Goal: Complete application form: Complete application form

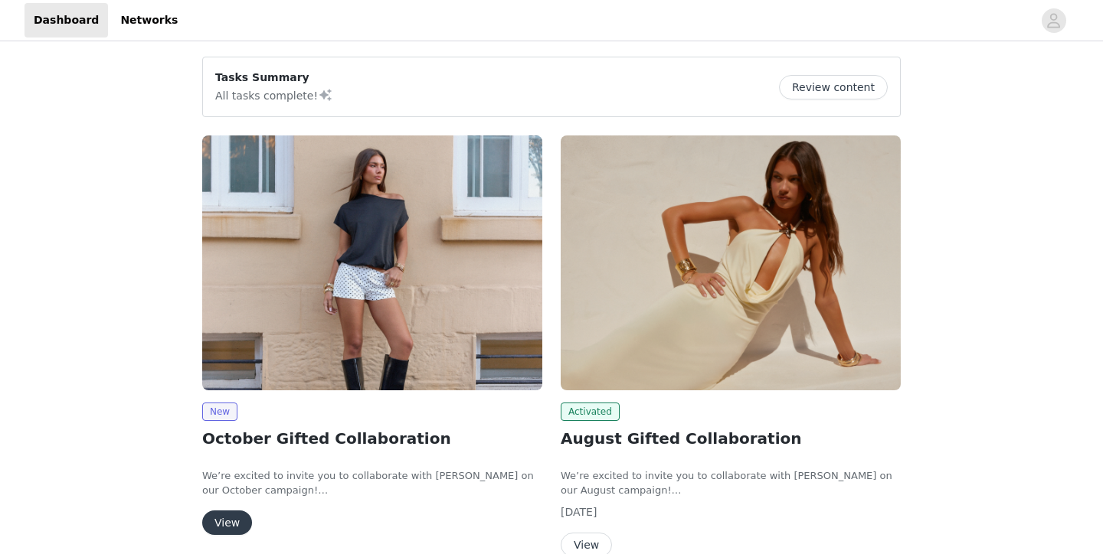
scroll to position [26, 0]
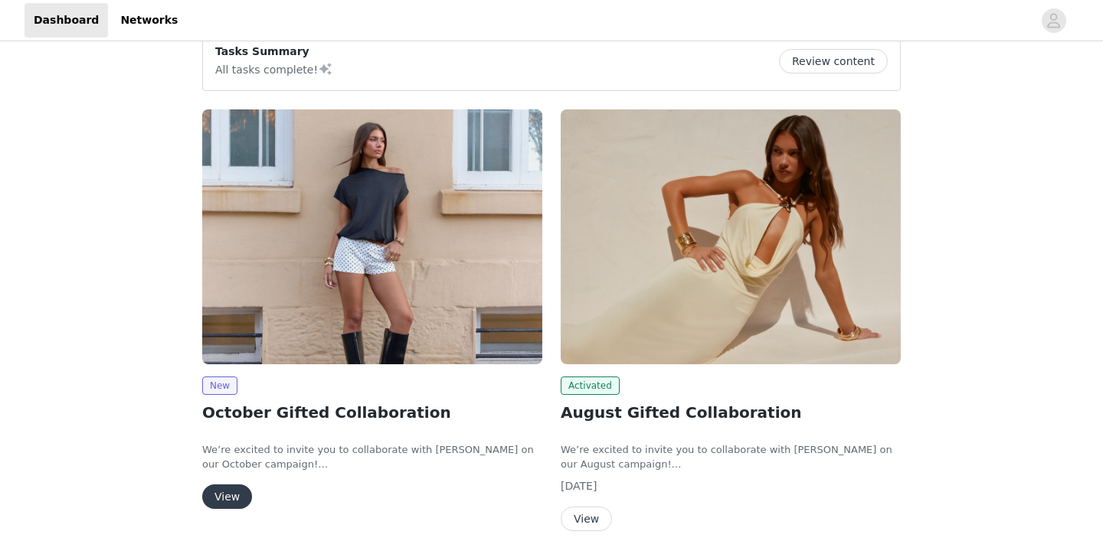
click at [450, 276] on img at bounding box center [372, 237] width 340 height 255
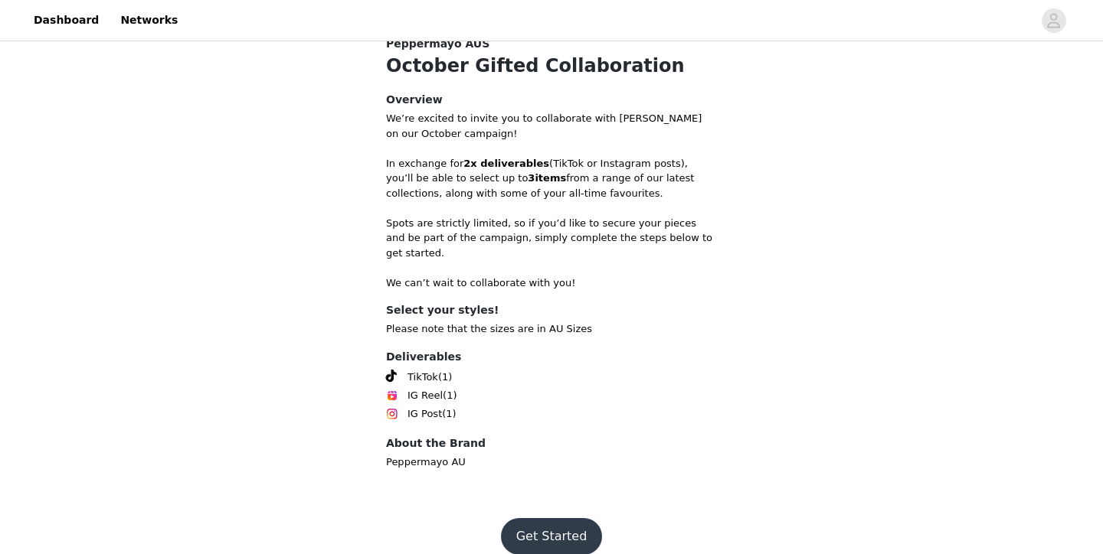
scroll to position [326, 0]
click at [532, 519] on button "Get Started" at bounding box center [552, 537] width 102 height 37
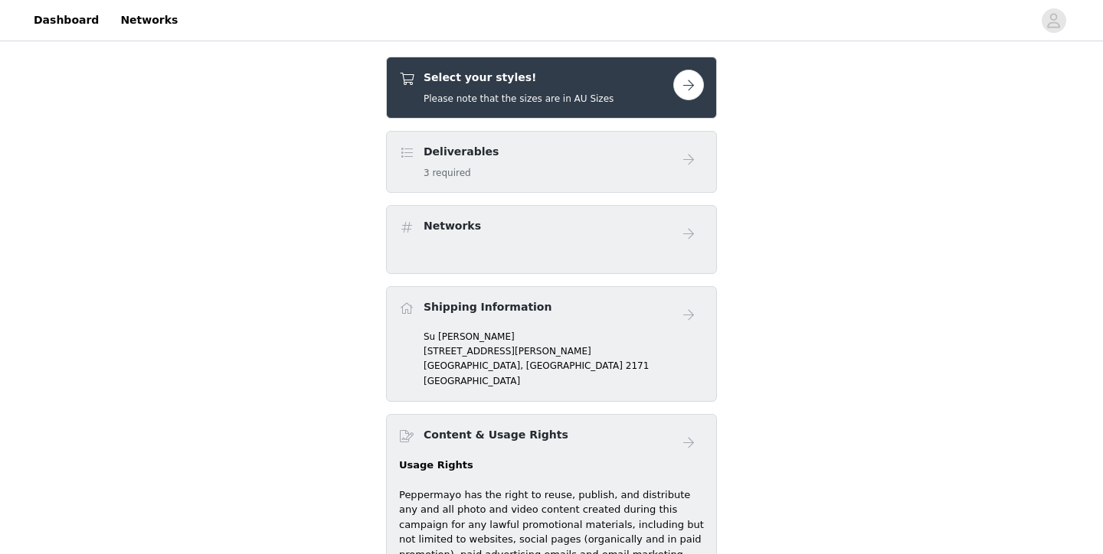
scroll to position [316, 0]
click at [603, 185] on div "Deliverables 3 required" at bounding box center [551, 161] width 331 height 62
click at [611, 168] on div "Deliverables 3 required" at bounding box center [536, 161] width 274 height 36
click at [681, 80] on button "button" at bounding box center [688, 84] width 31 height 31
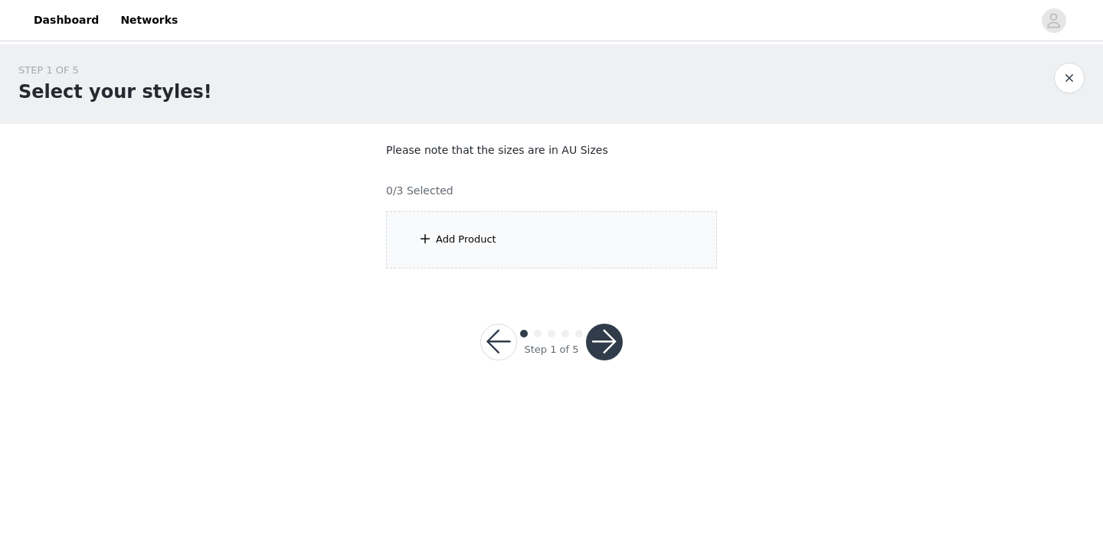
click at [515, 245] on div "Add Product" at bounding box center [551, 239] width 331 height 57
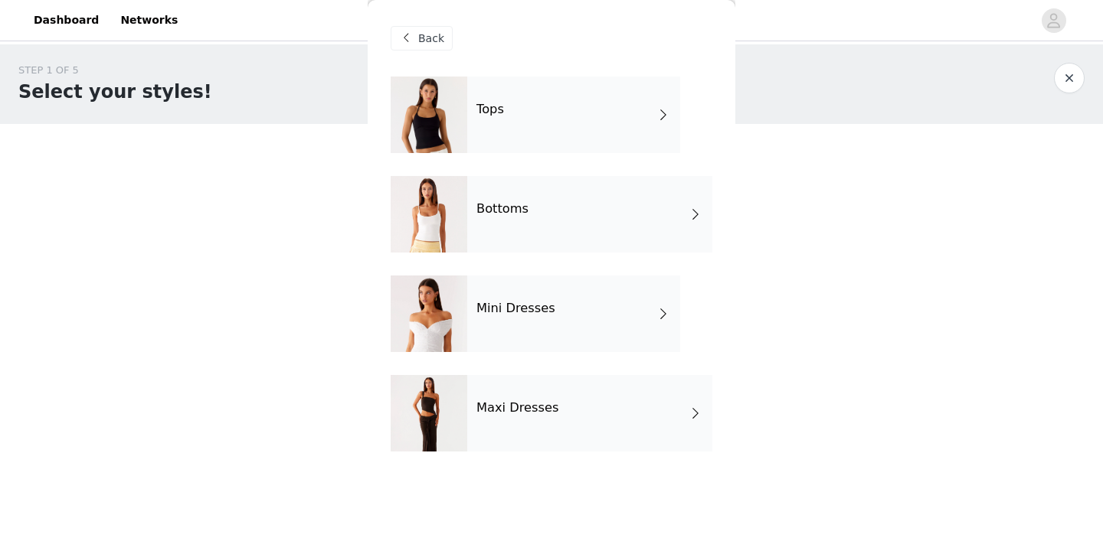
click at [518, 404] on h4 "Maxi Dresses" at bounding box center [517, 408] width 83 height 14
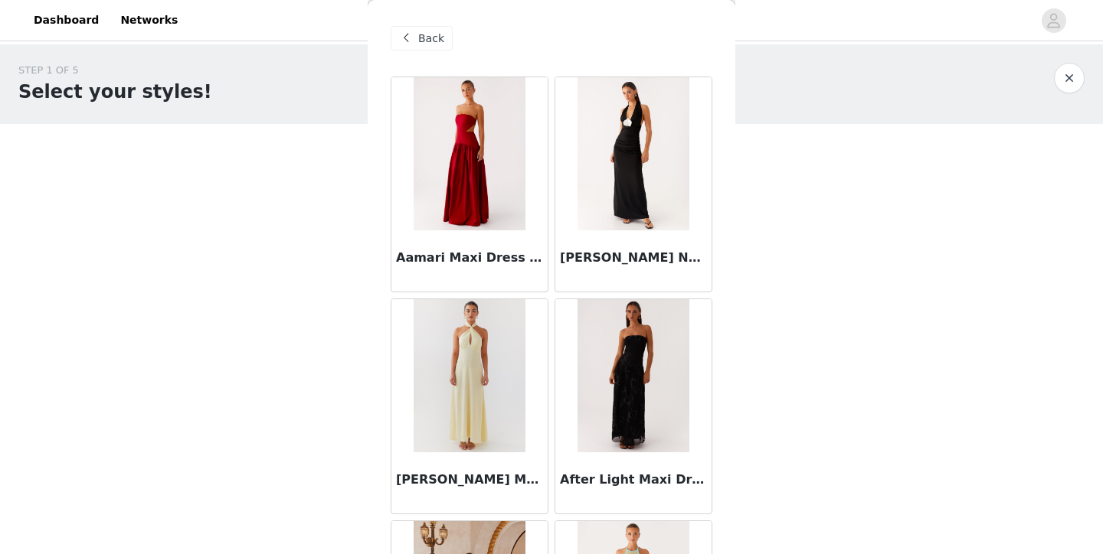
scroll to position [281, 0]
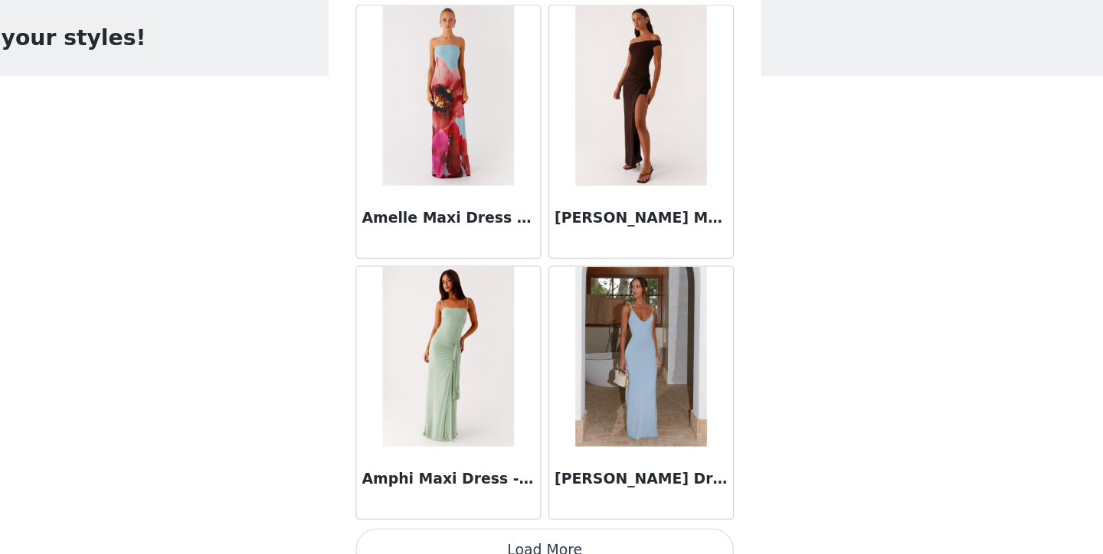
click at [492, 510] on button "Load More" at bounding box center [552, 528] width 322 height 37
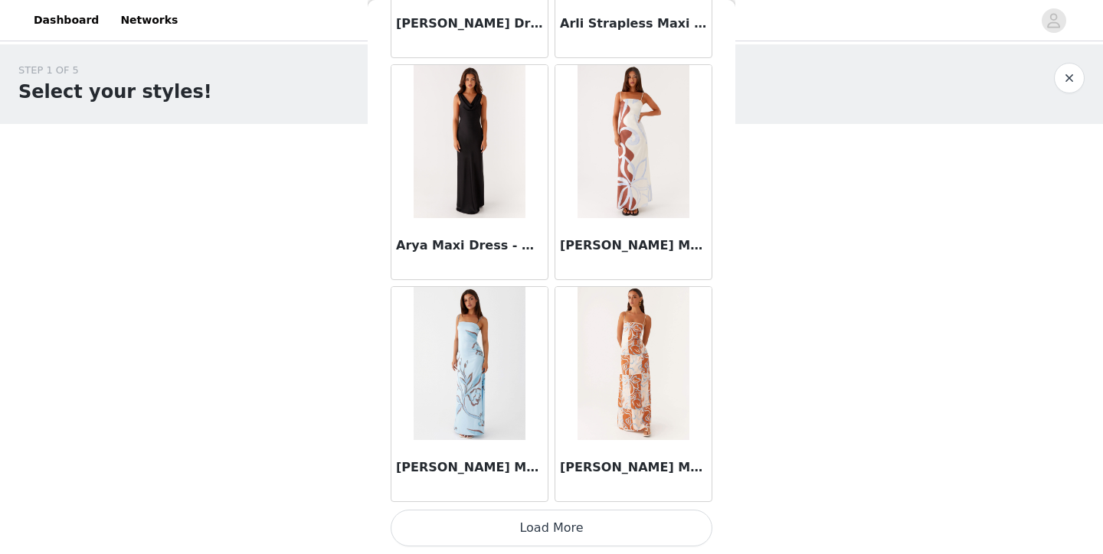
scroll to position [4009, 0]
click at [578, 505] on div "[PERSON_NAME] Maxi Dress - Orange Blue Floral" at bounding box center [633, 394] width 164 height 222
click at [577, 530] on button "Load More" at bounding box center [552, 528] width 322 height 37
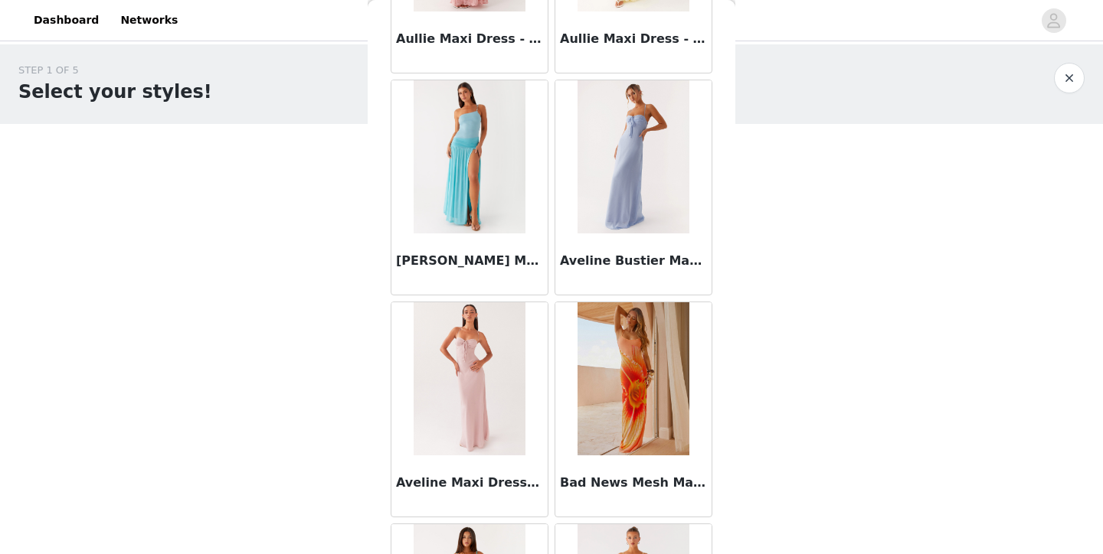
scroll to position [5549, 0]
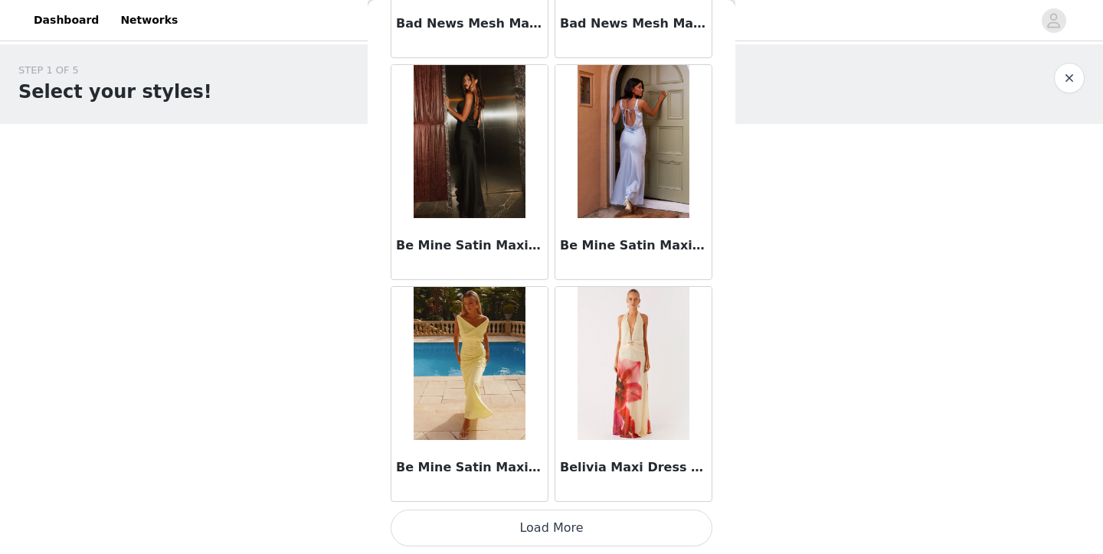
click at [567, 535] on button "Load More" at bounding box center [552, 528] width 322 height 37
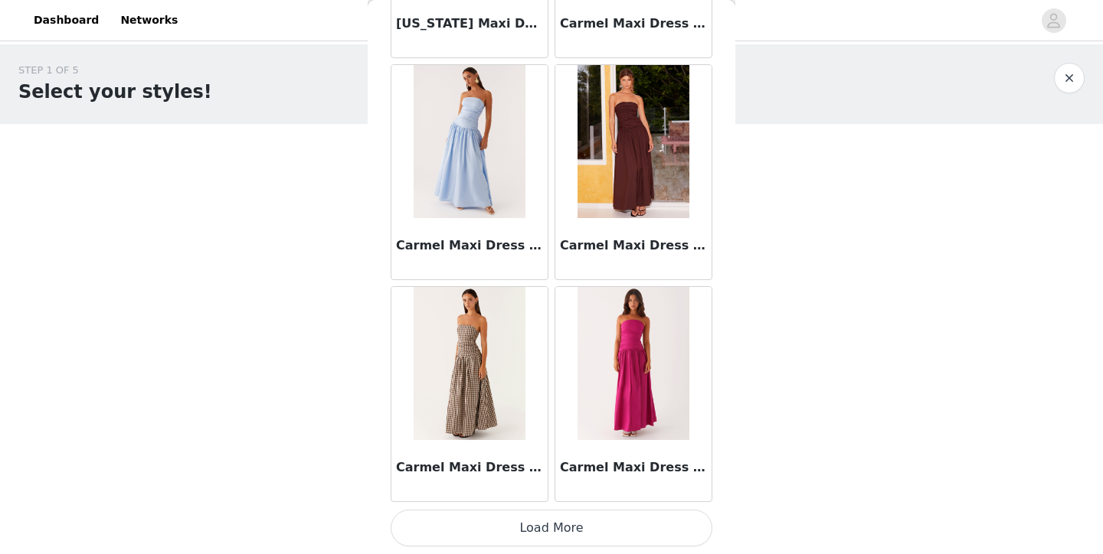
scroll to position [8451, 0]
click at [508, 537] on button "Load More" at bounding box center [552, 528] width 322 height 37
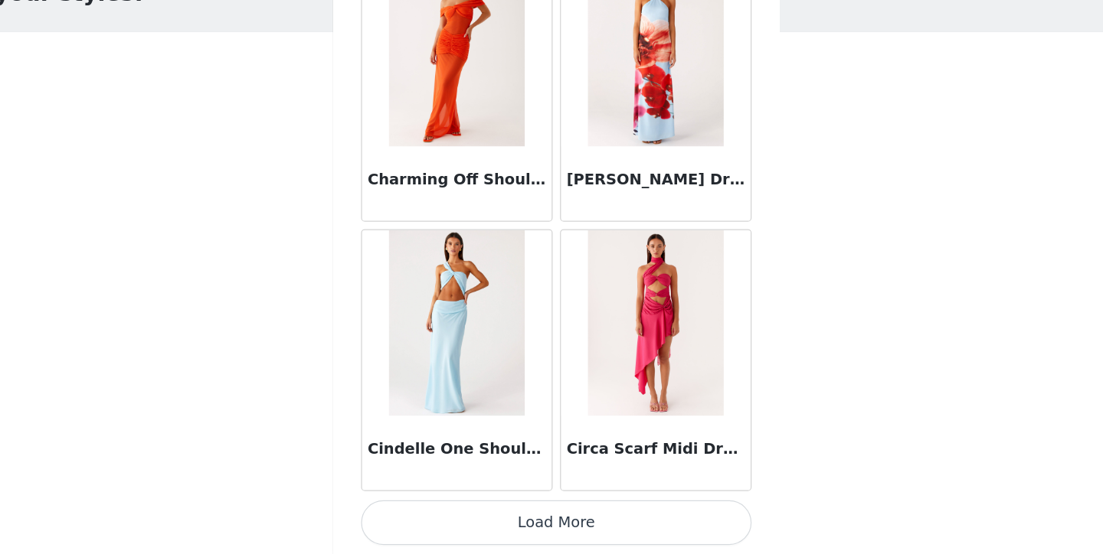
scroll to position [0, 0]
click at [505, 510] on button "Load More" at bounding box center [552, 528] width 322 height 37
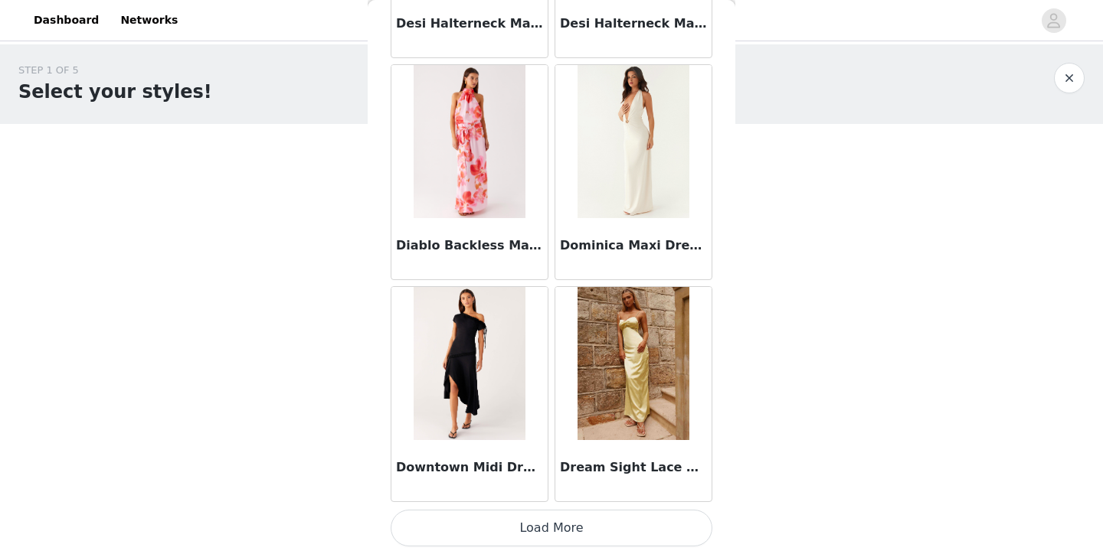
click at [502, 519] on button "Load More" at bounding box center [552, 528] width 322 height 37
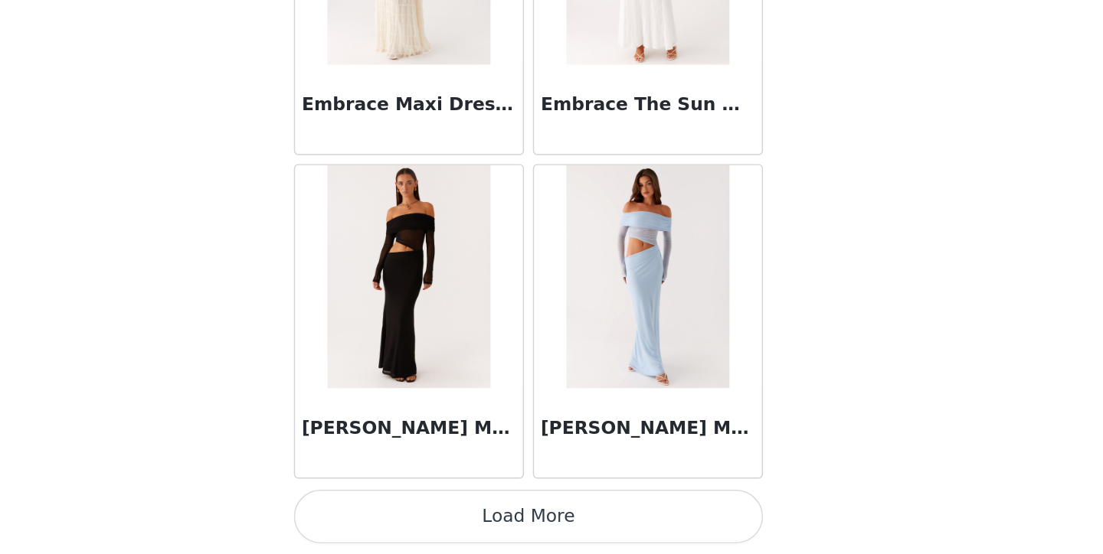
click at [403, 510] on button "Load More" at bounding box center [552, 528] width 322 height 37
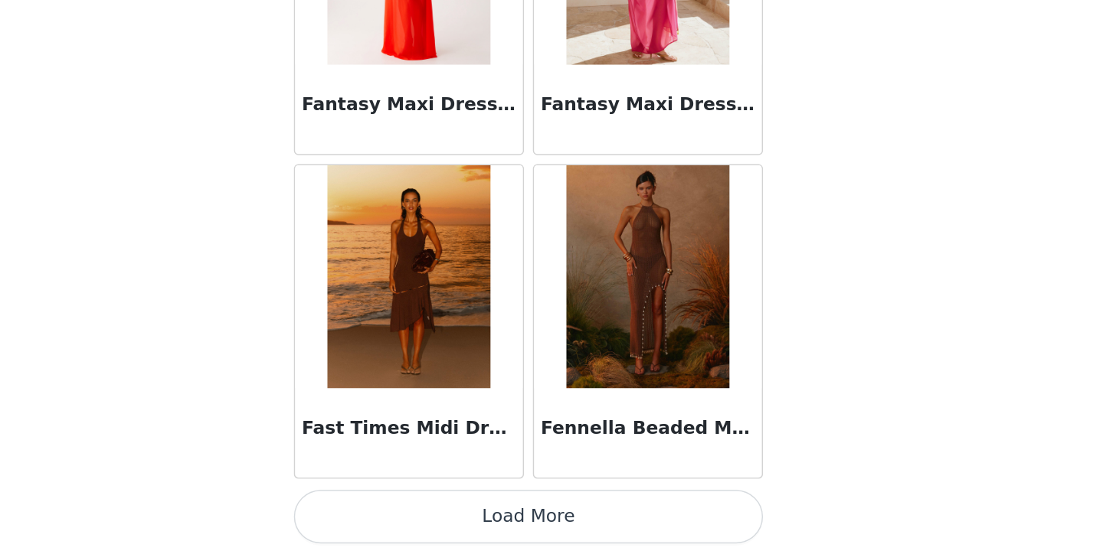
scroll to position [17334, 0]
click at [391, 510] on button "Load More" at bounding box center [552, 528] width 322 height 37
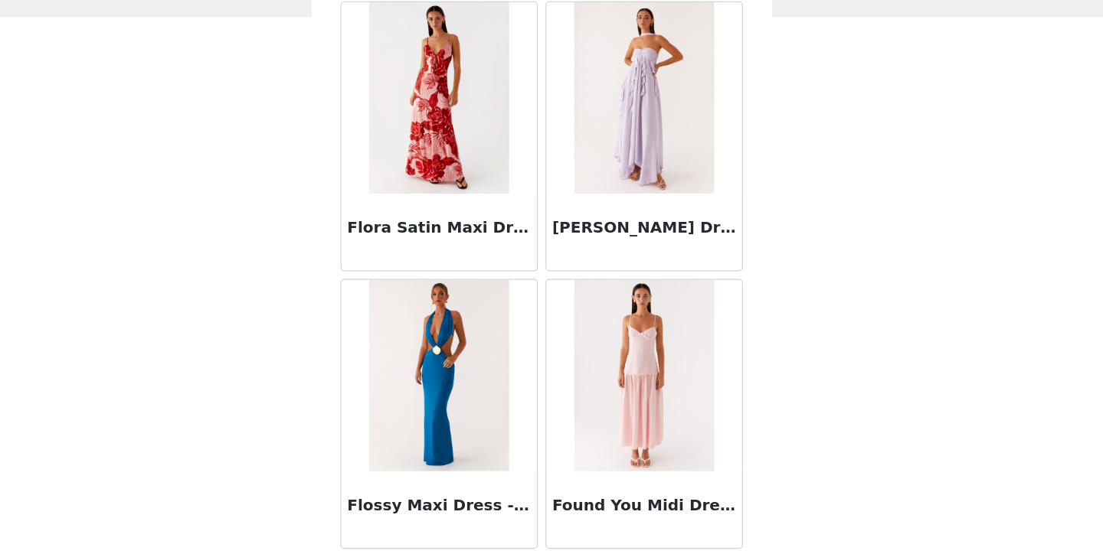
scroll to position [19290, 0]
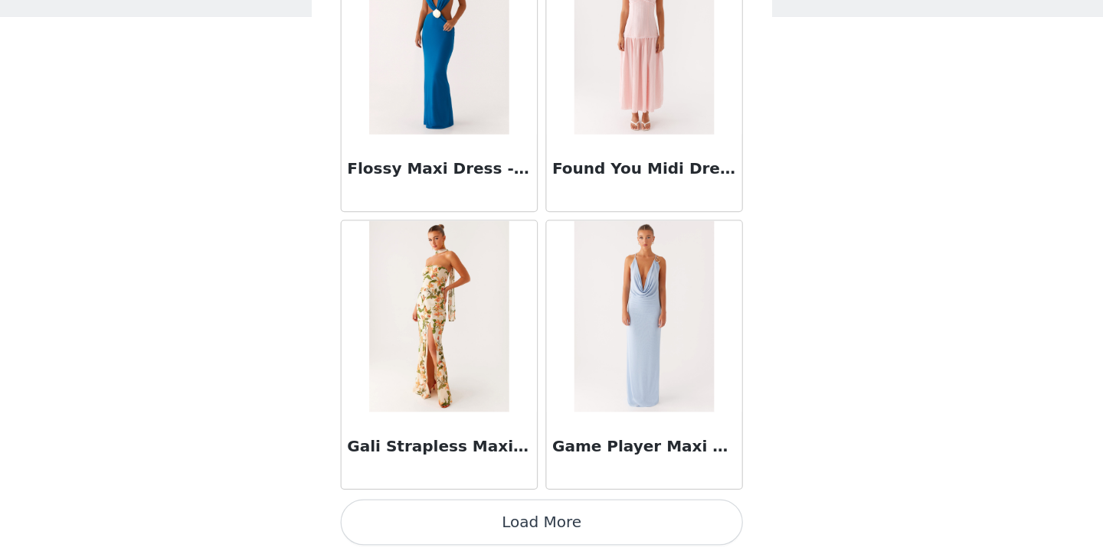
click at [391, 510] on button "Load More" at bounding box center [552, 528] width 322 height 37
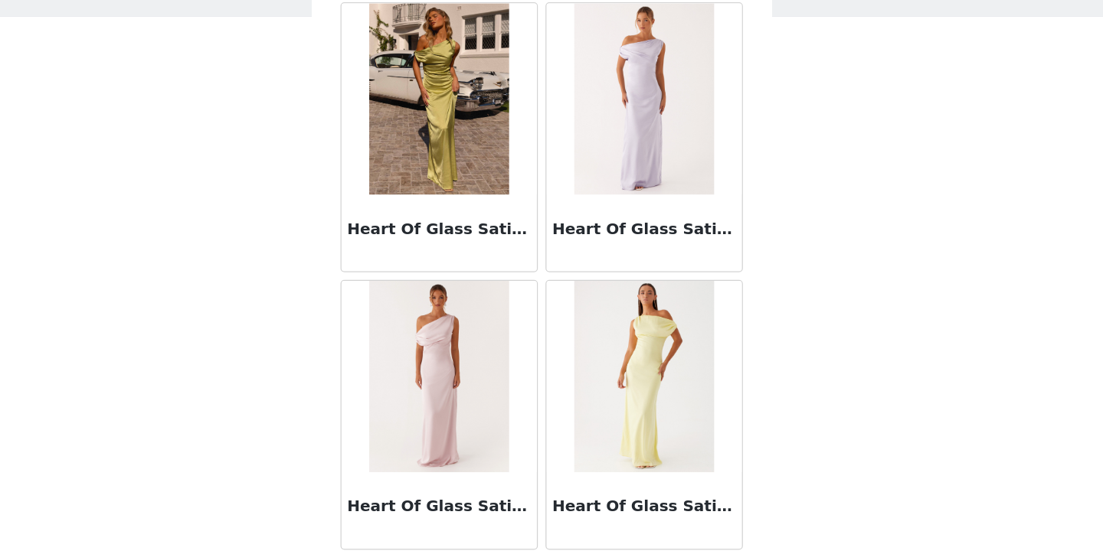
scroll to position [21479, 0]
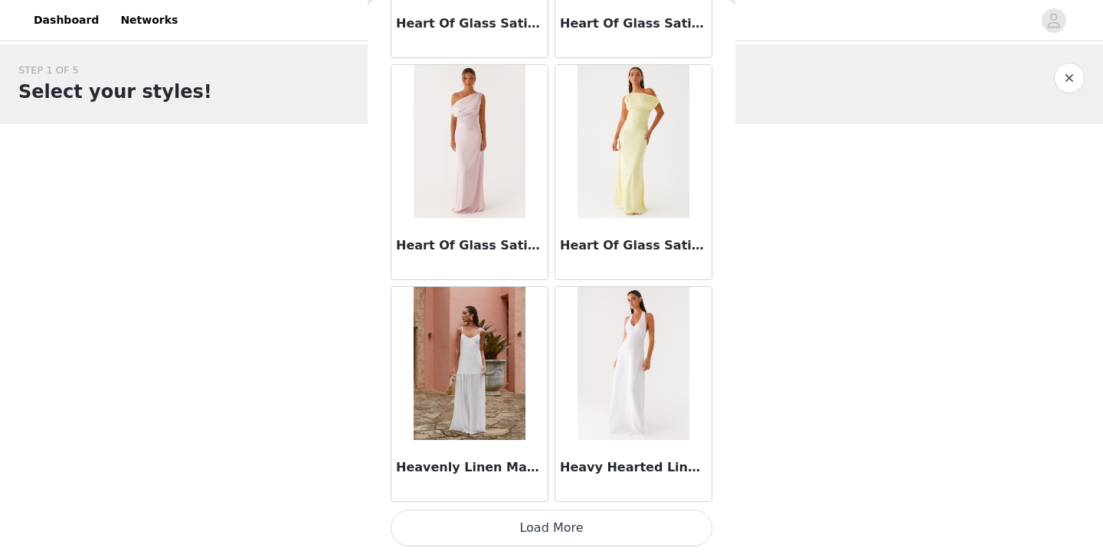
click at [503, 521] on button "Load More" at bounding box center [552, 528] width 322 height 37
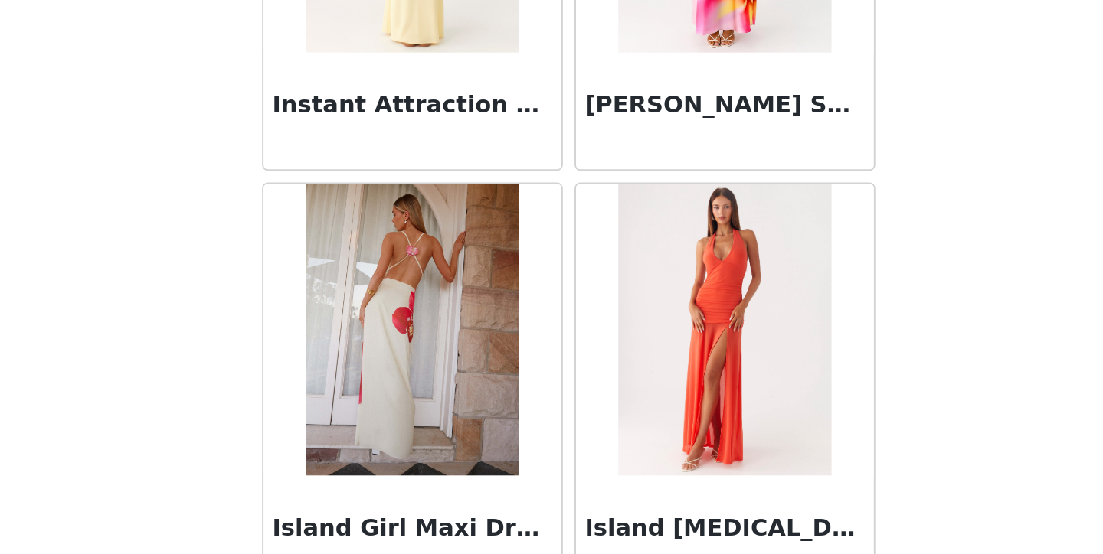
scroll to position [23996, 0]
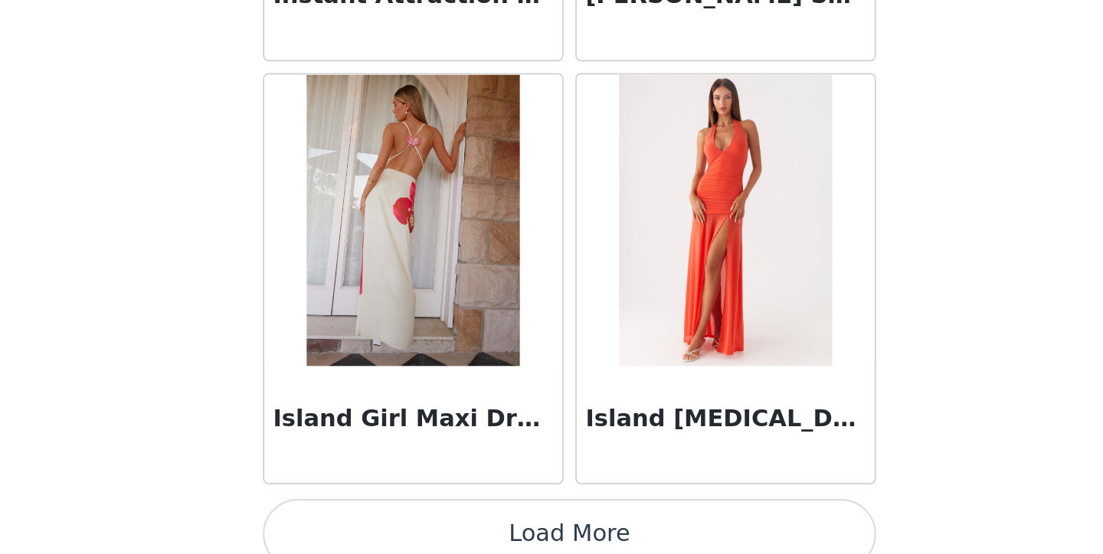
click at [391, 510] on button "Load More" at bounding box center [552, 528] width 322 height 37
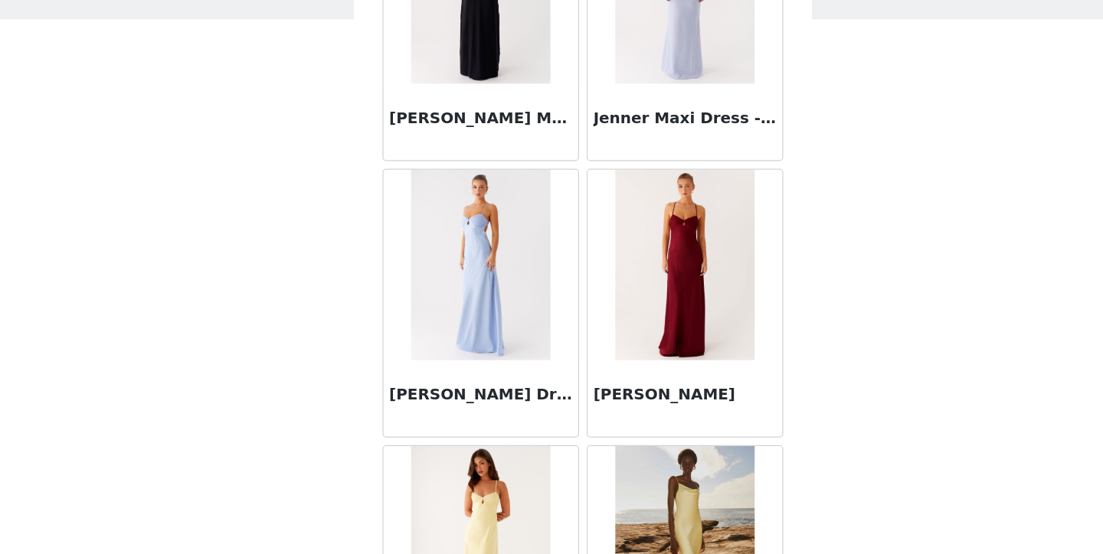
scroll to position [25964, 0]
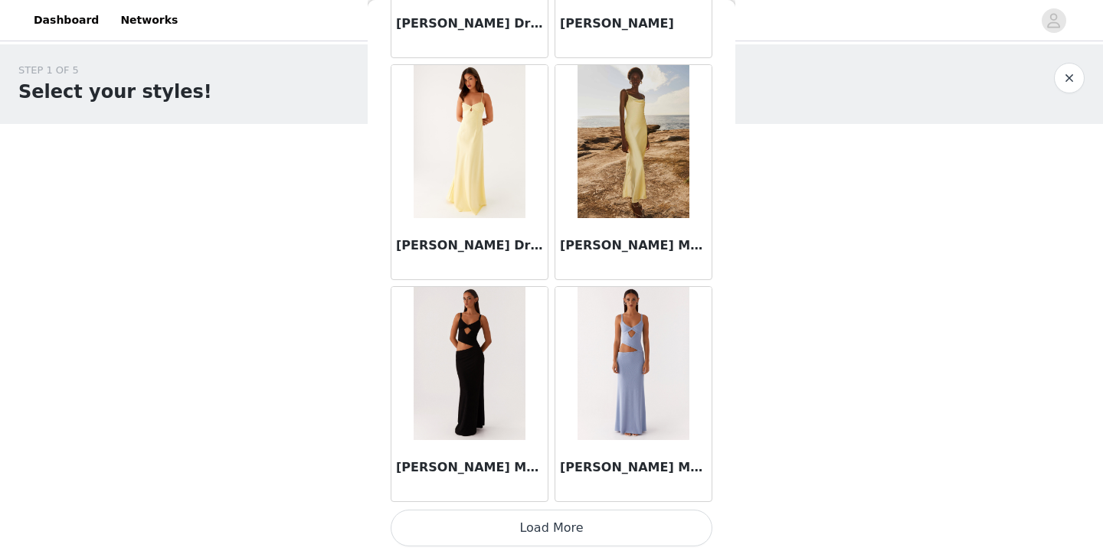
click at [540, 513] on button "Load More" at bounding box center [552, 528] width 322 height 37
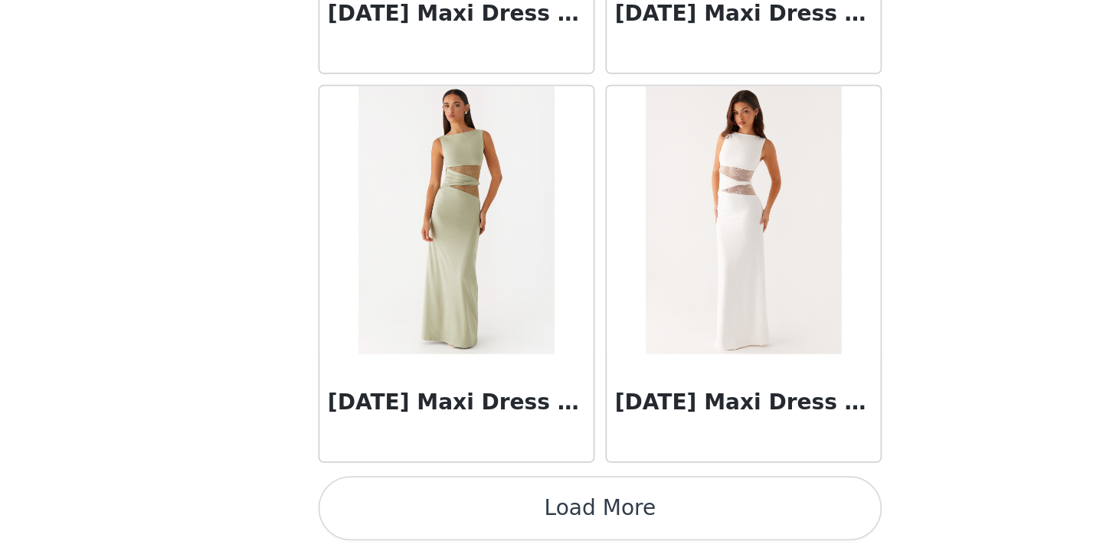
scroll to position [0, 0]
click at [391, 510] on button "Load More" at bounding box center [552, 528] width 322 height 37
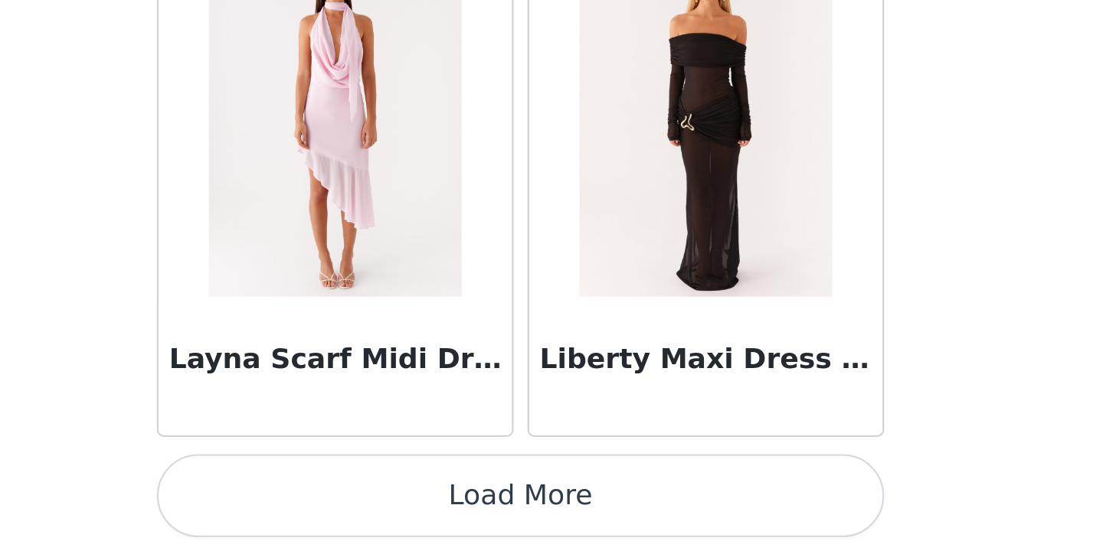
click at [391, 510] on button "Load More" at bounding box center [552, 528] width 322 height 37
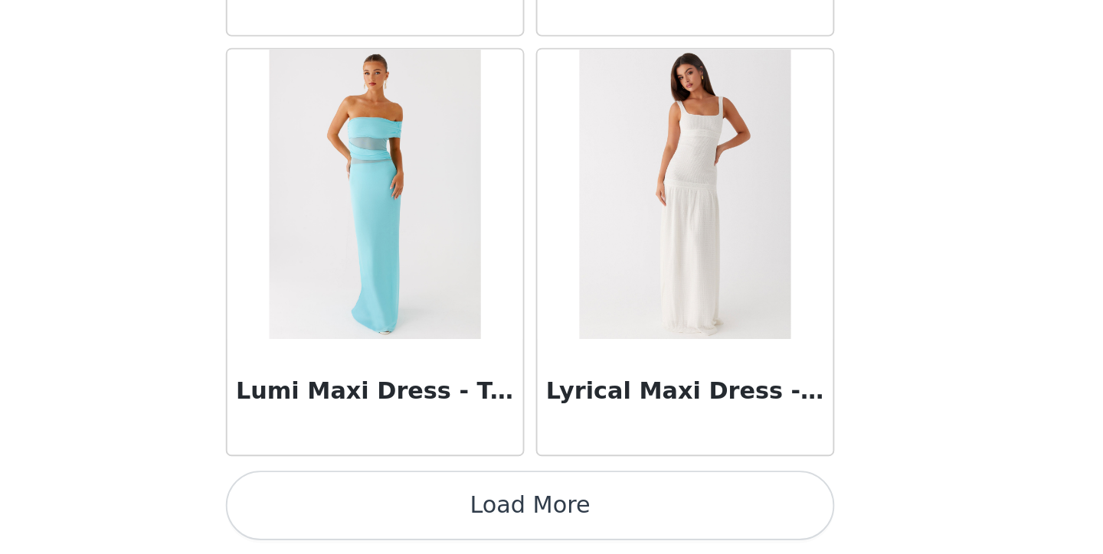
click at [391, 510] on button "Load More" at bounding box center [552, 528] width 322 height 37
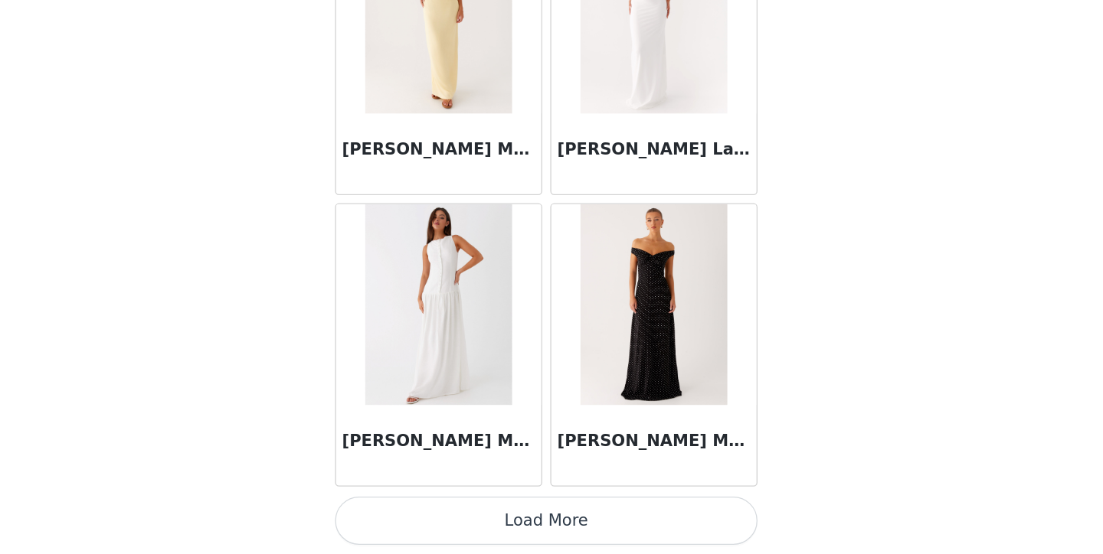
click at [424, 510] on button "Load More" at bounding box center [552, 528] width 322 height 37
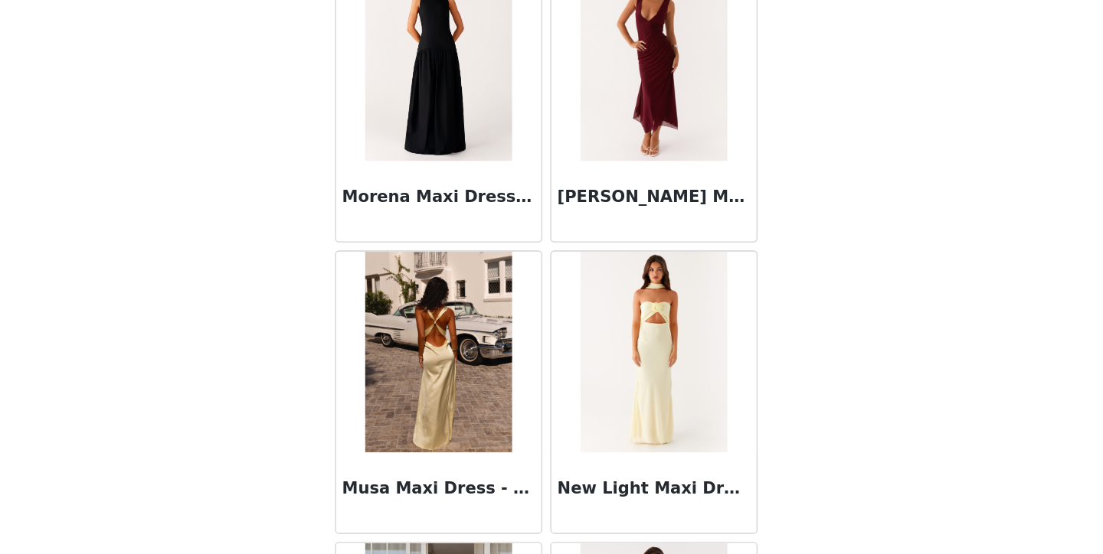
scroll to position [36621, 0]
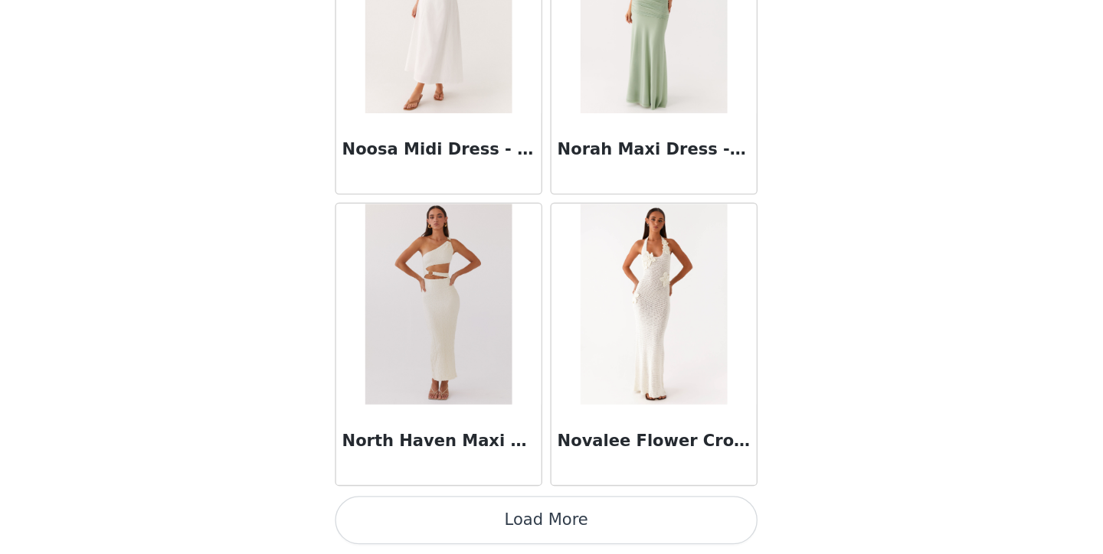
click at [433, 510] on button "Load More" at bounding box center [552, 528] width 322 height 37
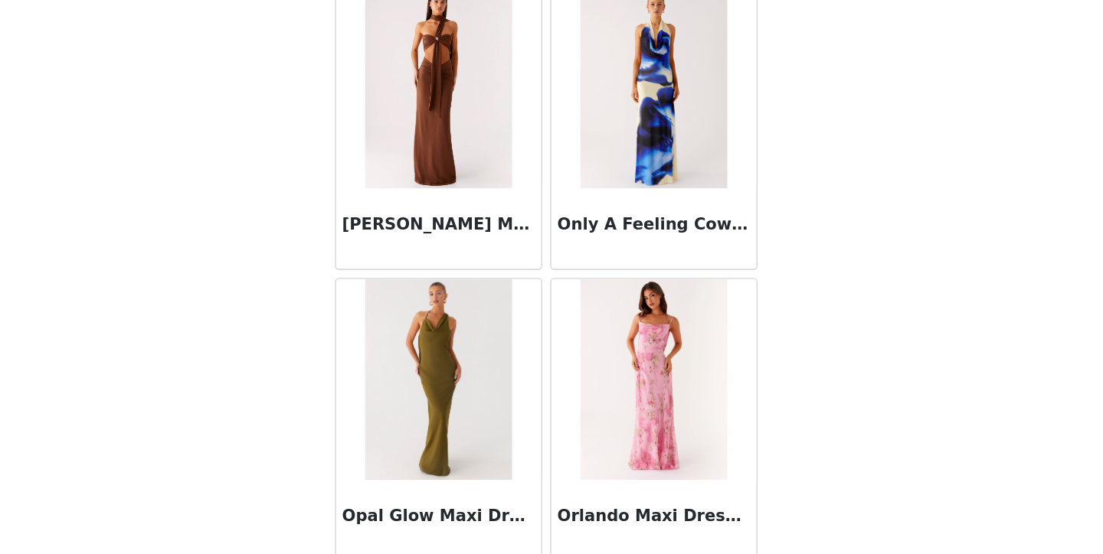
scroll to position [38151, 0]
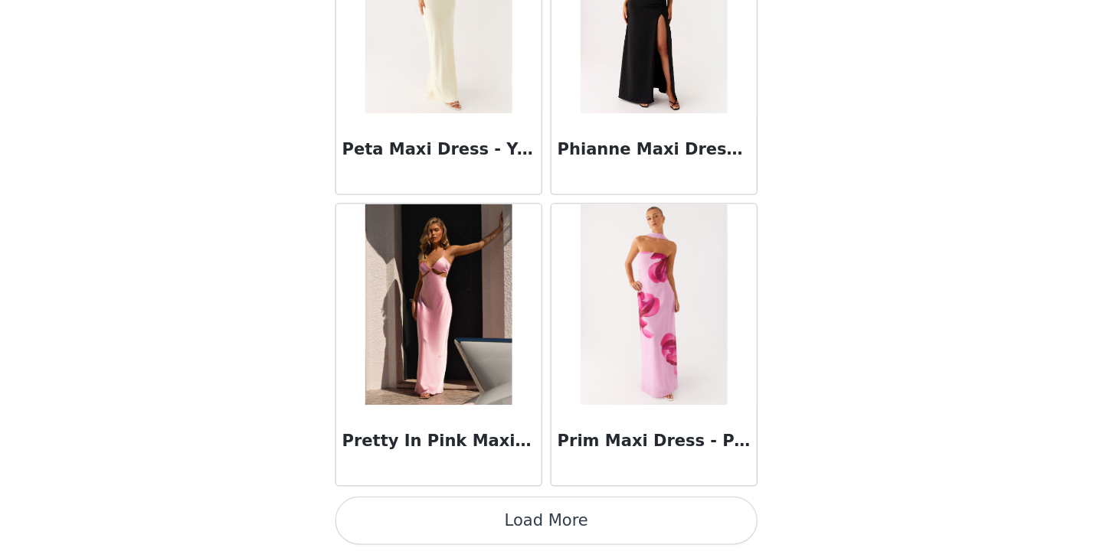
click at [440, 510] on button "Load More" at bounding box center [552, 528] width 322 height 37
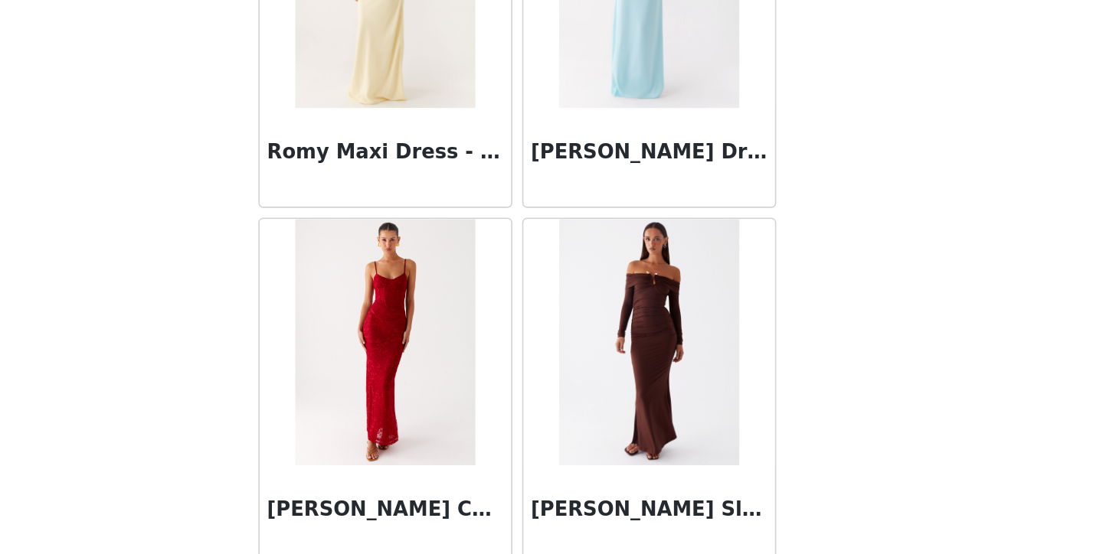
scroll to position [340, 371]
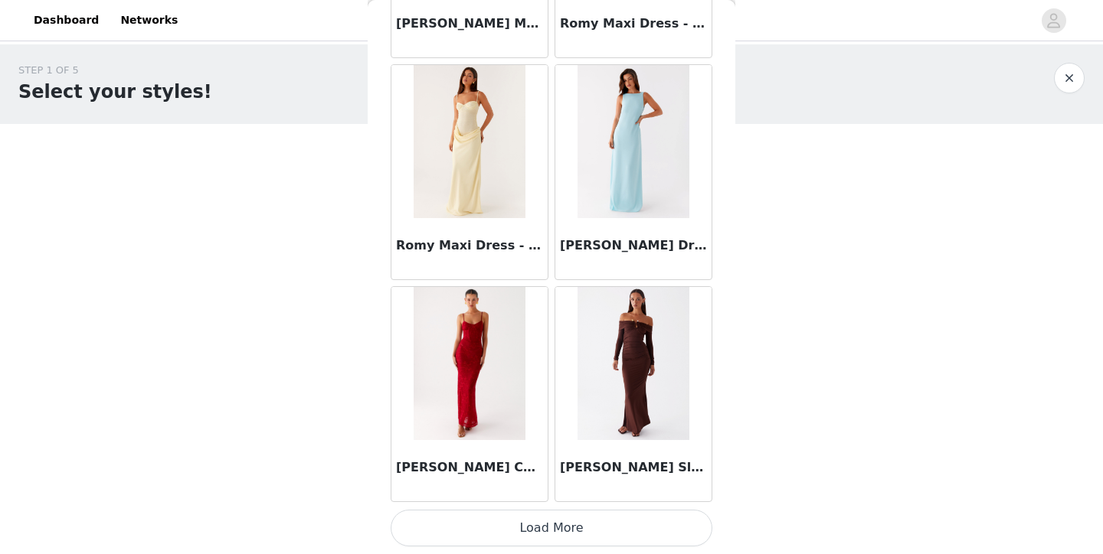
click at [571, 520] on html "Dashboard Networks STEP 1 OF 5 Select your styles! Please note that the sizes a…" at bounding box center [551, 277] width 1103 height 554
click at [564, 522] on button "Load More" at bounding box center [552, 528] width 322 height 37
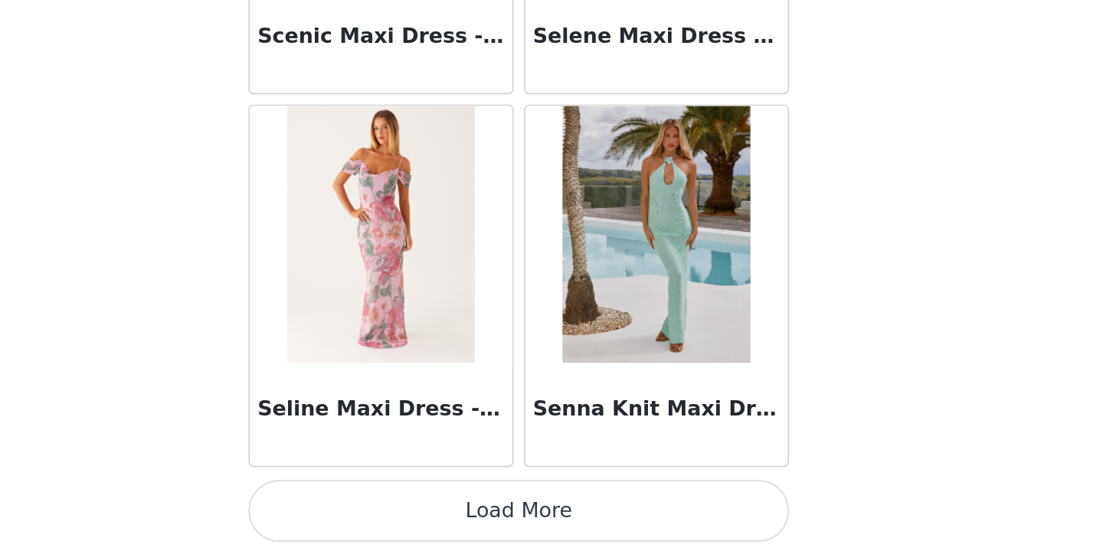
click at [391, 510] on button "Load More" at bounding box center [552, 528] width 322 height 37
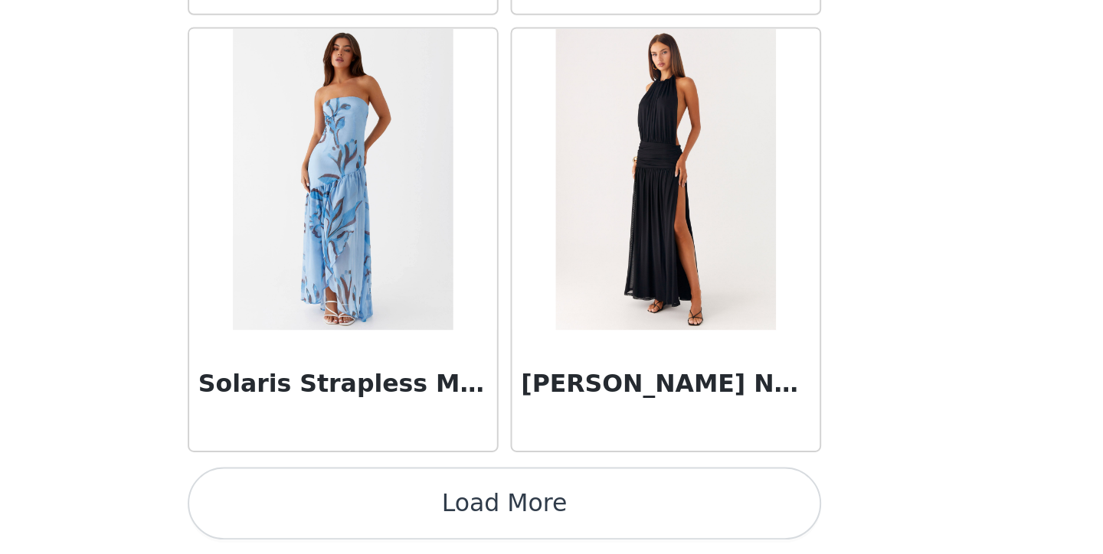
click at [391, 510] on button "Load More" at bounding box center [552, 528] width 322 height 37
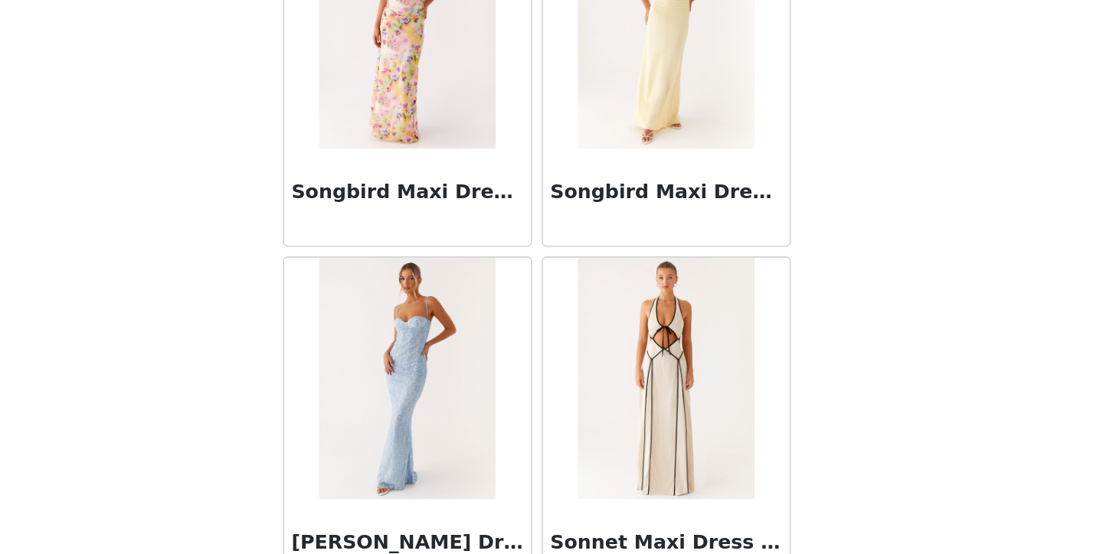
scroll to position [47009, 0]
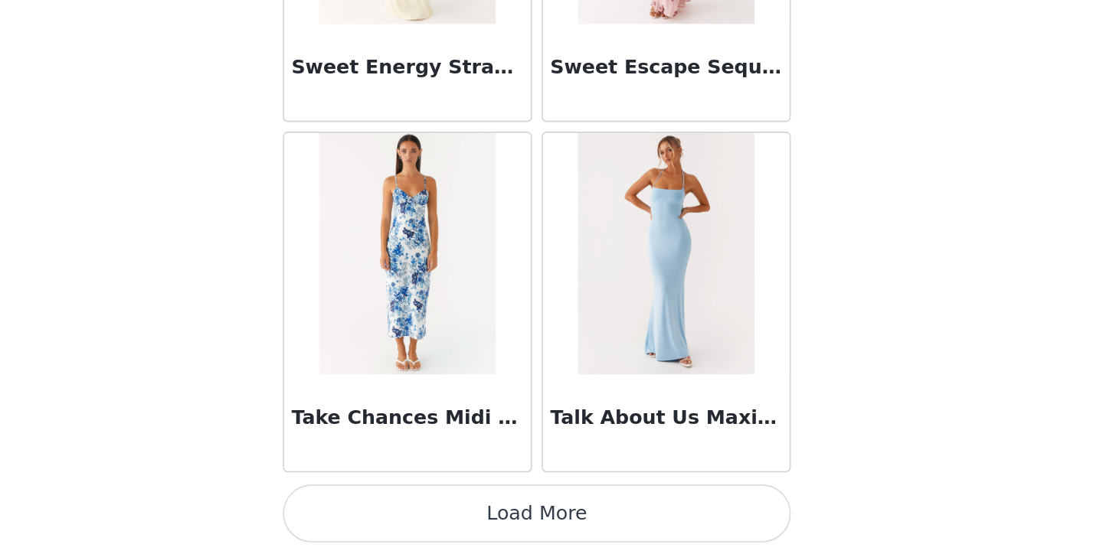
click at [403, 510] on button "Load More" at bounding box center [552, 528] width 322 height 37
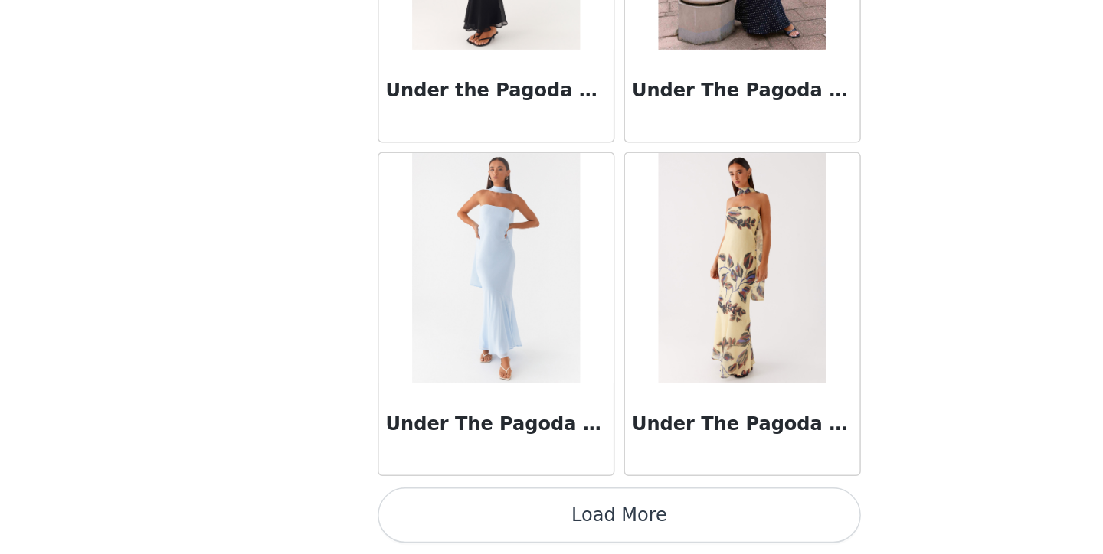
scroll to position [0, 0]
click at [469, 510] on button "Load More" at bounding box center [552, 528] width 322 height 37
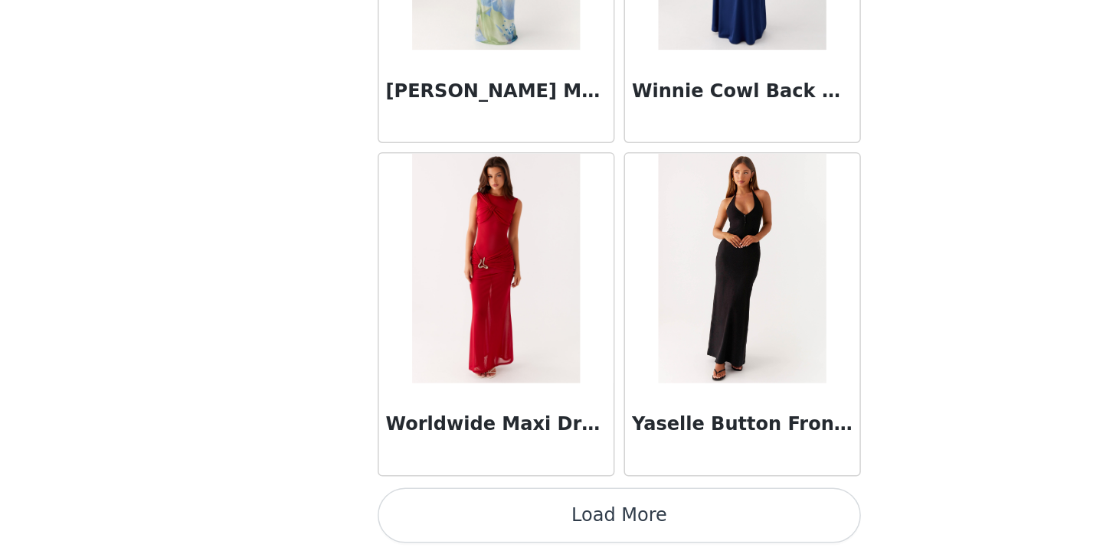
click at [452, 510] on button "Load More" at bounding box center [552, 528] width 322 height 37
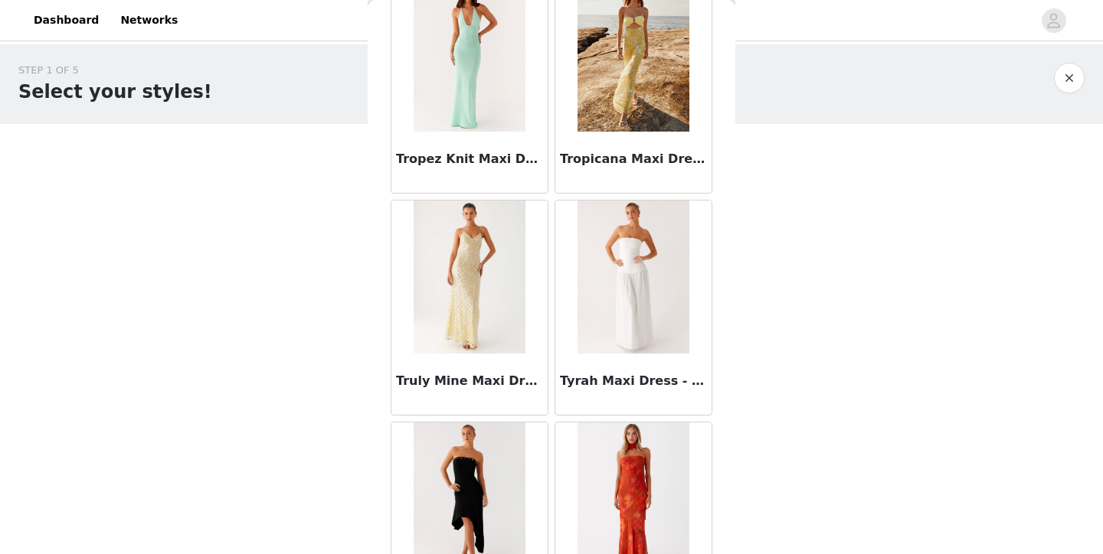
scroll to position [50040, 0]
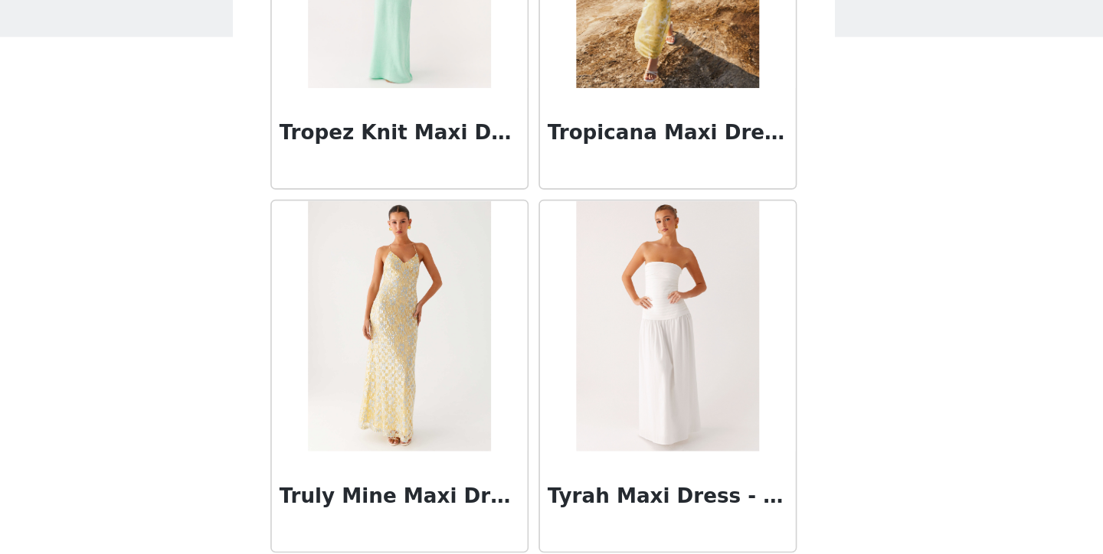
click at [414, 224] on img at bounding box center [469, 300] width 111 height 153
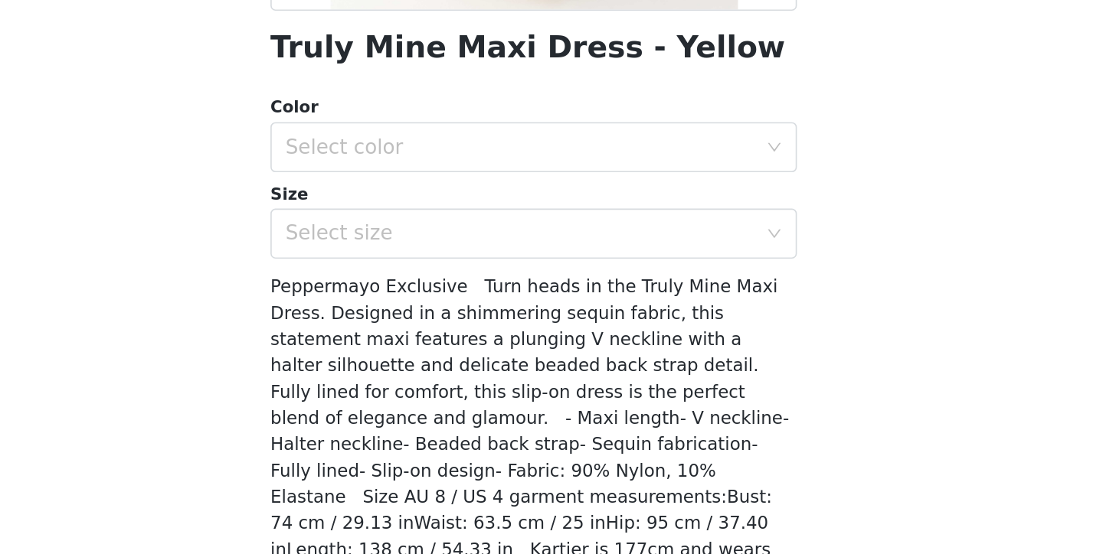
scroll to position [231, 0]
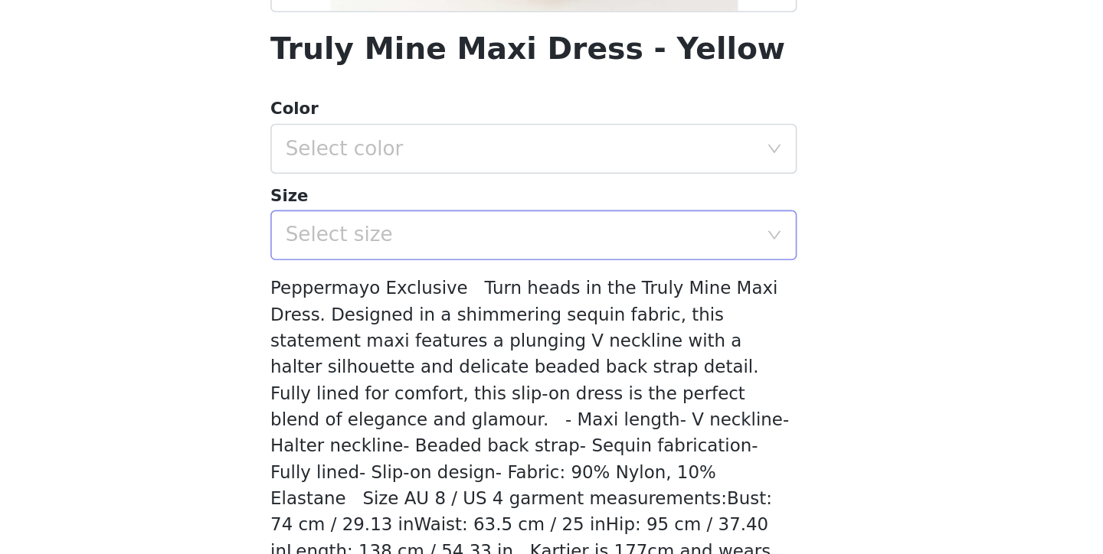
click at [400, 319] on div "Select size" at bounding box center [543, 326] width 286 height 15
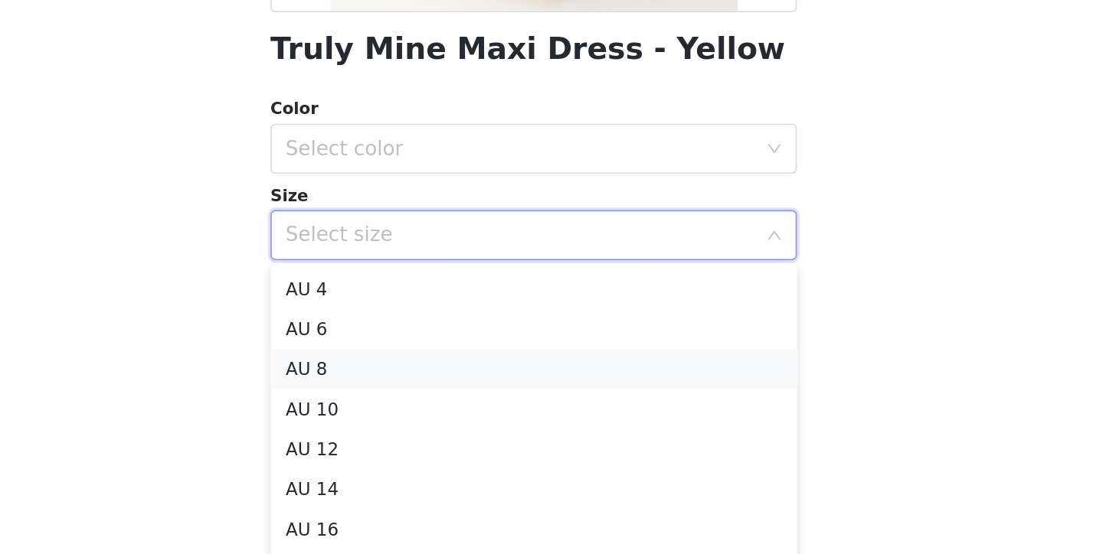
click at [391, 396] on li "AU 8" at bounding box center [552, 408] width 322 height 25
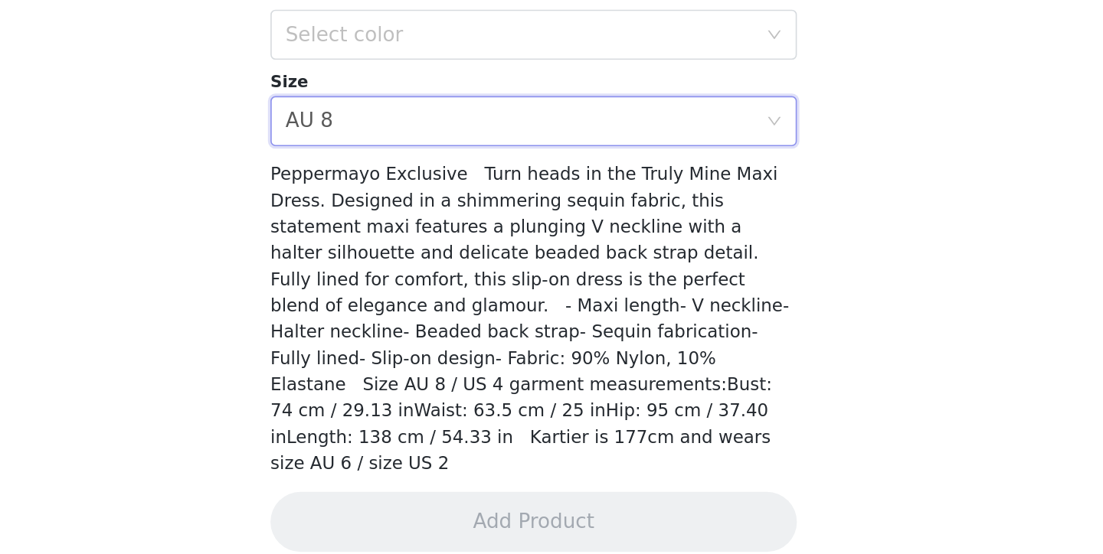
scroll to position [0, 0]
click at [400, 229] on div "Select color" at bounding box center [543, 236] width 286 height 15
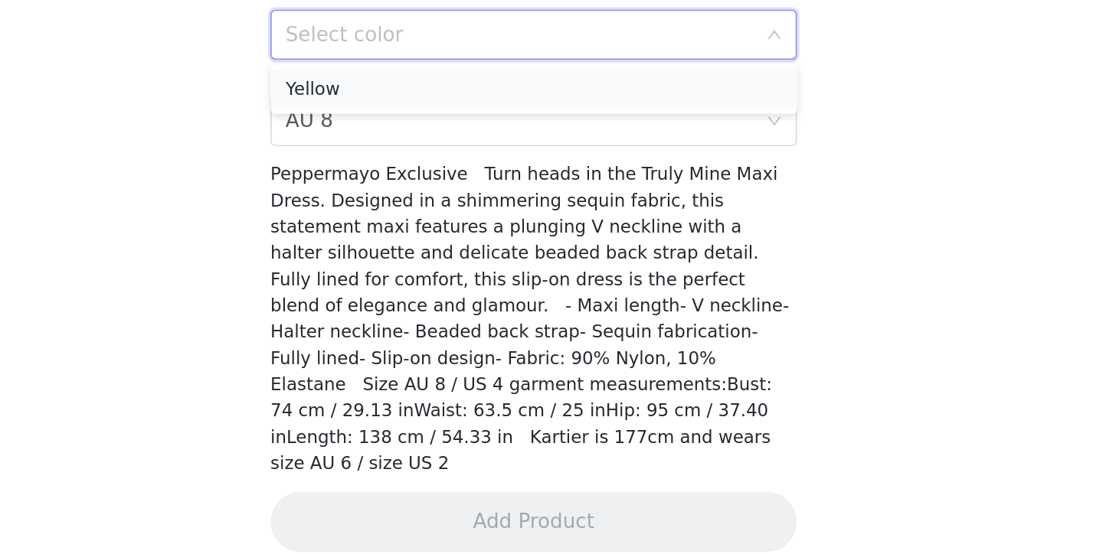
click at [391, 257] on li "Yellow" at bounding box center [552, 269] width 322 height 25
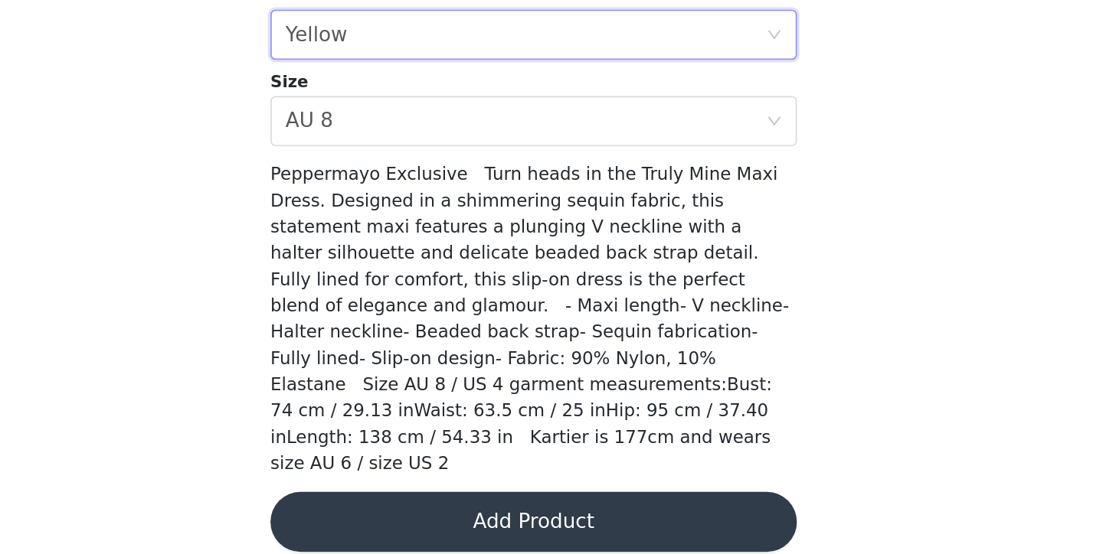
click at [391, 516] on button "Add Product" at bounding box center [552, 534] width 322 height 37
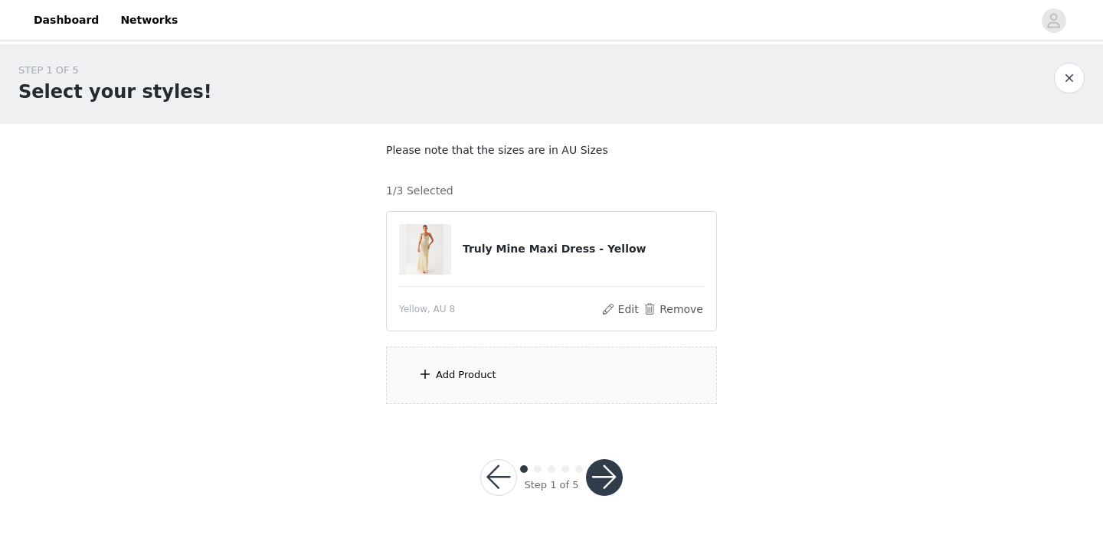
click at [454, 364] on div "Add Product" at bounding box center [551, 375] width 331 height 57
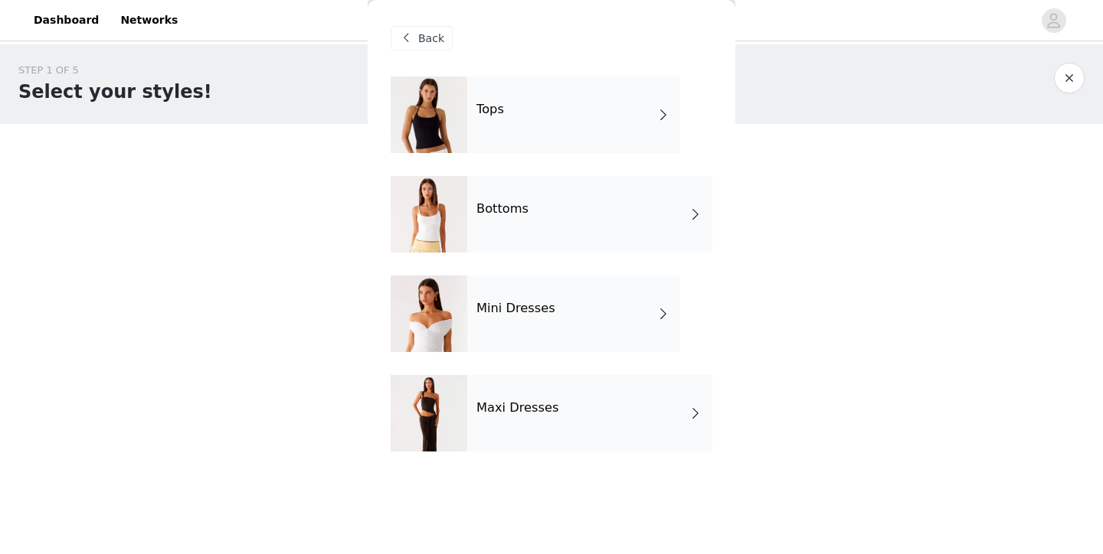
click at [463, 312] on div at bounding box center [429, 314] width 77 height 77
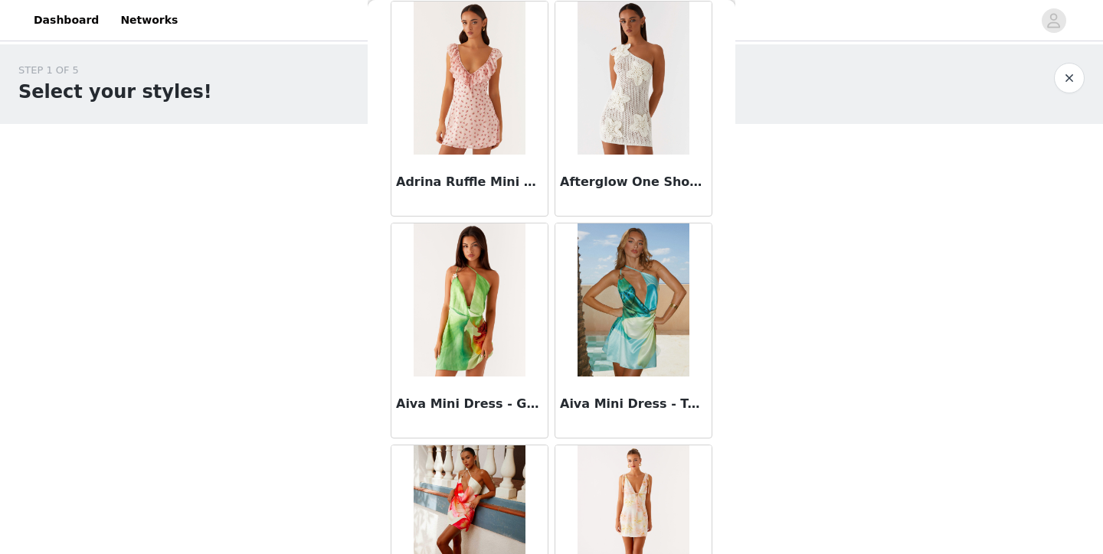
scroll to position [524, 0]
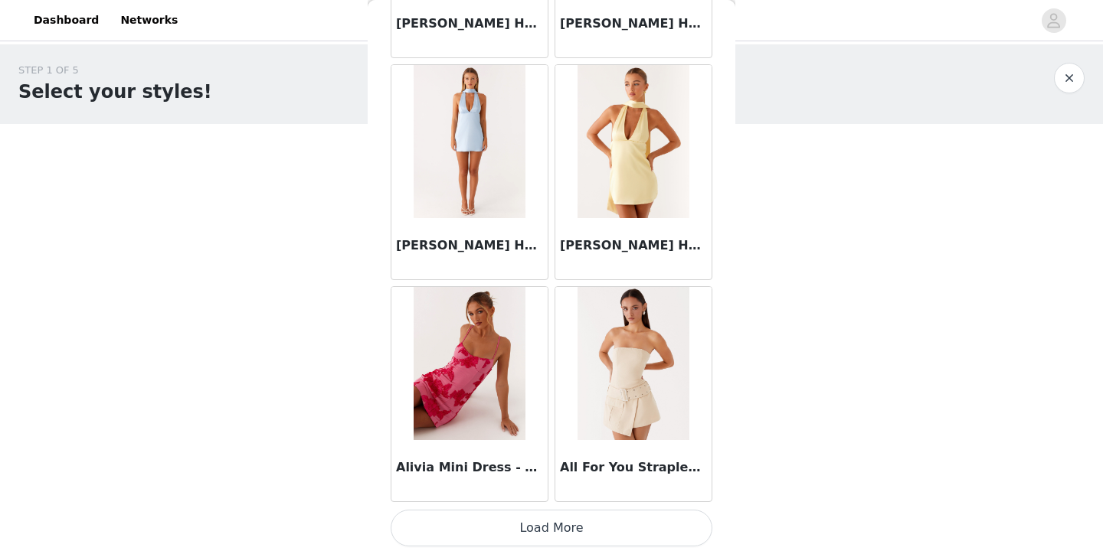
click at [585, 536] on button "Load More" at bounding box center [552, 528] width 322 height 37
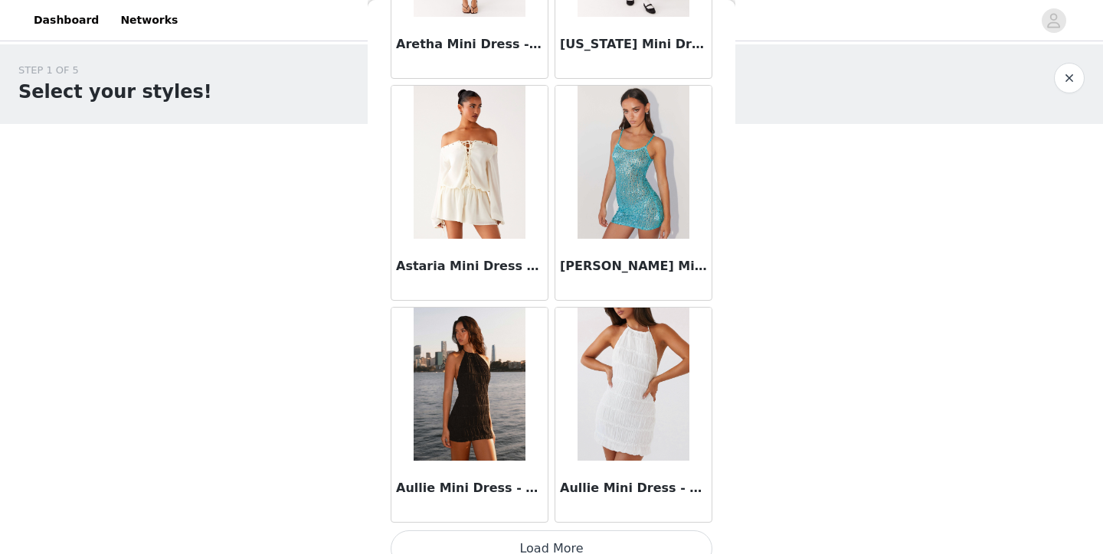
scroll to position [3992, 0]
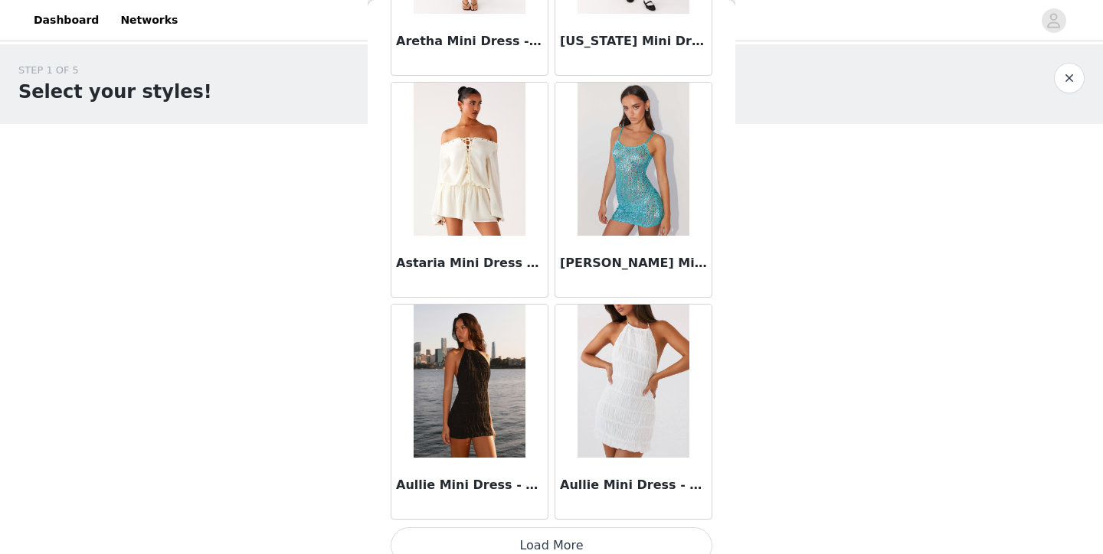
click at [597, 543] on button "Load More" at bounding box center [552, 546] width 322 height 37
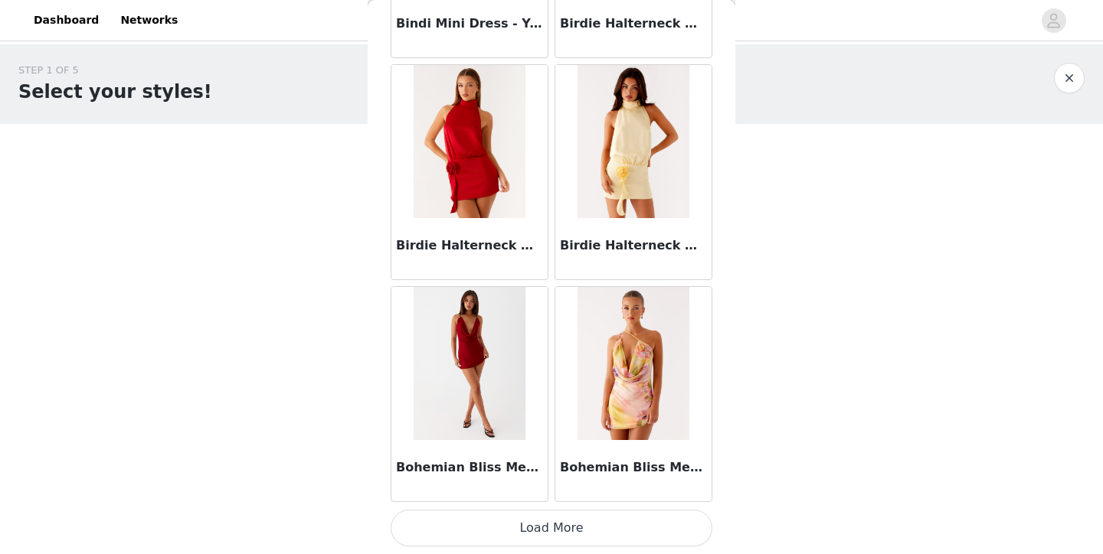
scroll to position [0, 0]
click at [608, 527] on button "Load More" at bounding box center [552, 528] width 322 height 37
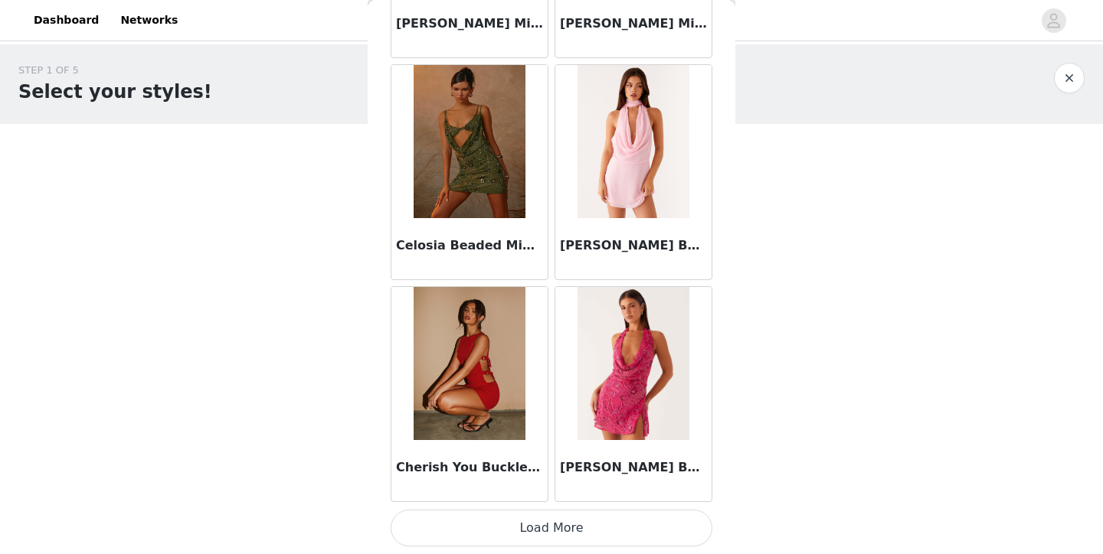
click at [587, 520] on button "Load More" at bounding box center [552, 528] width 322 height 37
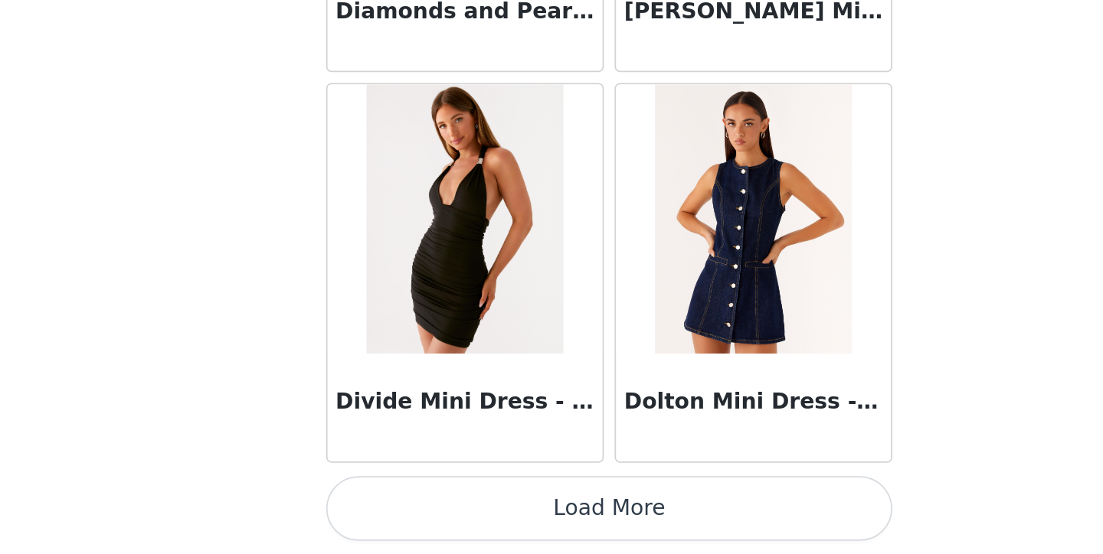
click at [391, 510] on button "Load More" at bounding box center [552, 528] width 322 height 37
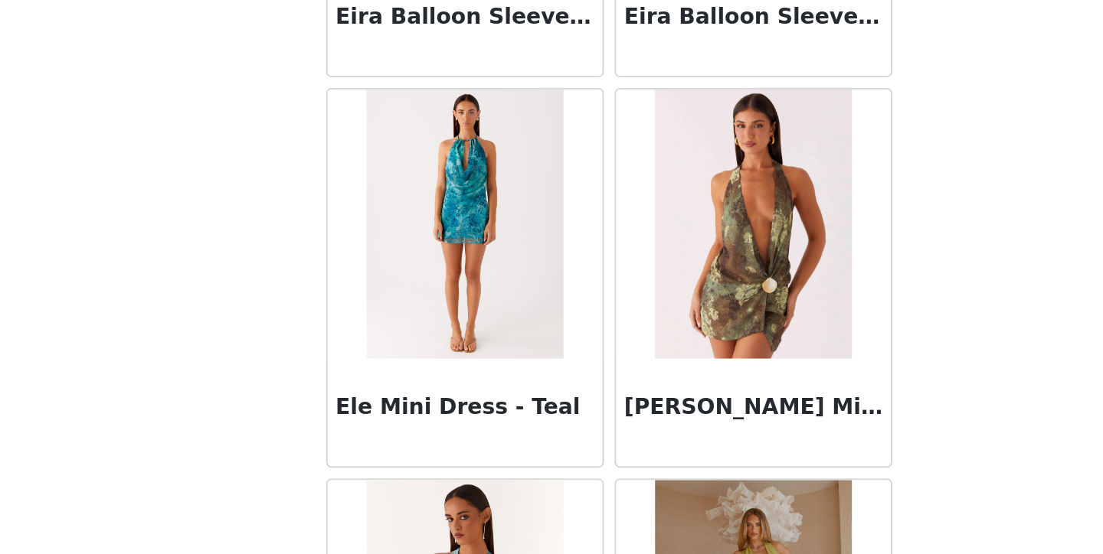
scroll to position [11578, 0]
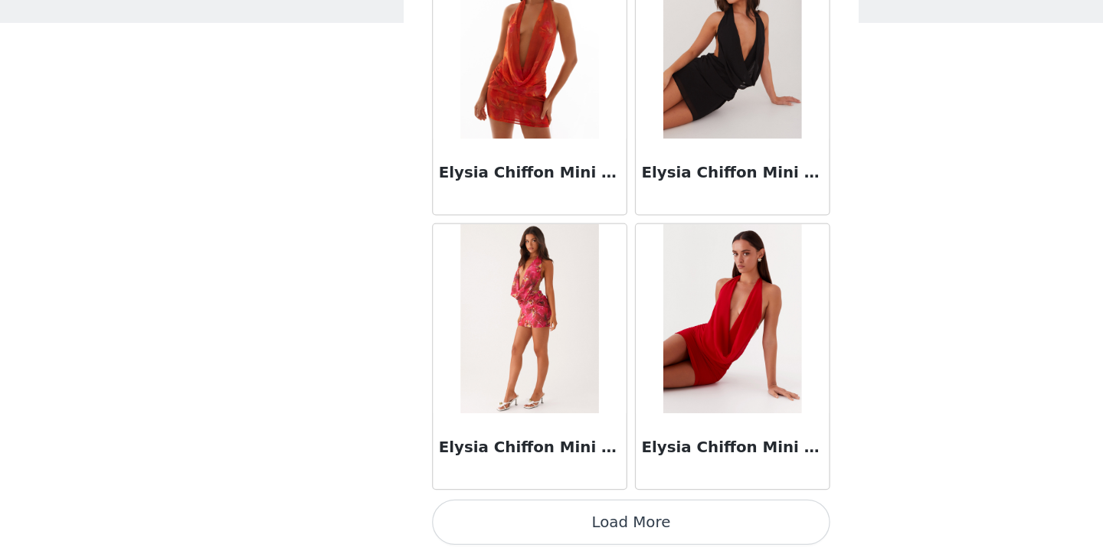
click at [544, 510] on button "Load More" at bounding box center [552, 528] width 322 height 37
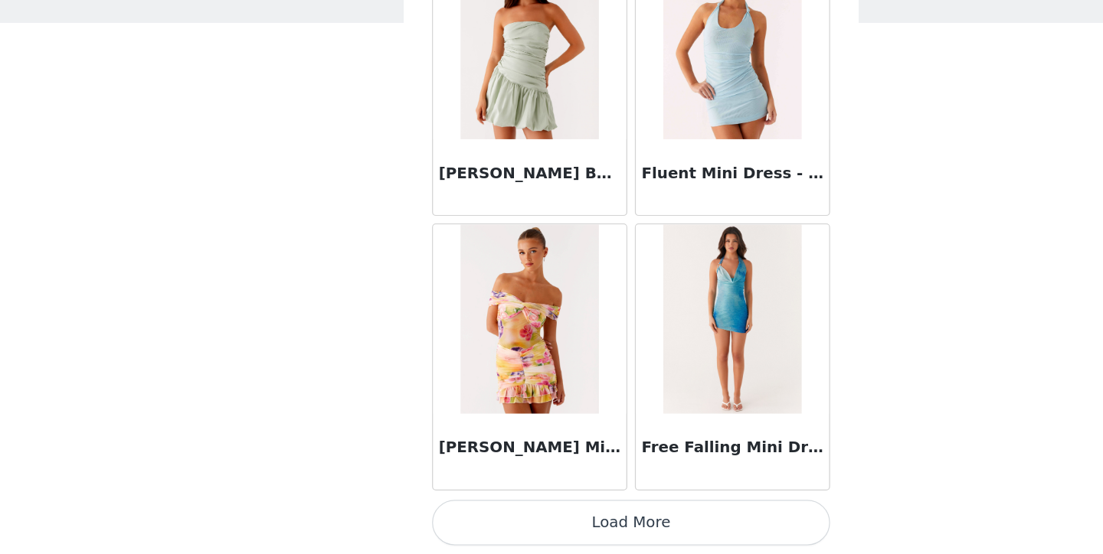
click at [530, 510] on button "Load More" at bounding box center [552, 528] width 322 height 37
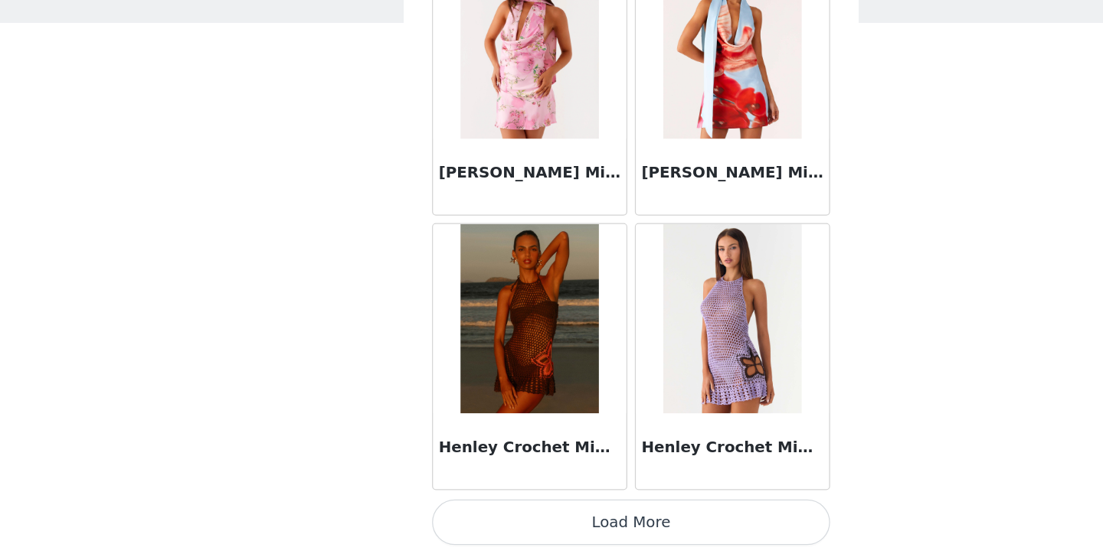
click at [548, 510] on button "Load More" at bounding box center [552, 528] width 322 height 37
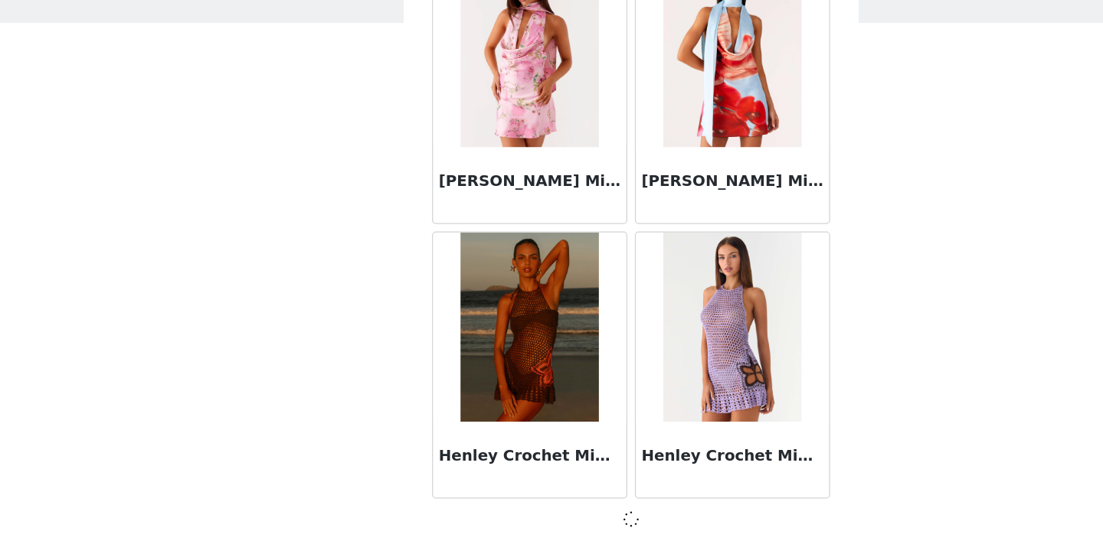
scroll to position [17327, 0]
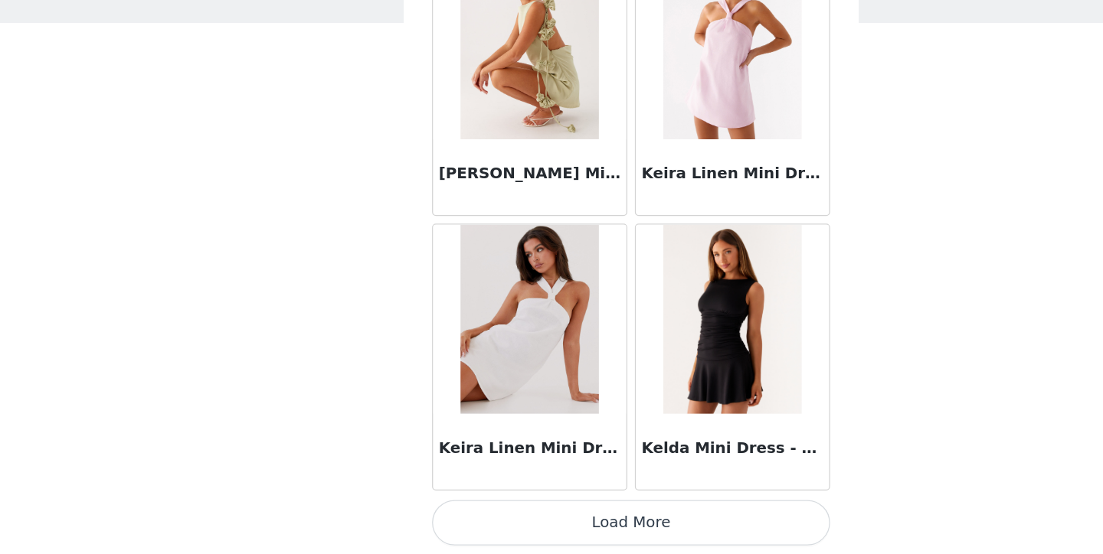
click at [509, 510] on button "Load More" at bounding box center [552, 528] width 322 height 37
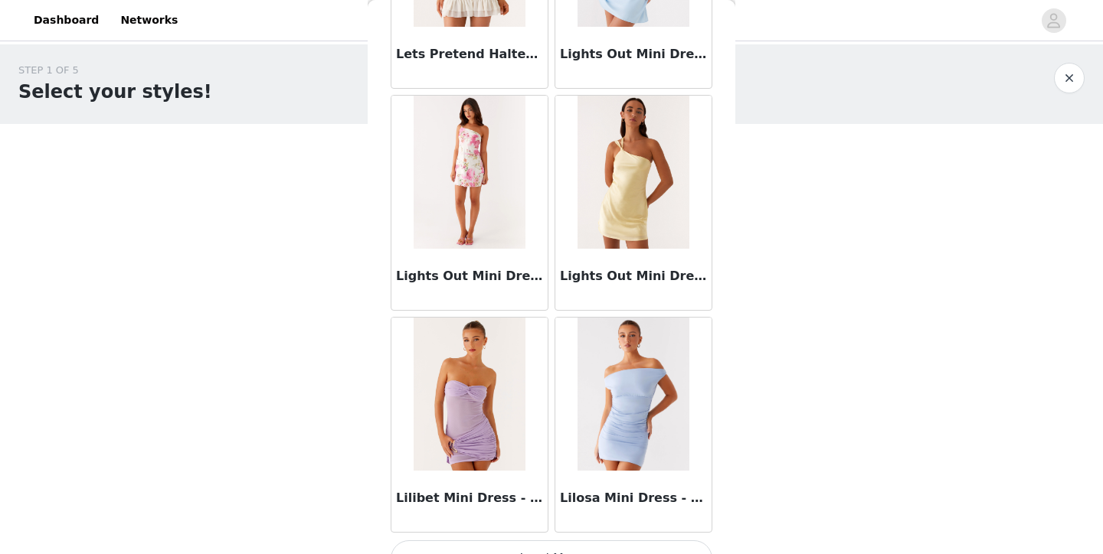
scroll to position [21768, 0]
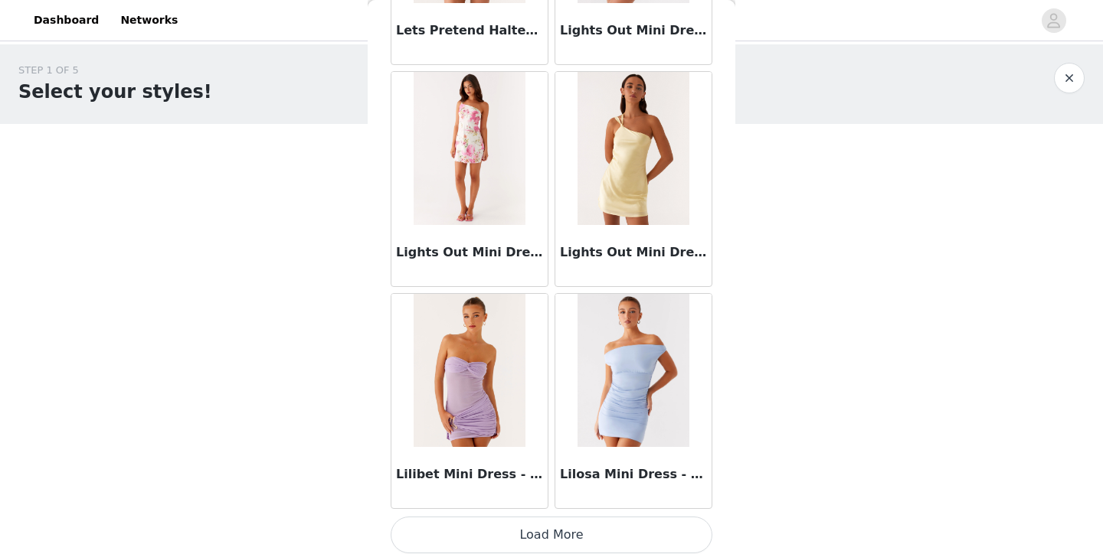
click at [570, 531] on button "Load More" at bounding box center [552, 535] width 322 height 37
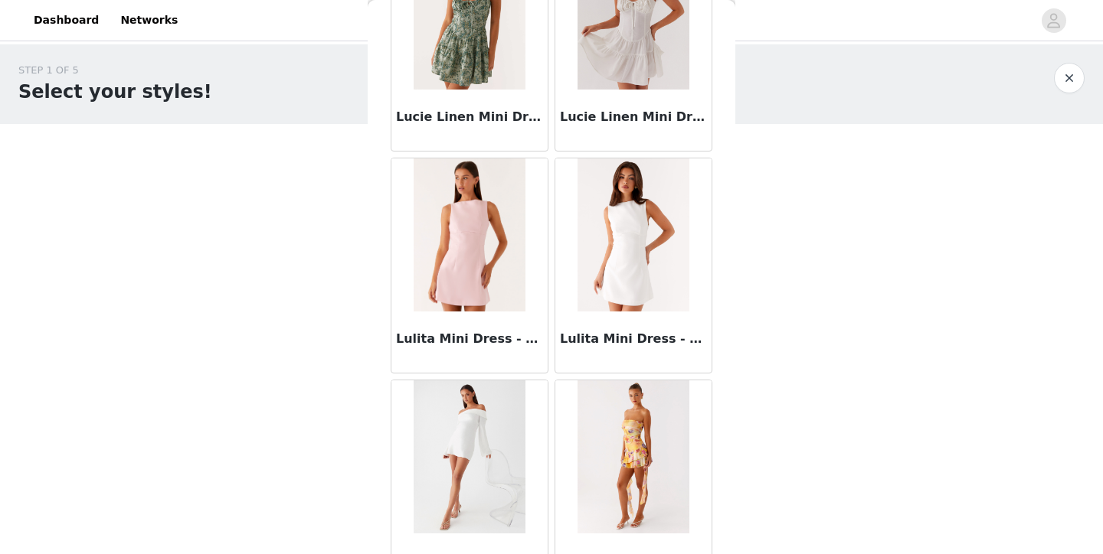
scroll to position [23242, 0]
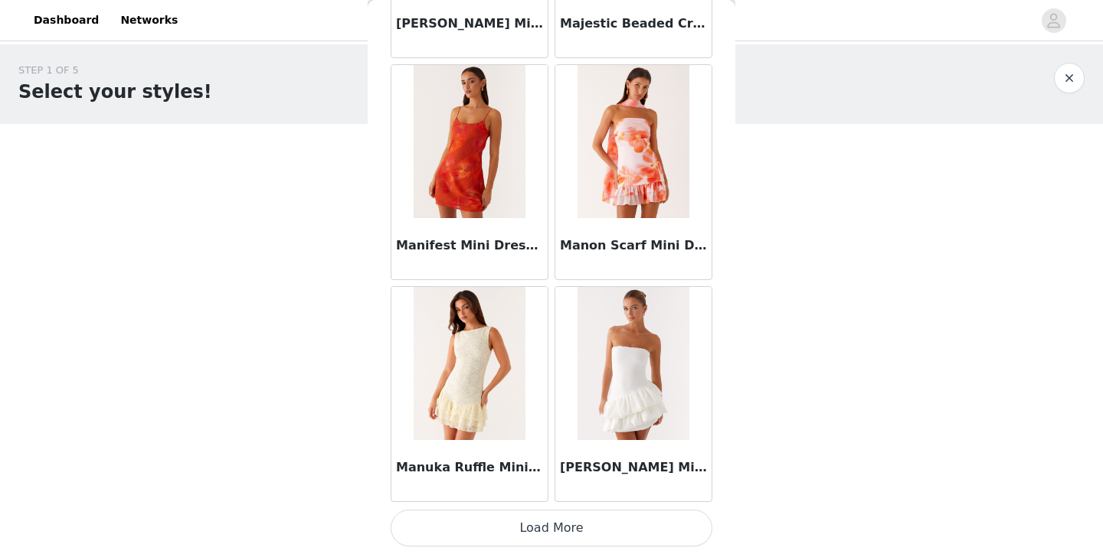
click at [583, 528] on button "Load More" at bounding box center [552, 528] width 322 height 37
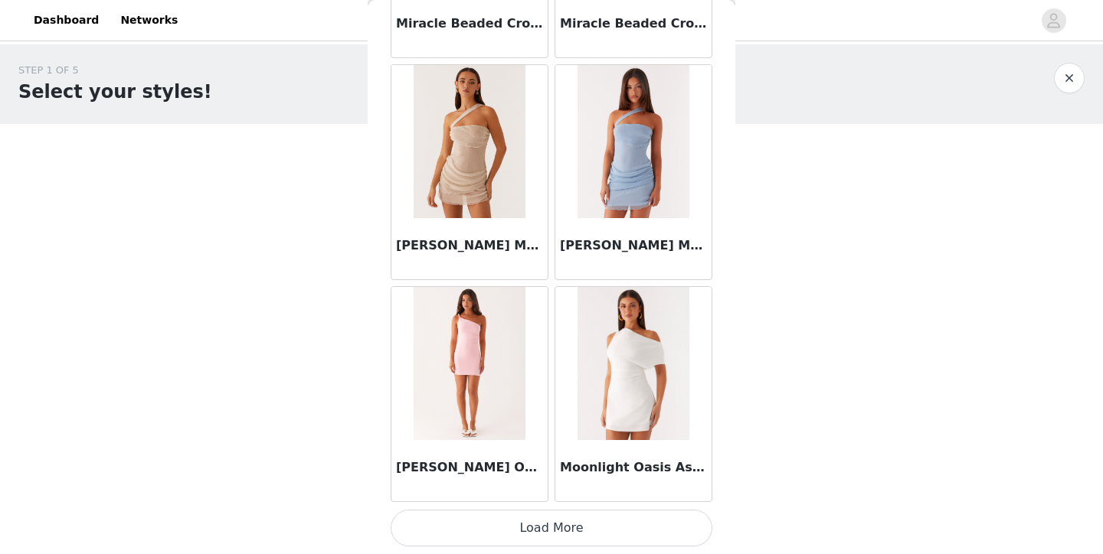
click at [589, 530] on button "Load More" at bounding box center [552, 528] width 322 height 37
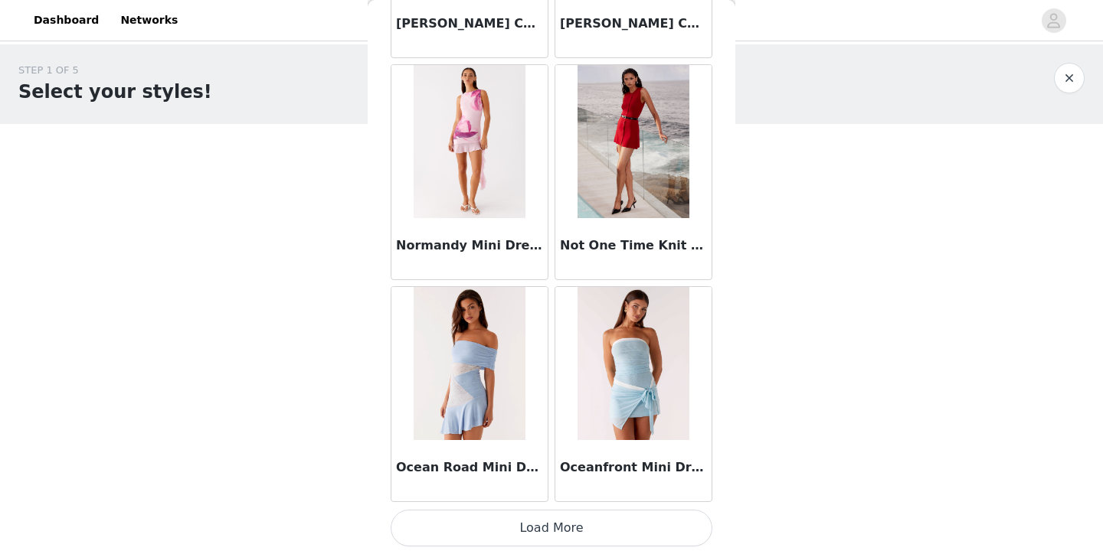
scroll to position [0, 0]
click at [599, 538] on button "Load More" at bounding box center [552, 528] width 322 height 37
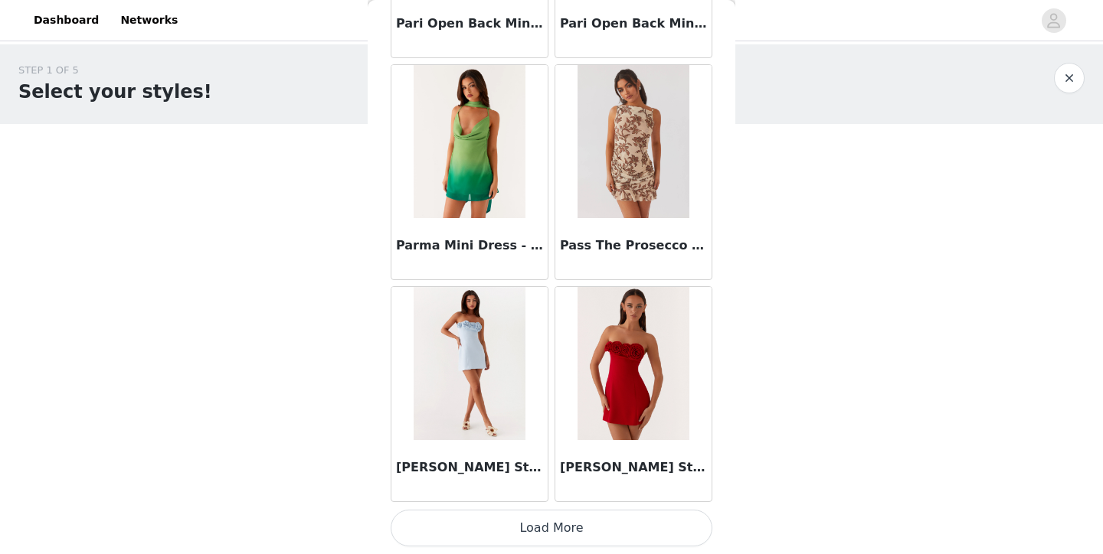
click at [558, 528] on button "Load More" at bounding box center [552, 528] width 322 height 37
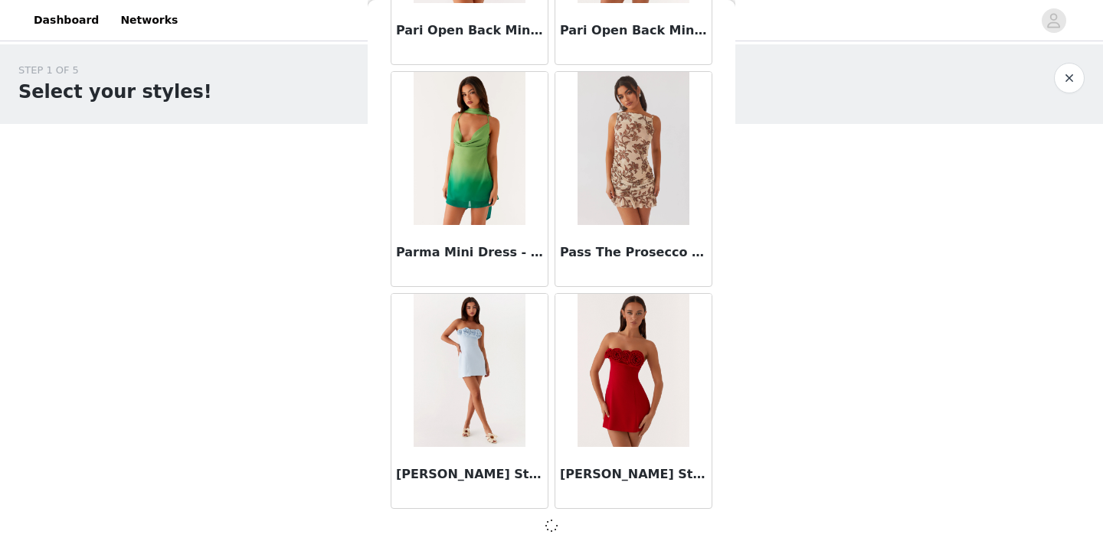
scroll to position [30651, 0]
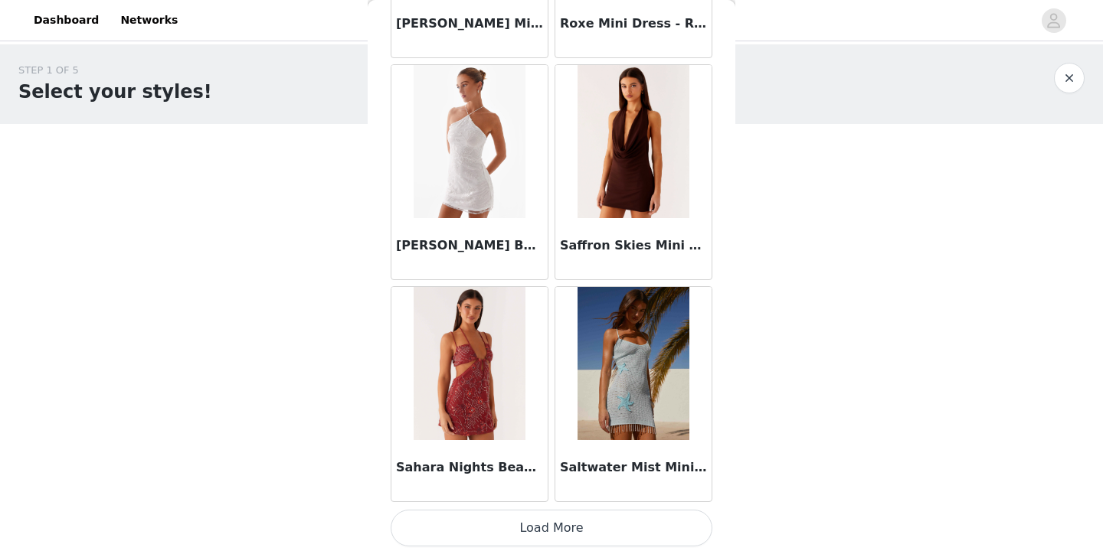
click at [559, 541] on button "Load More" at bounding box center [552, 528] width 322 height 37
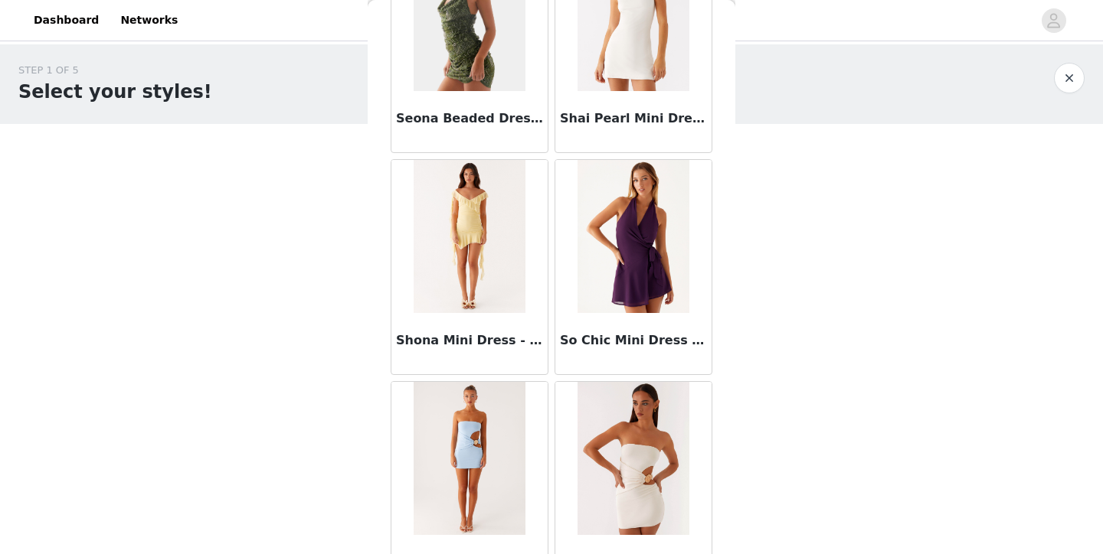
scroll to position [33672, 0]
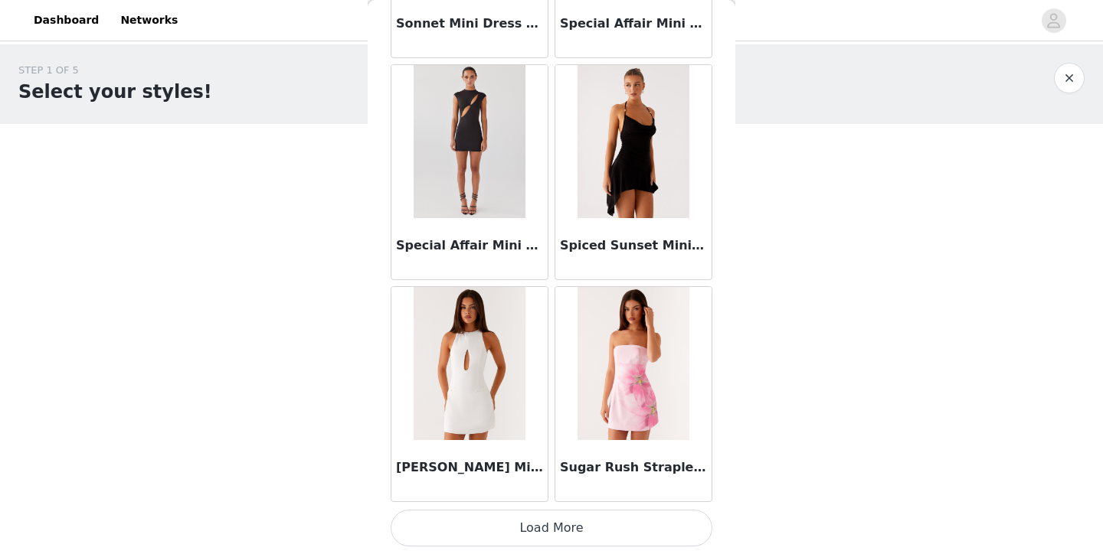
click at [589, 534] on button "Load More" at bounding box center [552, 528] width 322 height 37
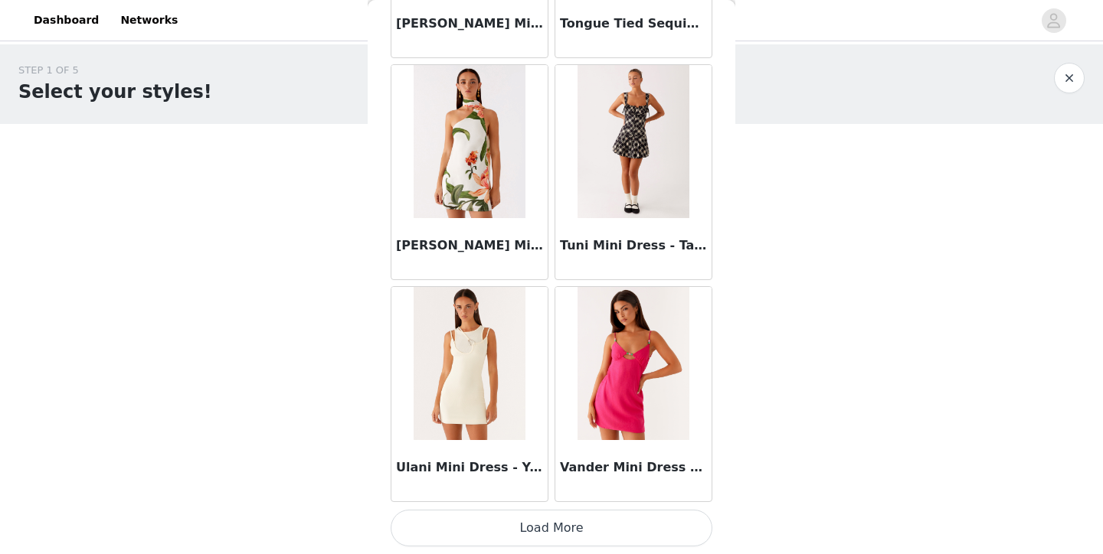
scroll to position [37320, 0]
click at [556, 537] on button "Load More" at bounding box center [552, 528] width 322 height 37
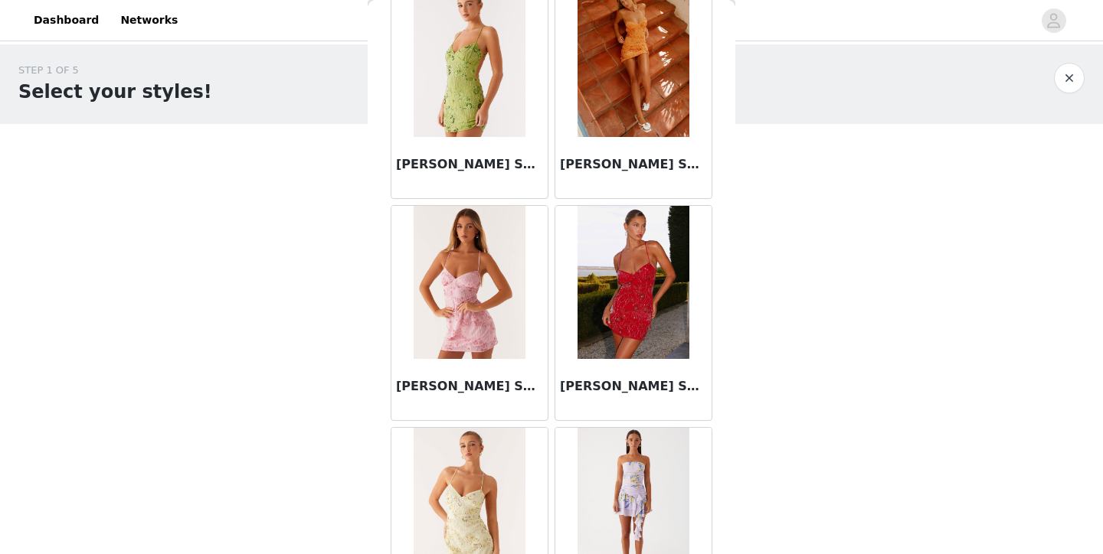
scroll to position [38510, 0]
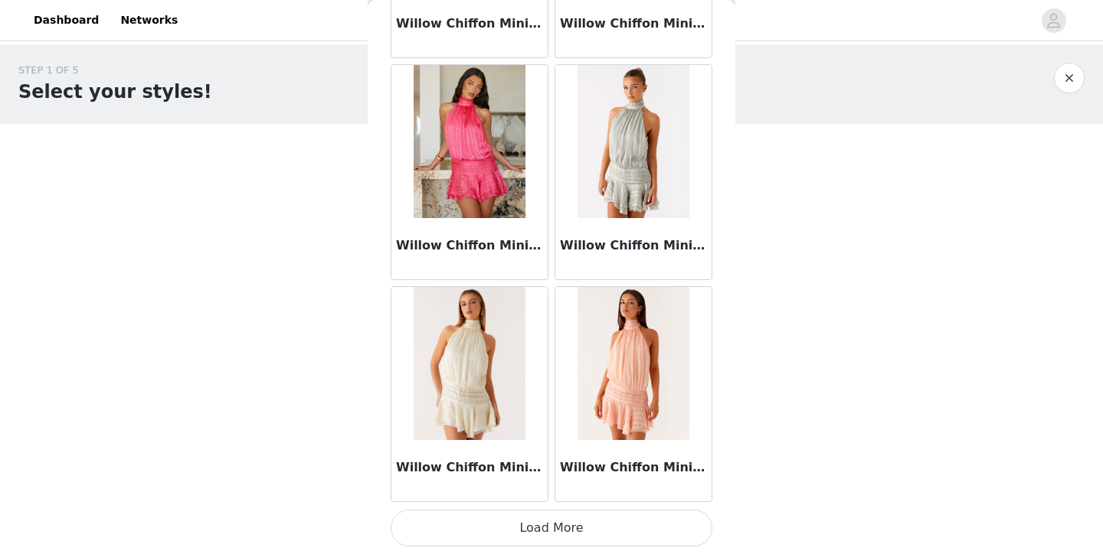
click at [566, 528] on button "Load More" at bounding box center [552, 528] width 322 height 37
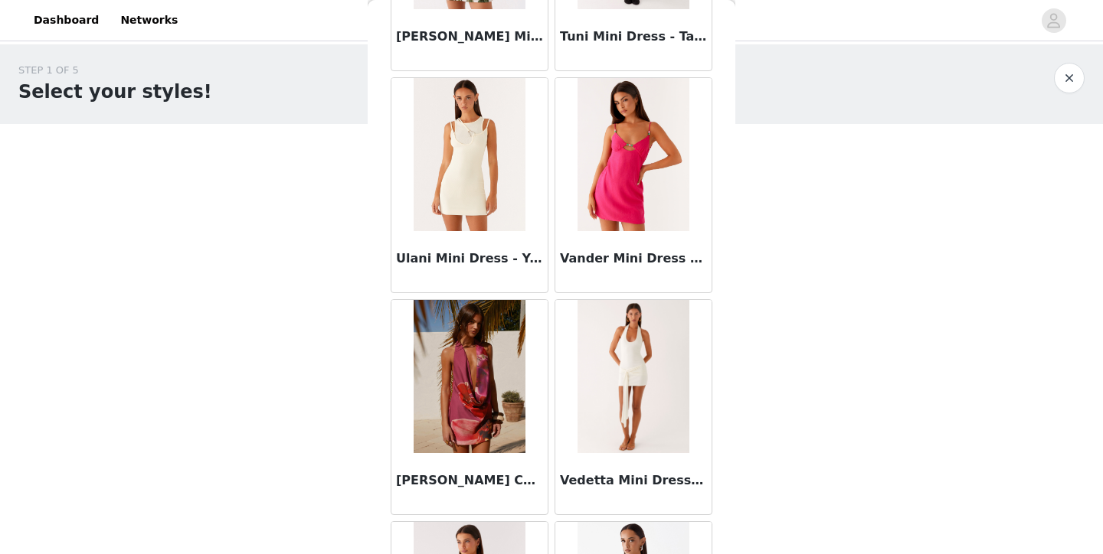
scroll to position [37528, 0]
click at [644, 414] on img at bounding box center [632, 377] width 111 height 153
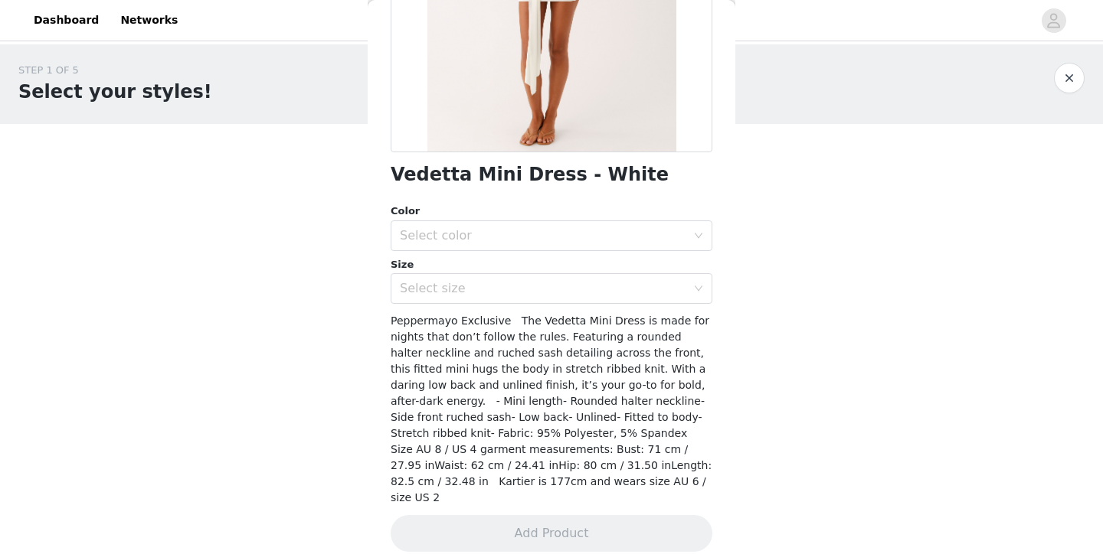
scroll to position [268, 0]
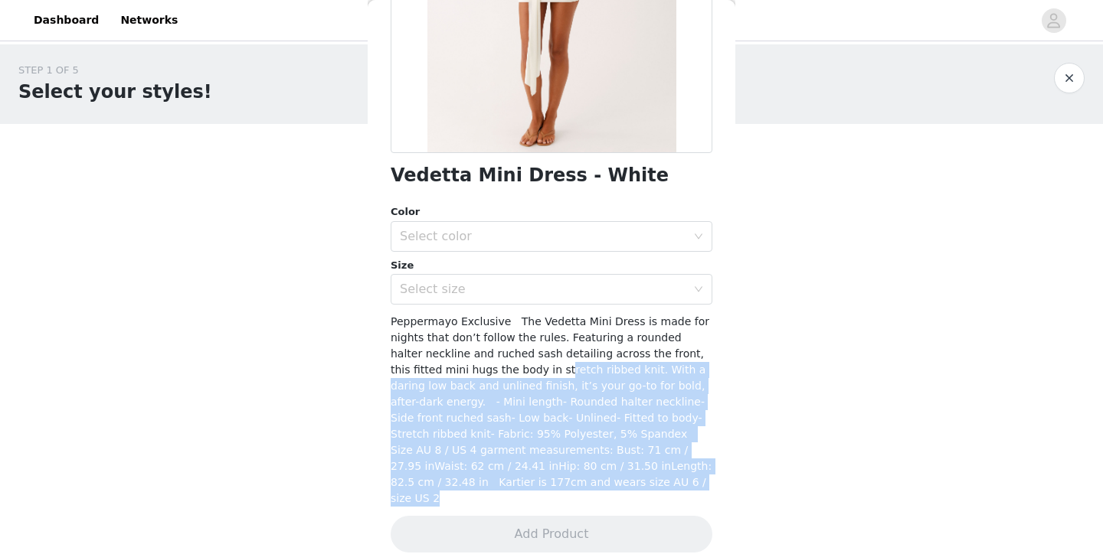
drag, startPoint x: 509, startPoint y: 374, endPoint x: 591, endPoint y: 476, distance: 131.3
click at [591, 476] on div "Peppermayo Exclusive The Vedetta Mini Dress is made for nights that don’t follo…" at bounding box center [552, 410] width 322 height 193
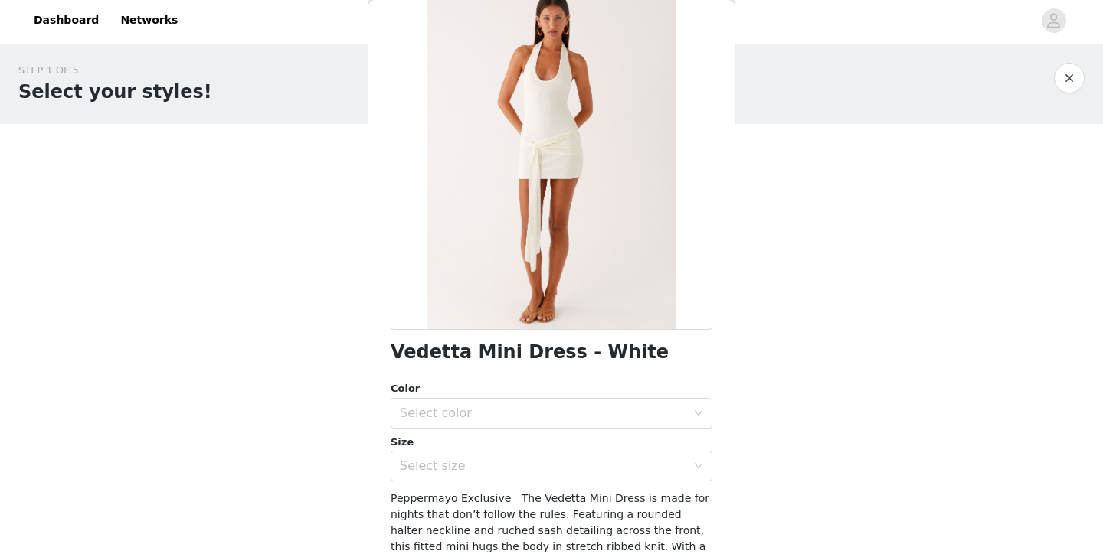
scroll to position [90, 0]
click at [591, 476] on div "Select size" at bounding box center [546, 467] width 293 height 29
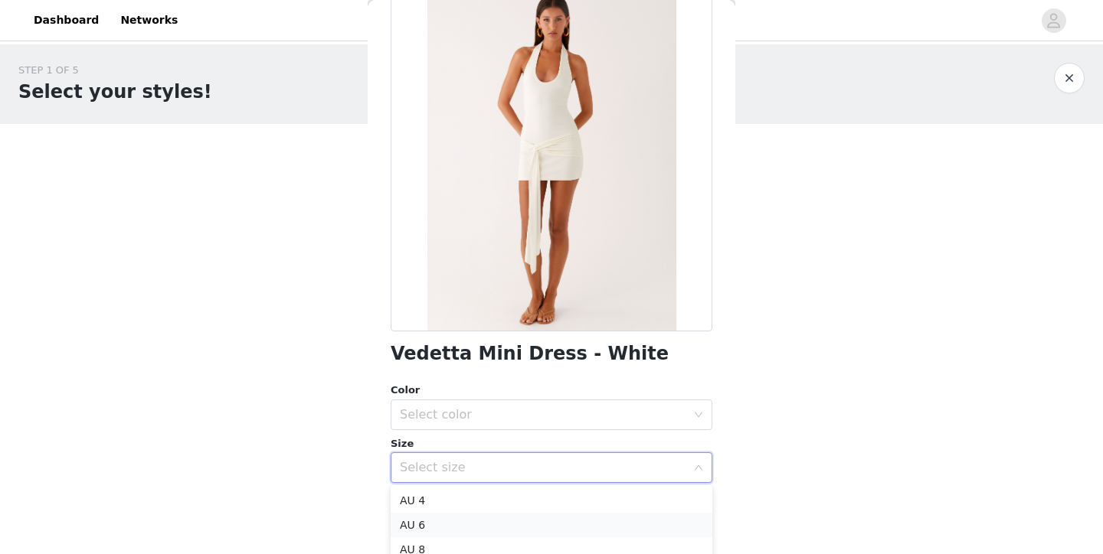
click at [528, 517] on li "AU 6" at bounding box center [552, 525] width 322 height 25
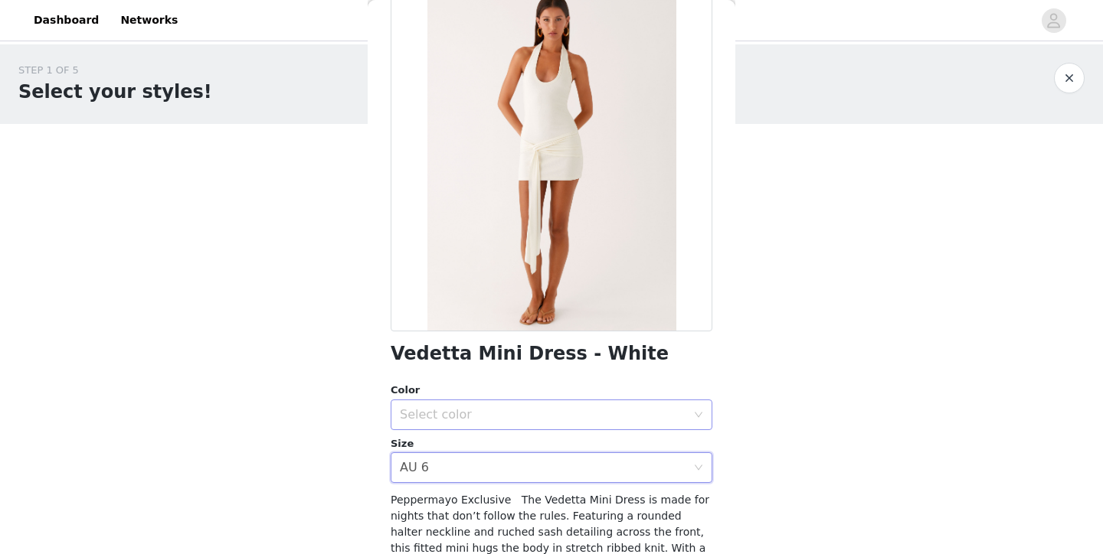
click at [492, 420] on div "Select color" at bounding box center [543, 414] width 286 height 15
click at [494, 453] on li "White" at bounding box center [552, 448] width 322 height 25
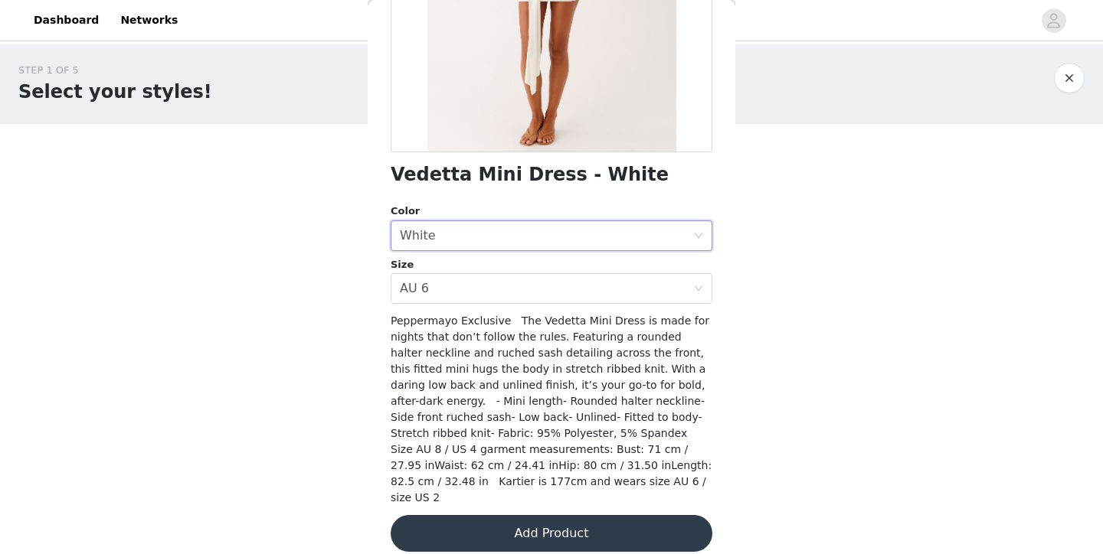
scroll to position [268, 0]
click at [512, 516] on button "Add Product" at bounding box center [552, 534] width 322 height 37
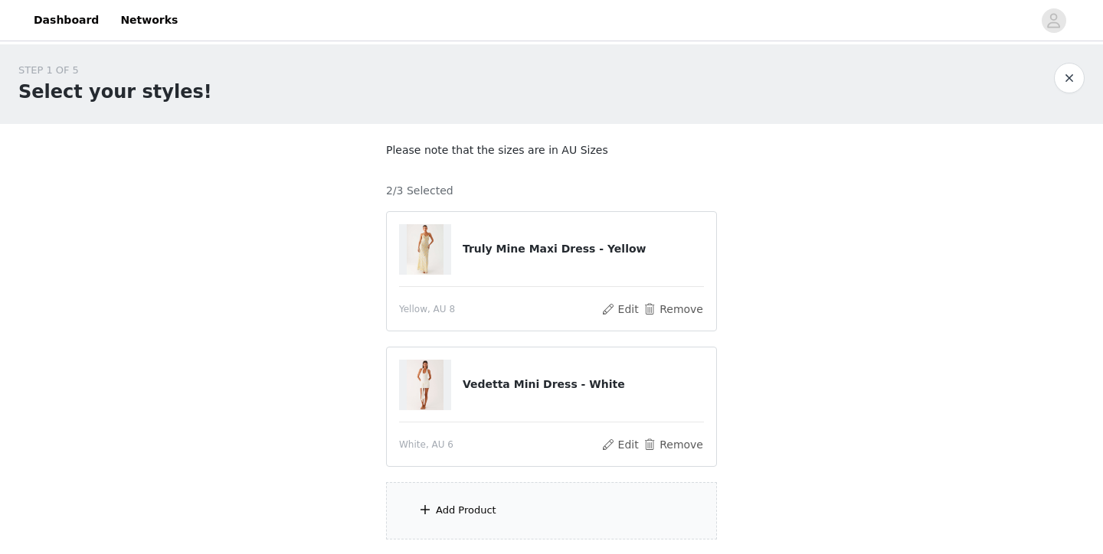
click at [501, 499] on div "Add Product" at bounding box center [551, 510] width 331 height 57
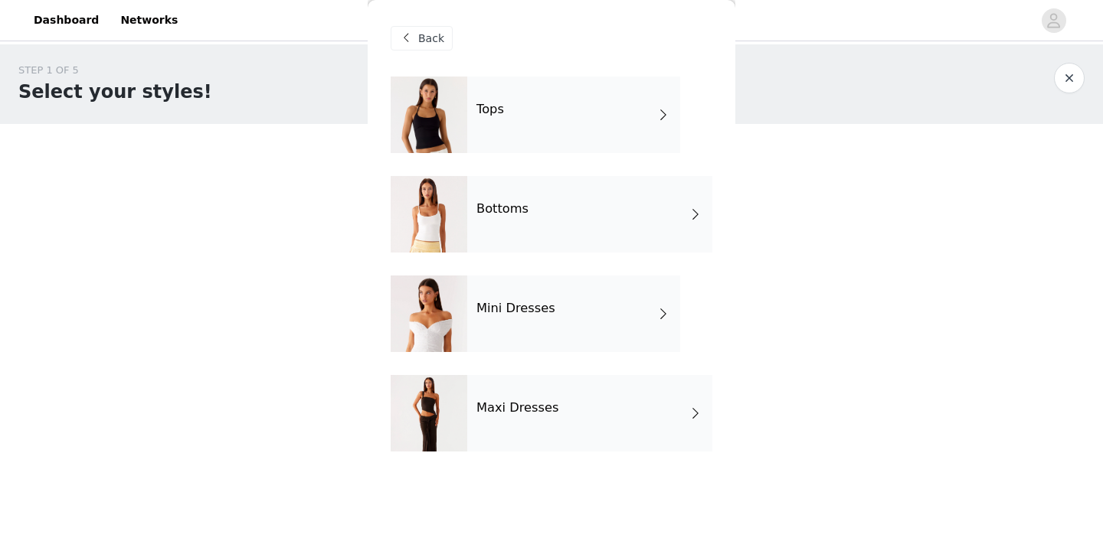
click at [433, 201] on div at bounding box center [429, 214] width 77 height 77
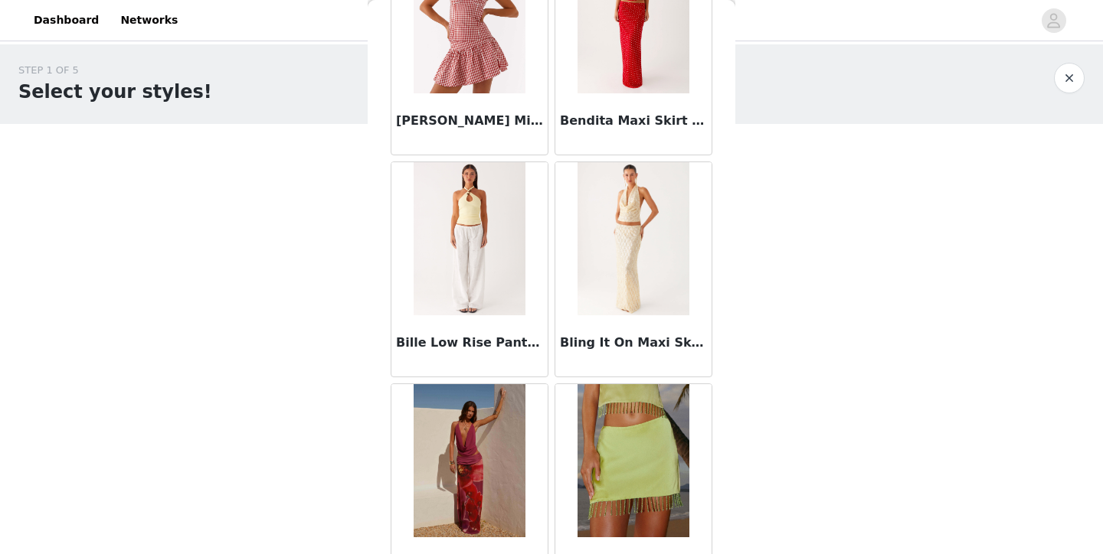
scroll to position [1025, 0]
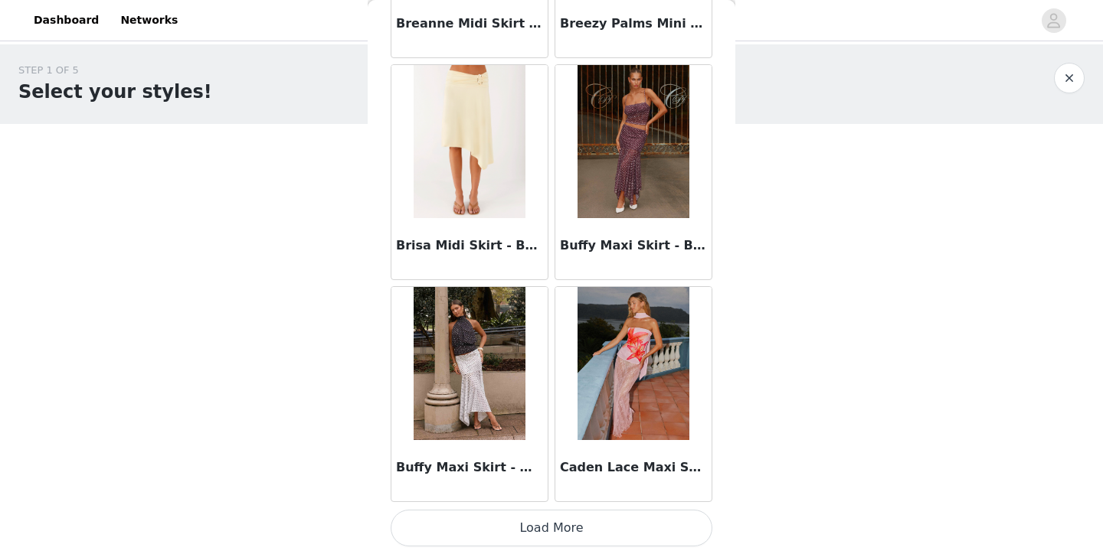
click at [558, 517] on button "Load More" at bounding box center [552, 528] width 322 height 37
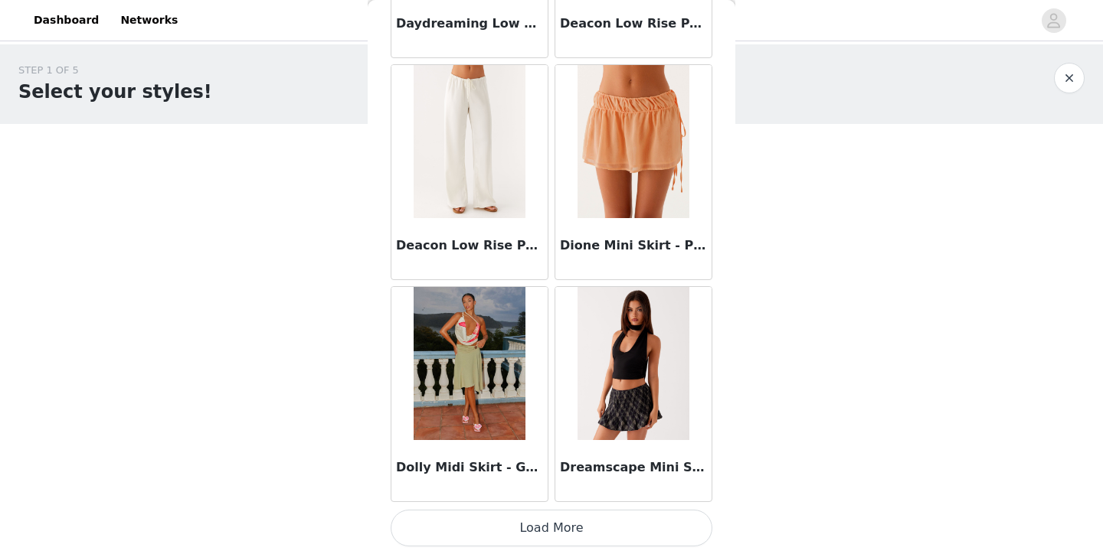
scroll to position [15, 0]
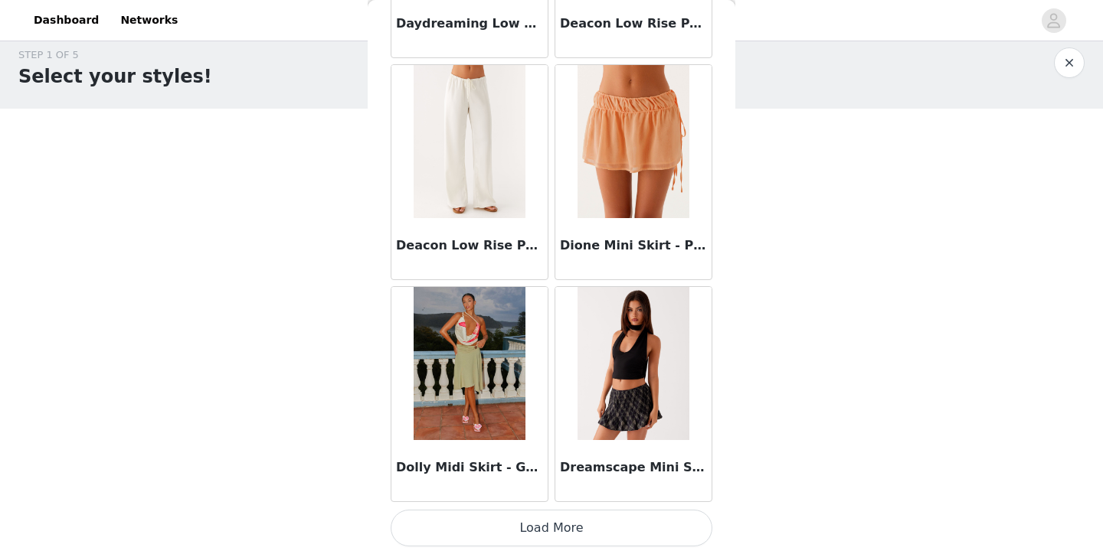
click at [568, 522] on button "Load More" at bounding box center [552, 528] width 322 height 37
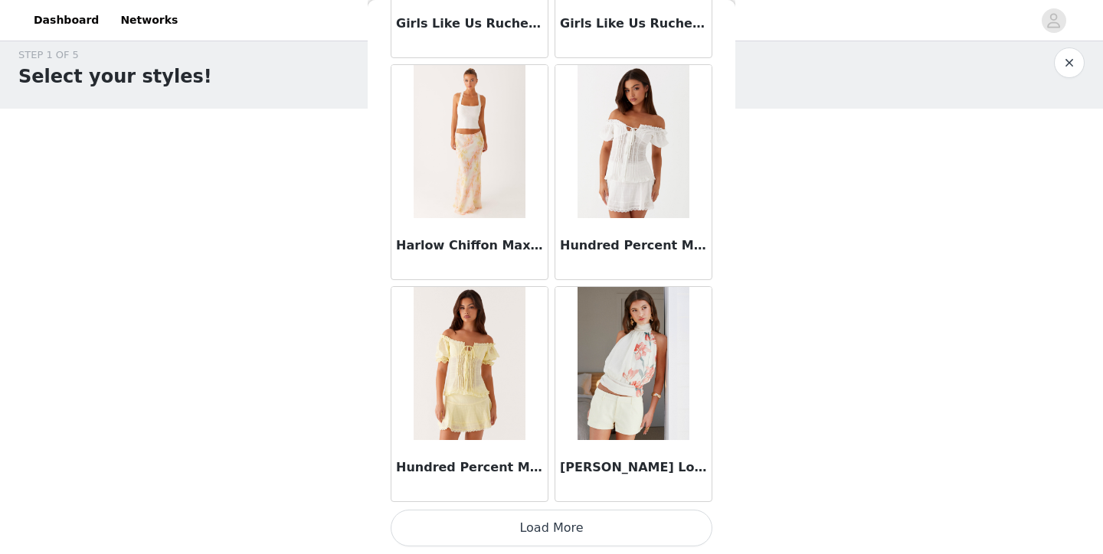
scroll to position [6230, 0]
click at [611, 520] on button "Load More" at bounding box center [552, 528] width 322 height 37
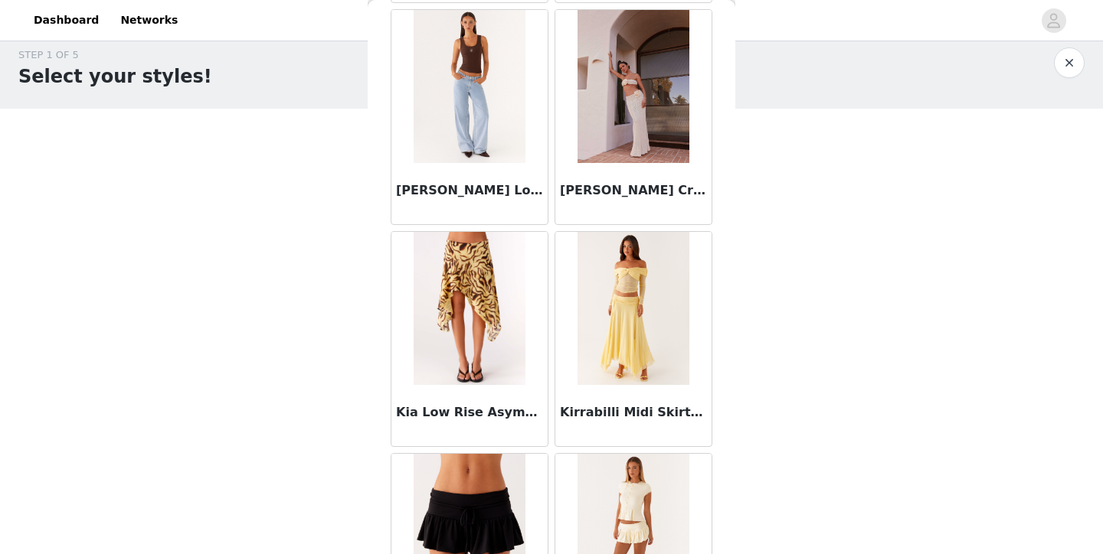
scroll to position [7174, 0]
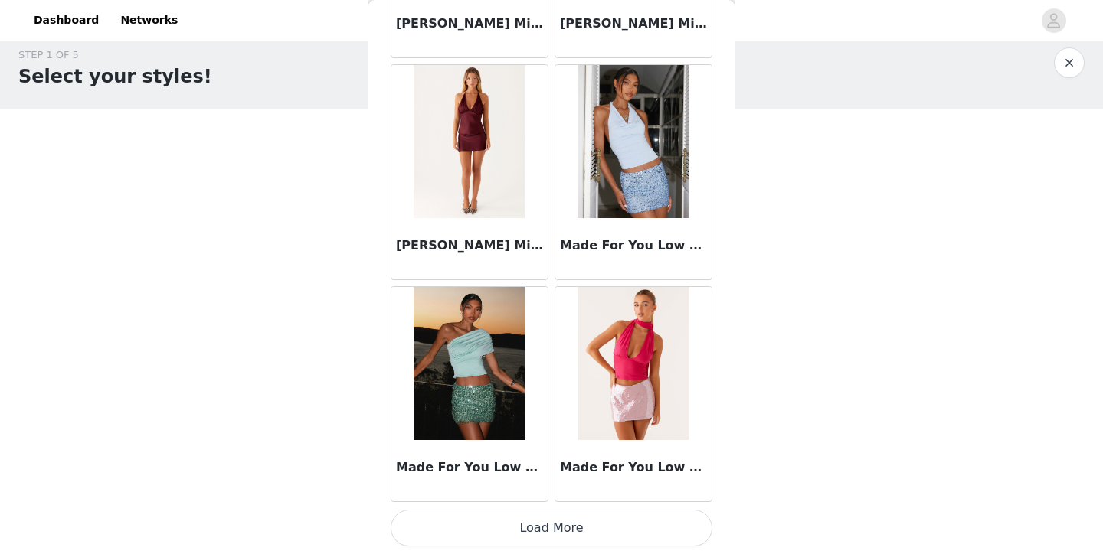
click at [600, 525] on button "Load More" at bounding box center [552, 528] width 322 height 37
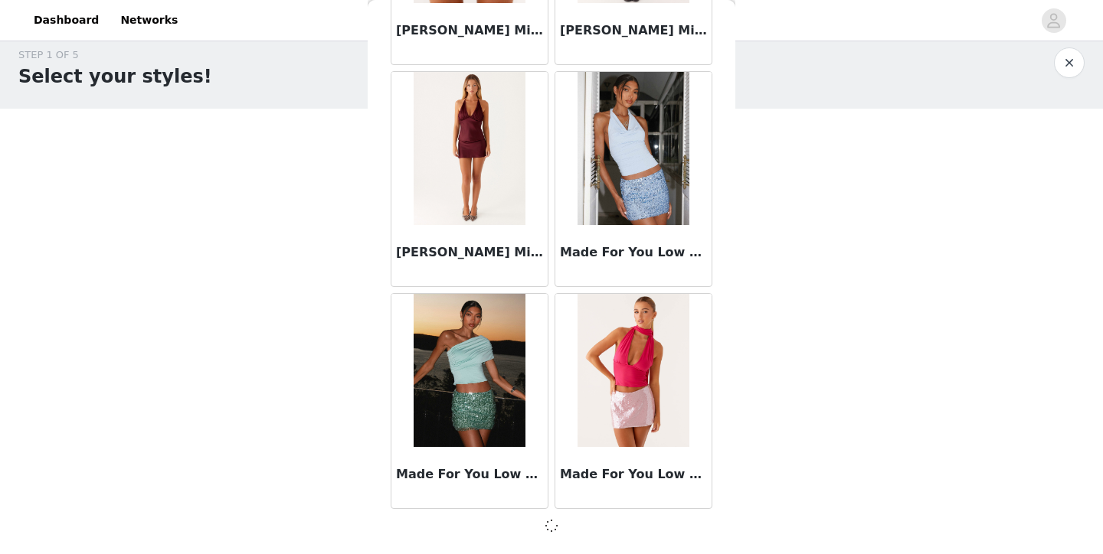
scroll to position [8444, 0]
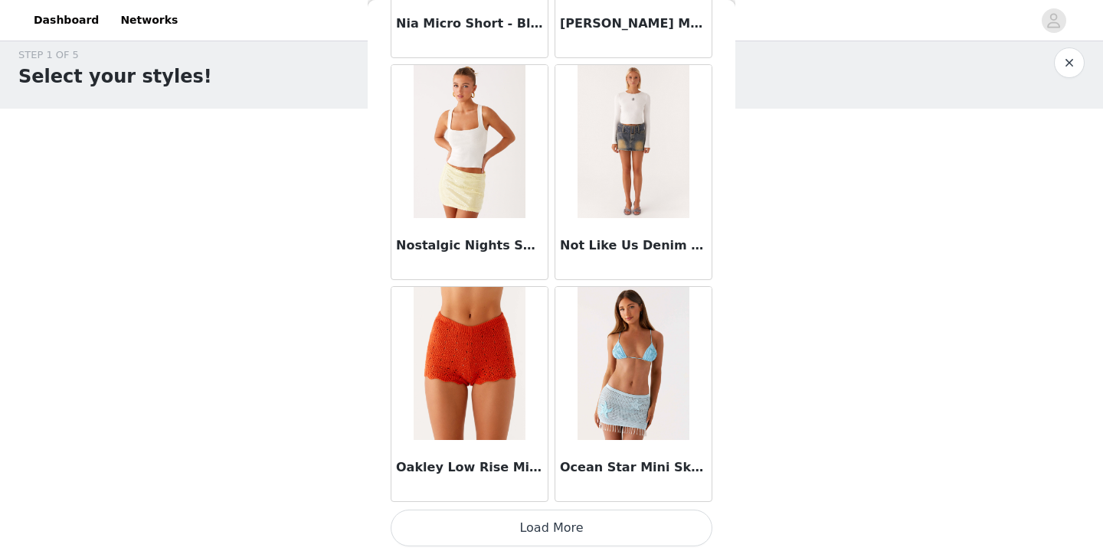
click at [593, 521] on button "Load More" at bounding box center [552, 528] width 322 height 37
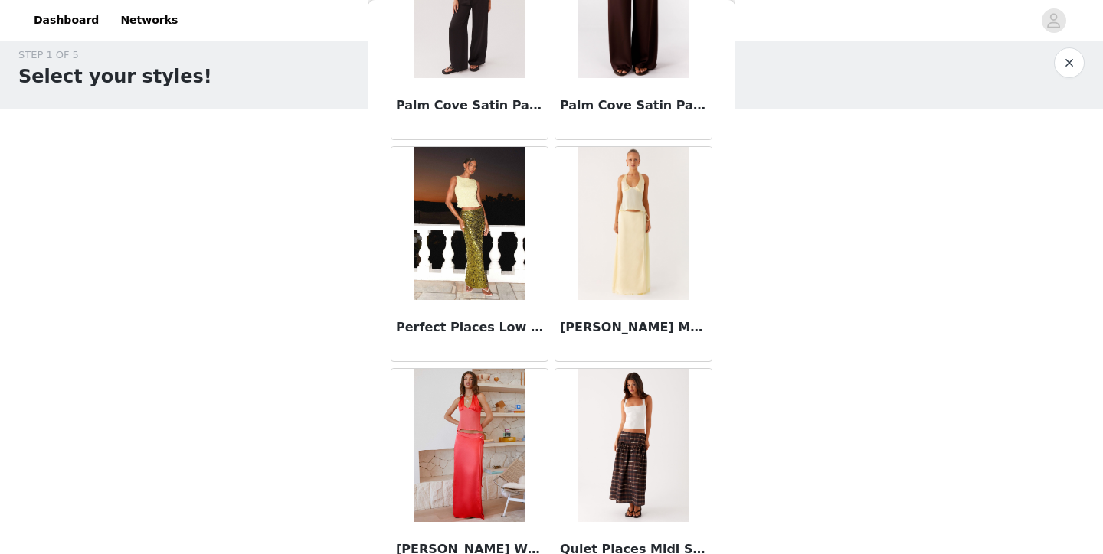
scroll to position [11478, 0]
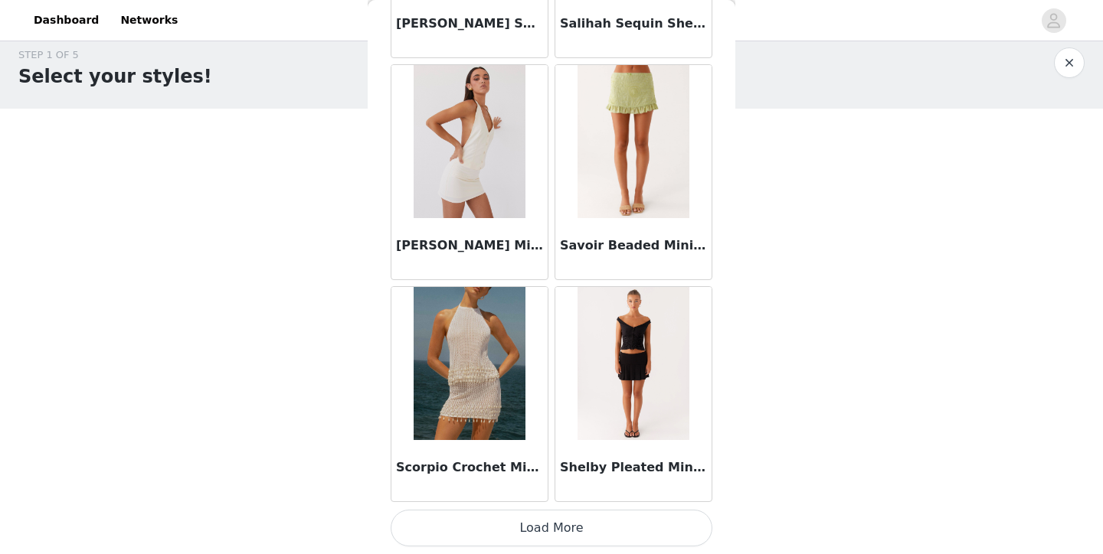
click at [524, 528] on button "Load More" at bounding box center [552, 528] width 322 height 37
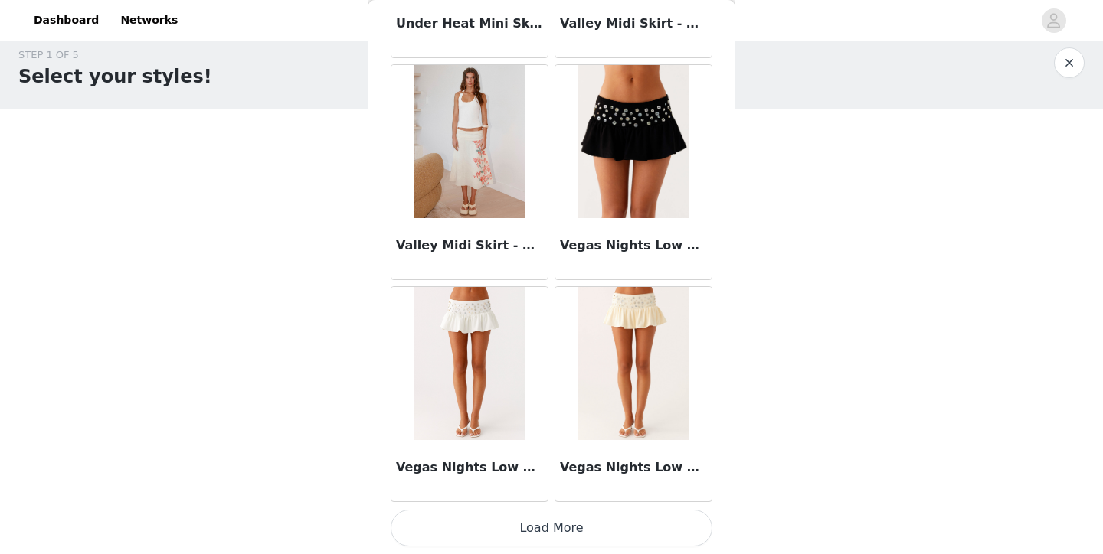
scroll to position [15113, 0]
click at [557, 522] on button "Load More" at bounding box center [552, 528] width 322 height 37
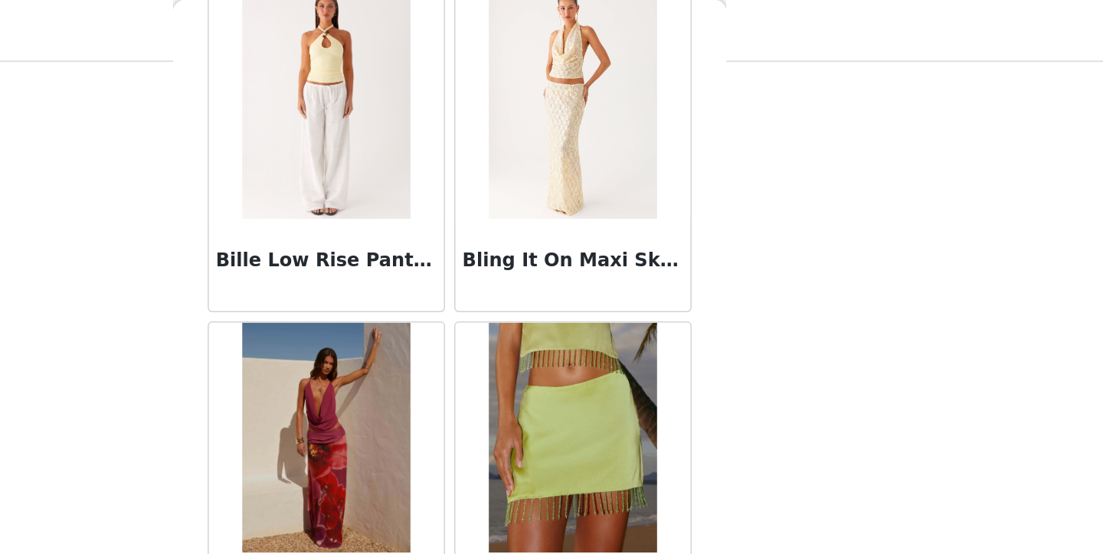
scroll to position [1195, 0]
click at [577, 139] on img at bounding box center [632, 69] width 111 height 153
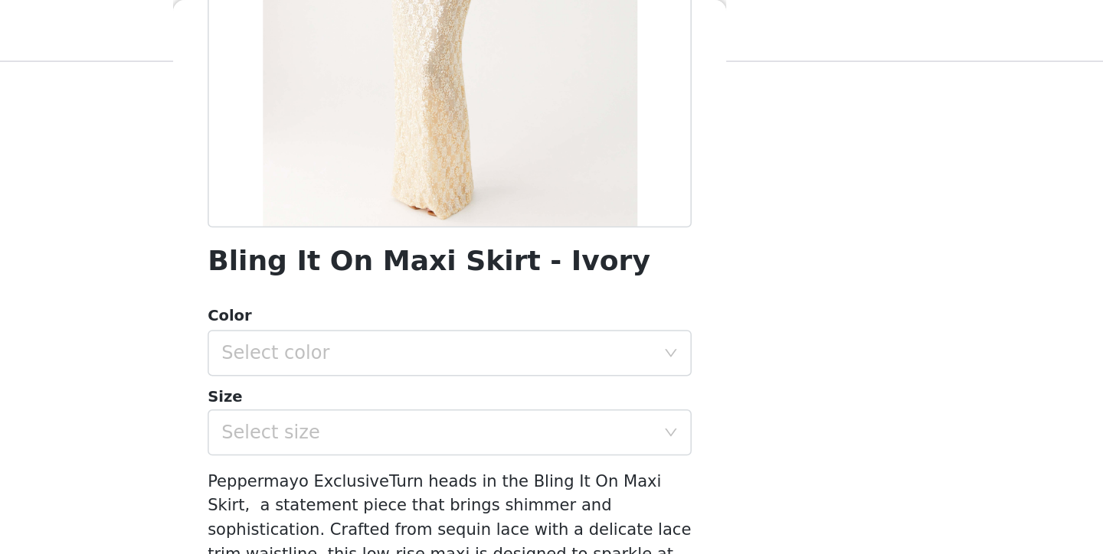
scroll to position [268, 0]
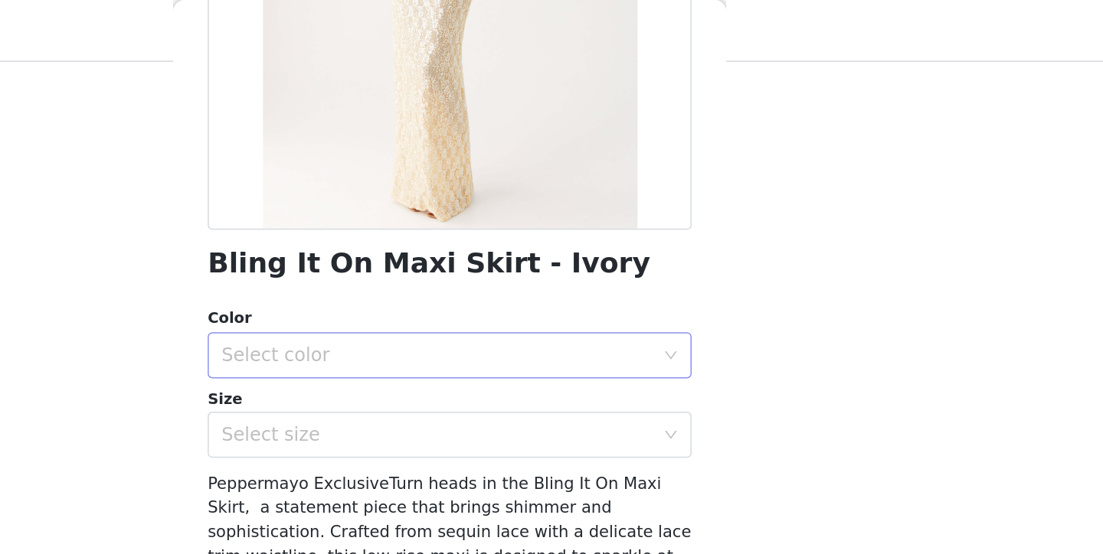
click at [400, 249] on div "Select color" at bounding box center [546, 236] width 293 height 29
click at [391, 263] on li "Ivory" at bounding box center [552, 269] width 322 height 25
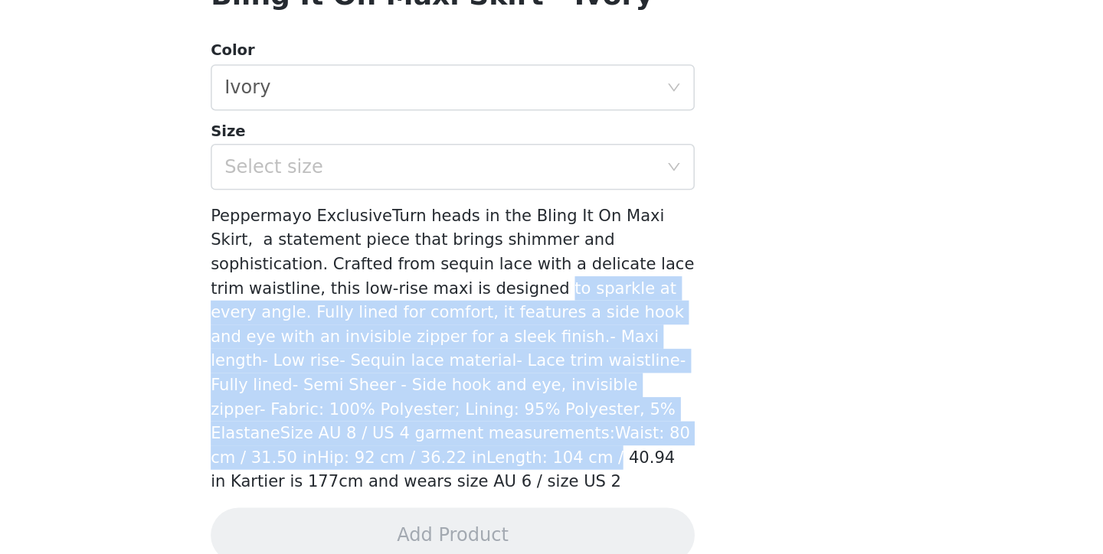
drag, startPoint x: 224, startPoint y: 195, endPoint x: 392, endPoint y: 286, distance: 190.9
click at [392, 315] on span "Peppermayo ExclusiveTurn heads in the Bling It On Maxi Skirt, a statement piece…" at bounding box center [552, 409] width 322 height 189
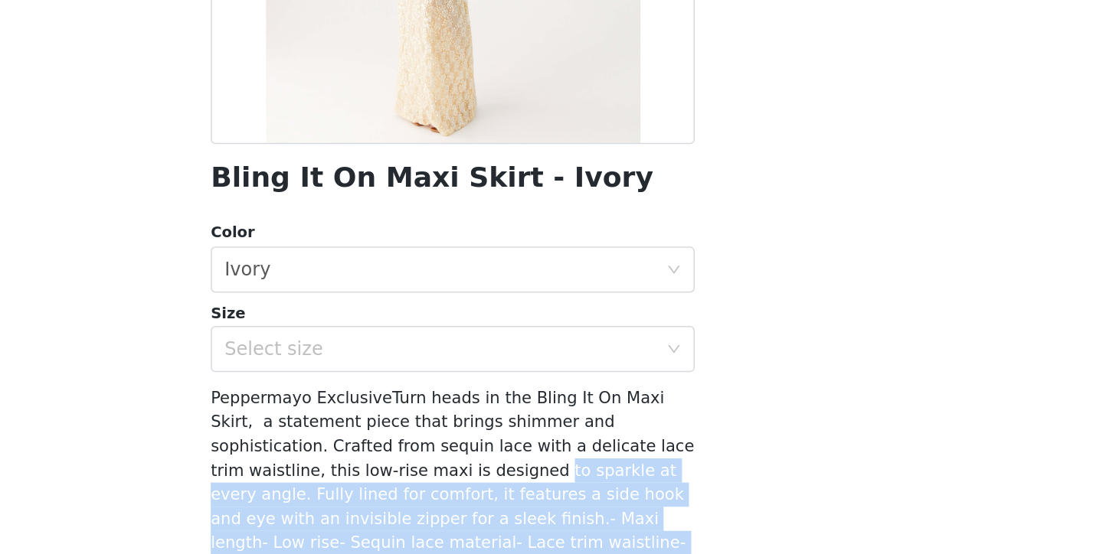
scroll to position [145, 0]
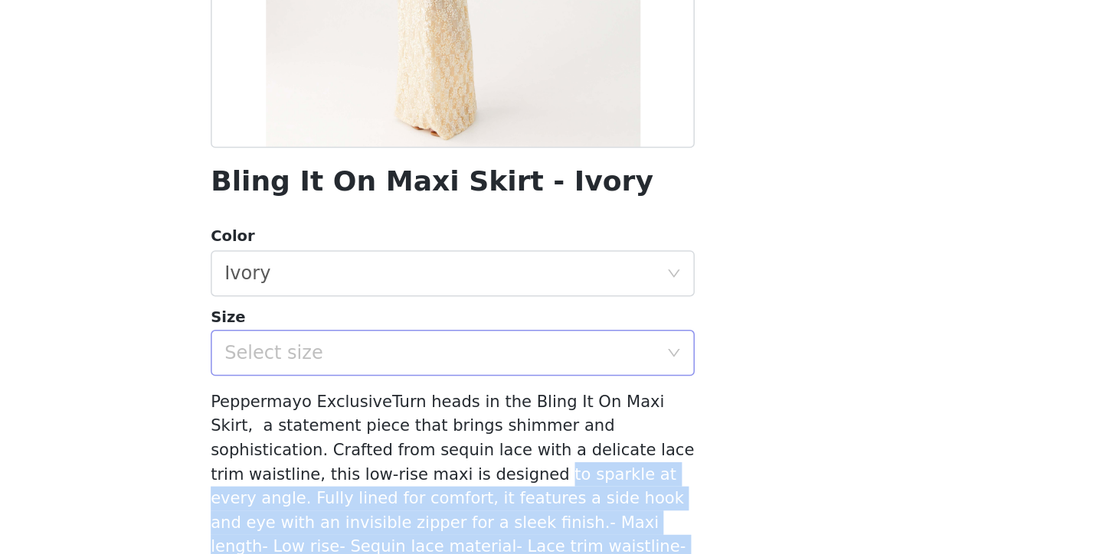
click at [400, 405] on div "Select size" at bounding box center [543, 412] width 286 height 15
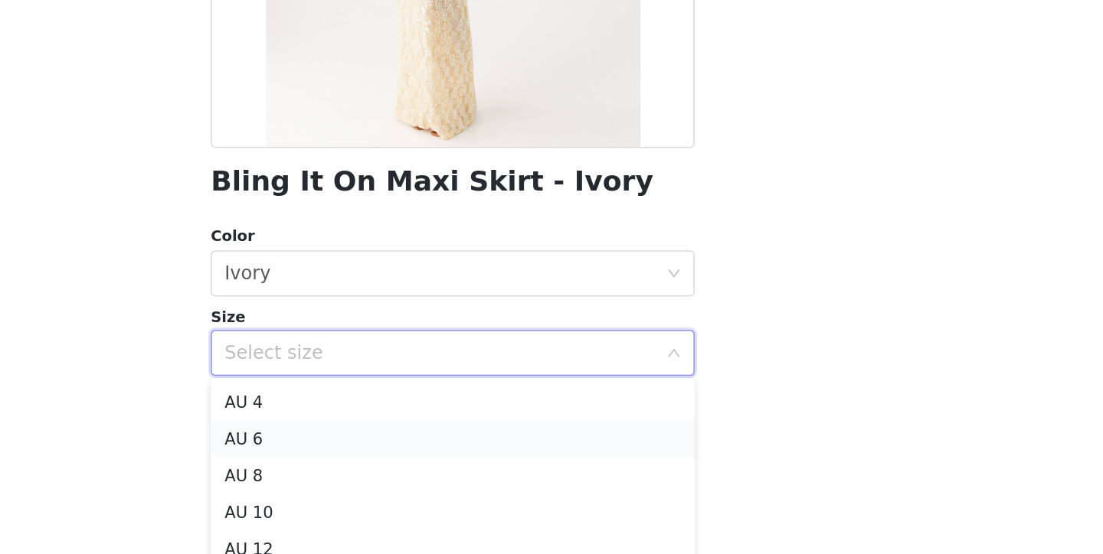
click at [391, 458] on li "AU 6" at bounding box center [552, 470] width 322 height 25
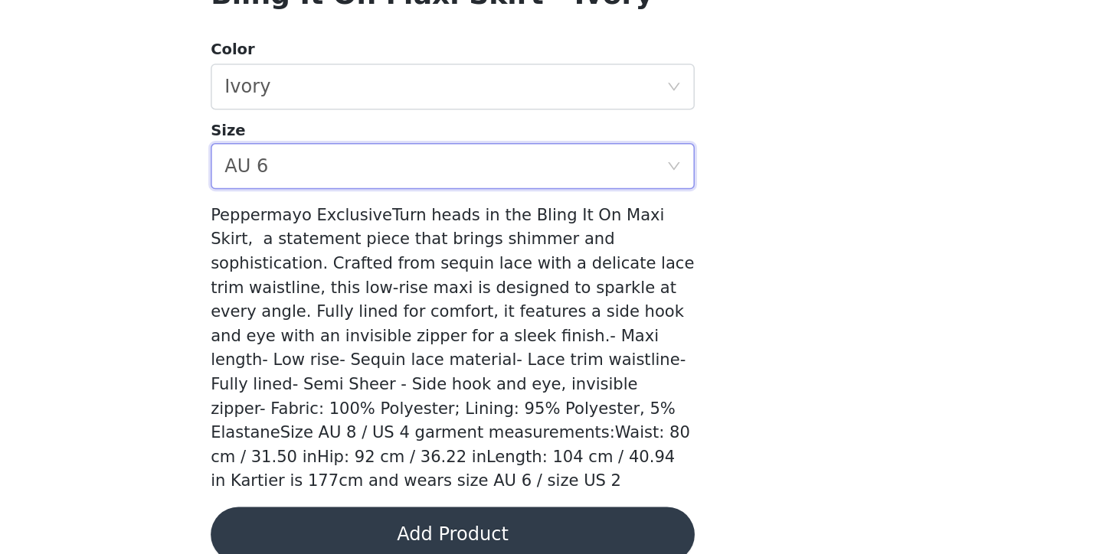
scroll to position [268, 0]
click at [391, 516] on button "Add Product" at bounding box center [552, 534] width 322 height 37
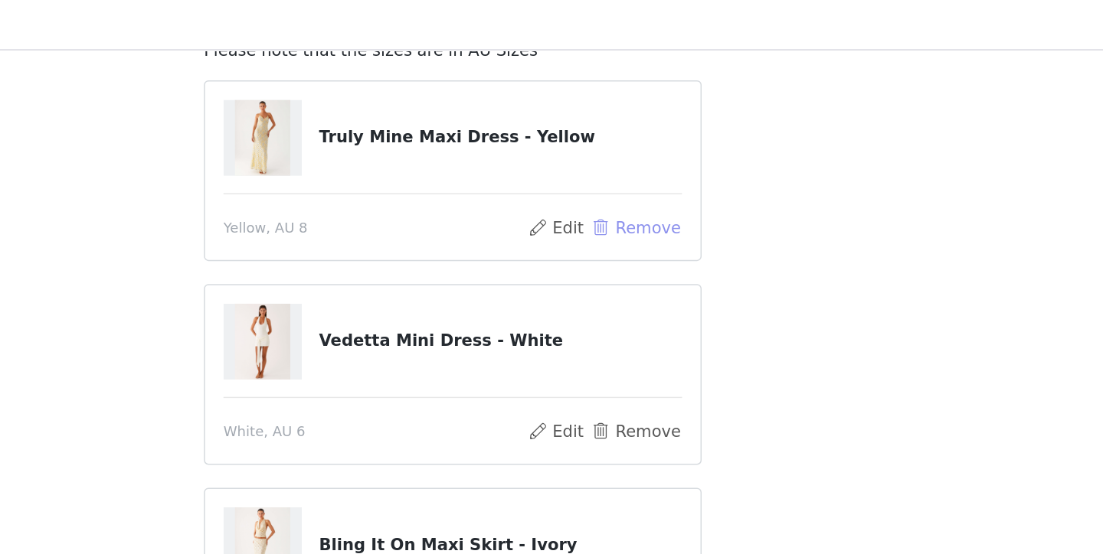
click at [642, 152] on button "Remove" at bounding box center [672, 159] width 61 height 18
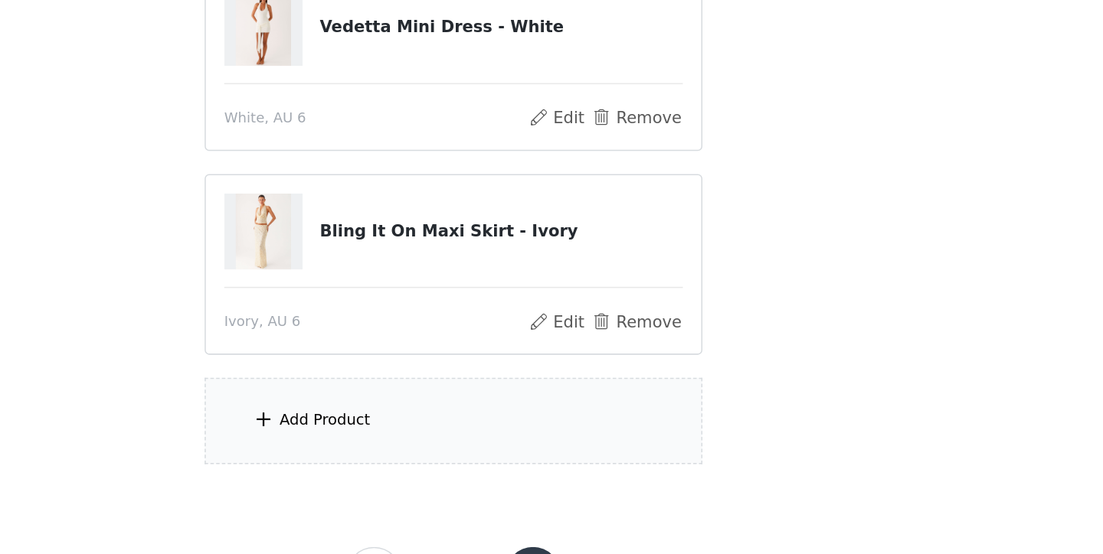
click at [386, 374] on div "Add Product" at bounding box center [551, 402] width 331 height 57
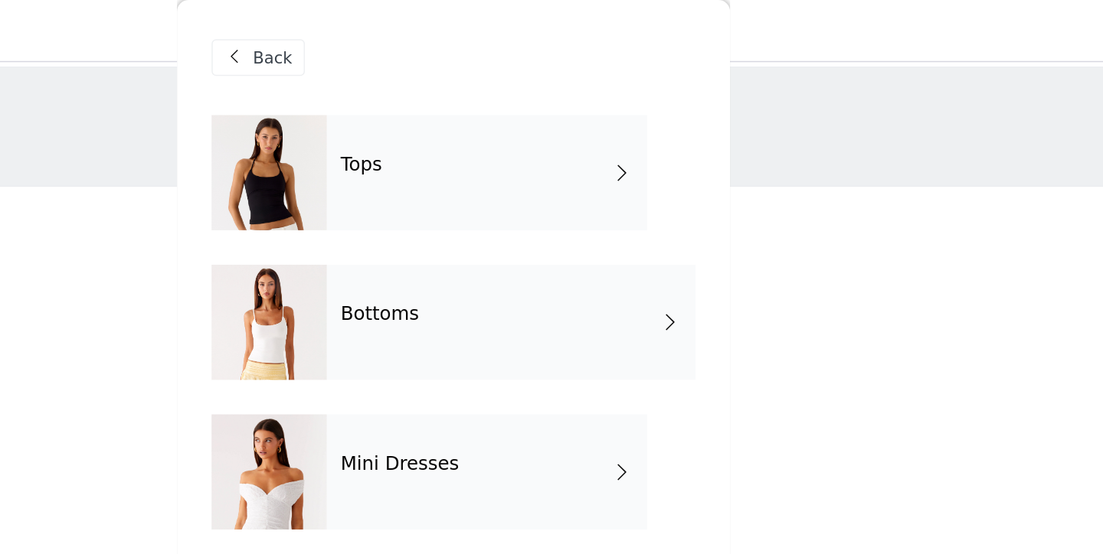
scroll to position [-2, 0]
click at [467, 123] on div "Tops" at bounding box center [573, 115] width 213 height 77
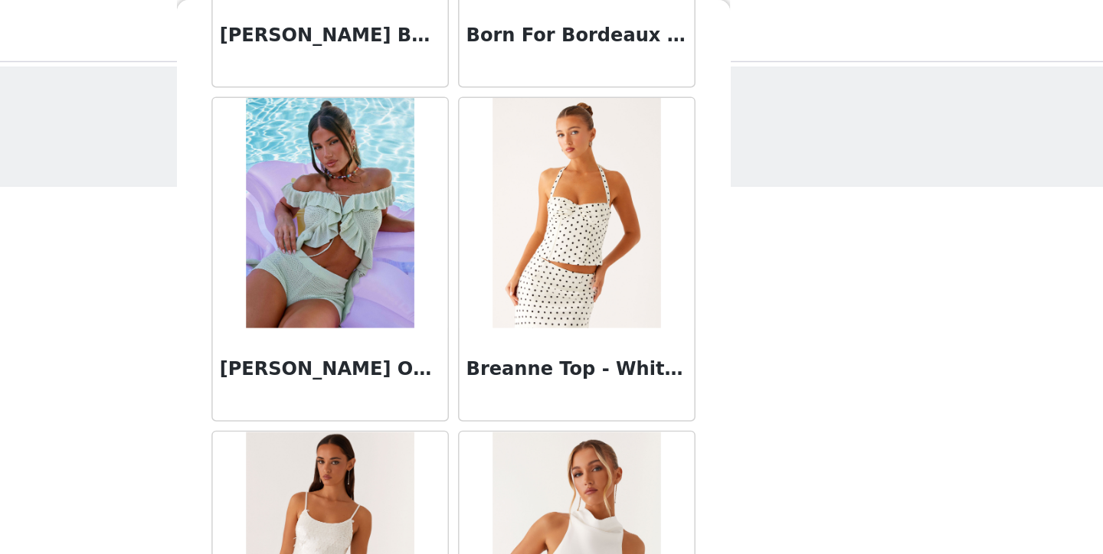
scroll to position [1789, 0]
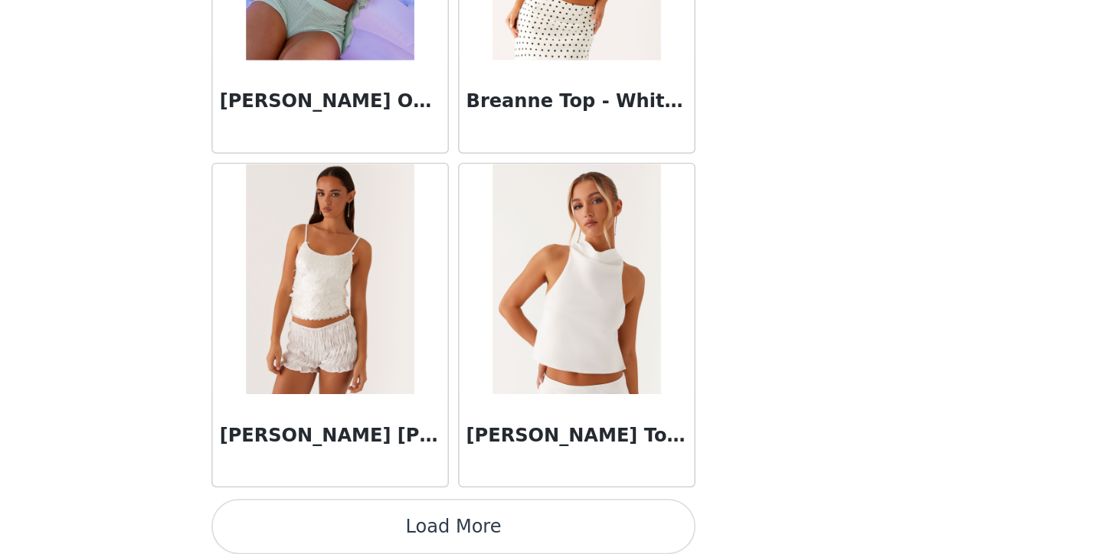
click at [391, 510] on button "Load More" at bounding box center [552, 528] width 322 height 37
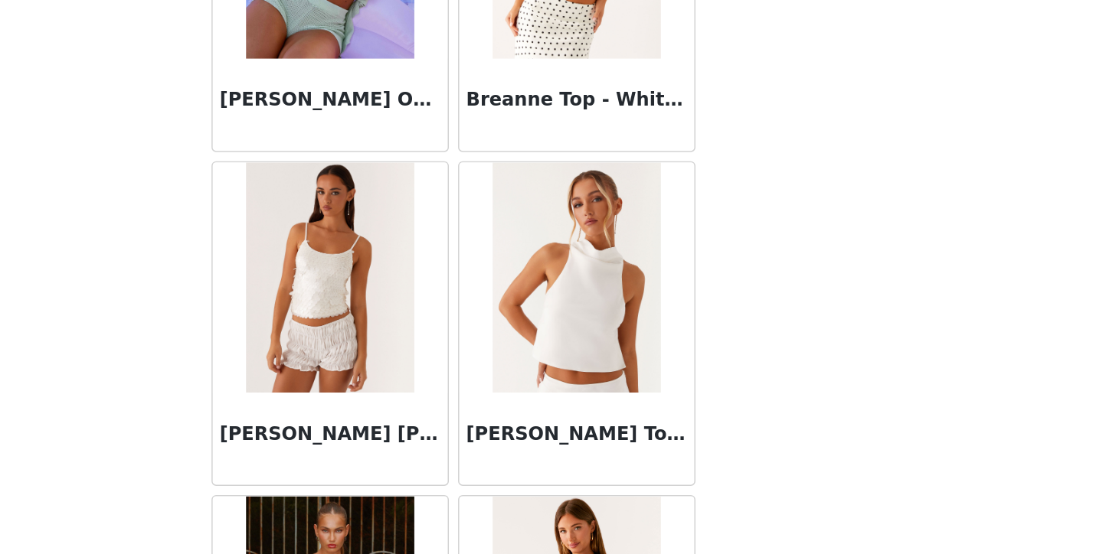
scroll to position [68, 0]
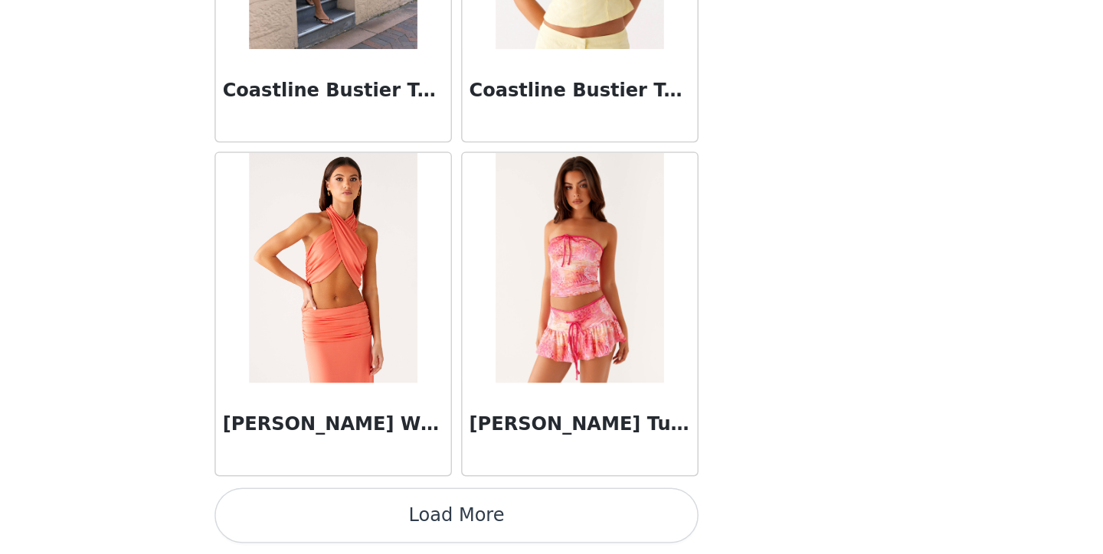
click at [391, 510] on button "Load More" at bounding box center [552, 528] width 322 height 37
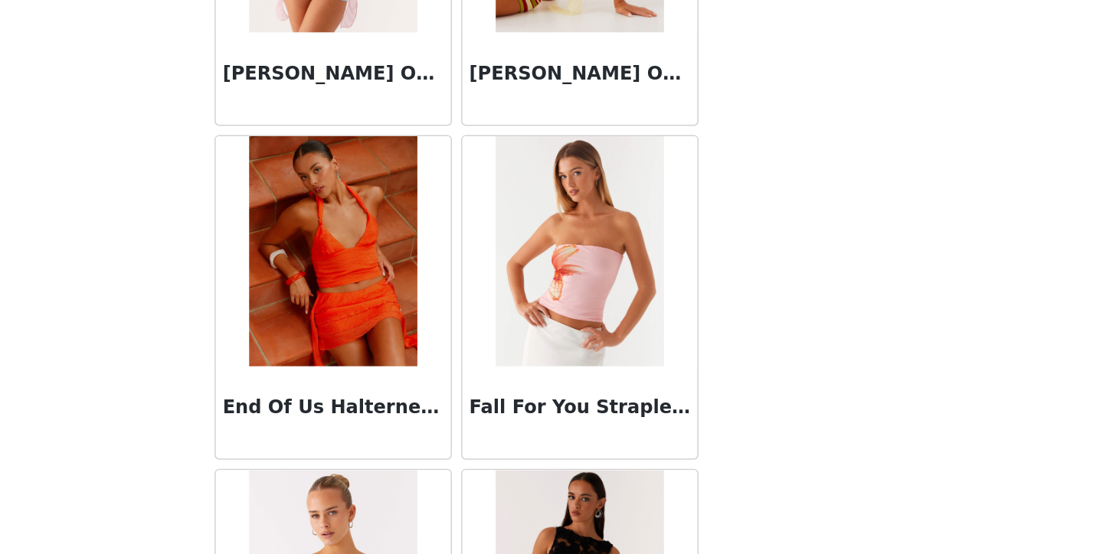
scroll to position [5131, 0]
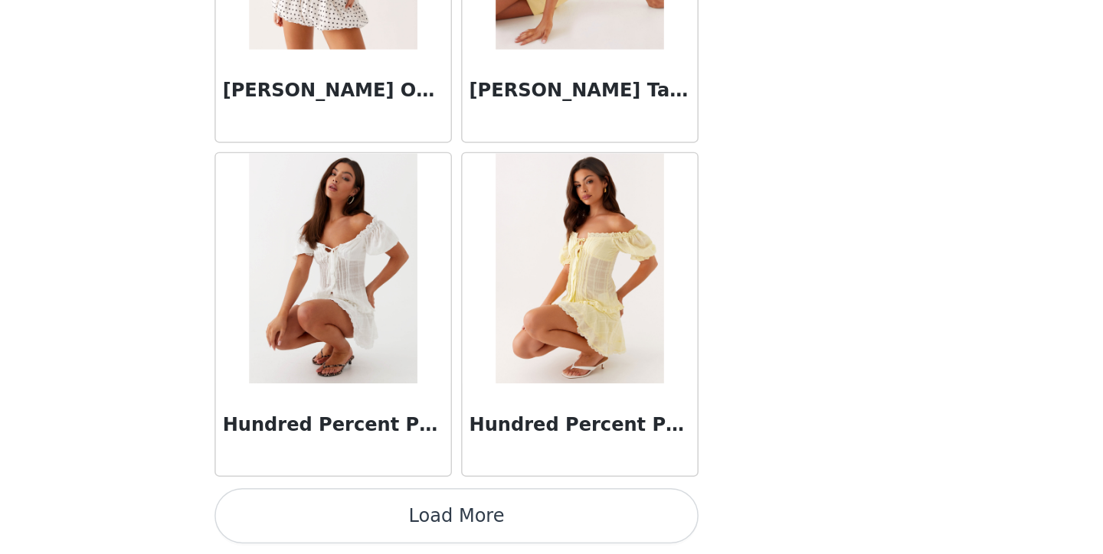
click at [391, 510] on button "Load More" at bounding box center [552, 528] width 322 height 37
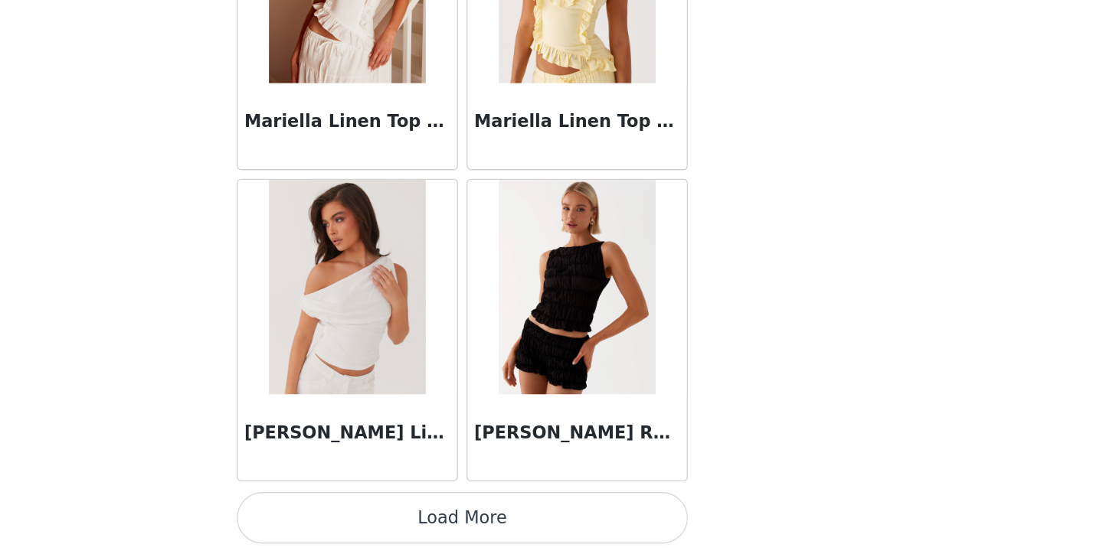
scroll to position [113, 0]
click at [391, 510] on button "Load More" at bounding box center [552, 528] width 322 height 37
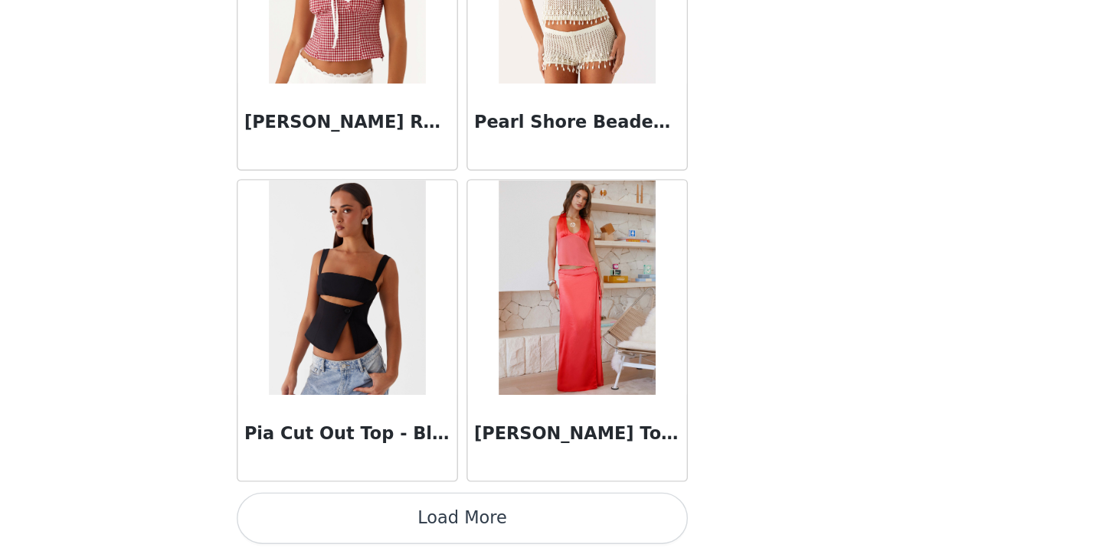
click at [391, 510] on button "Load More" at bounding box center [552, 528] width 322 height 37
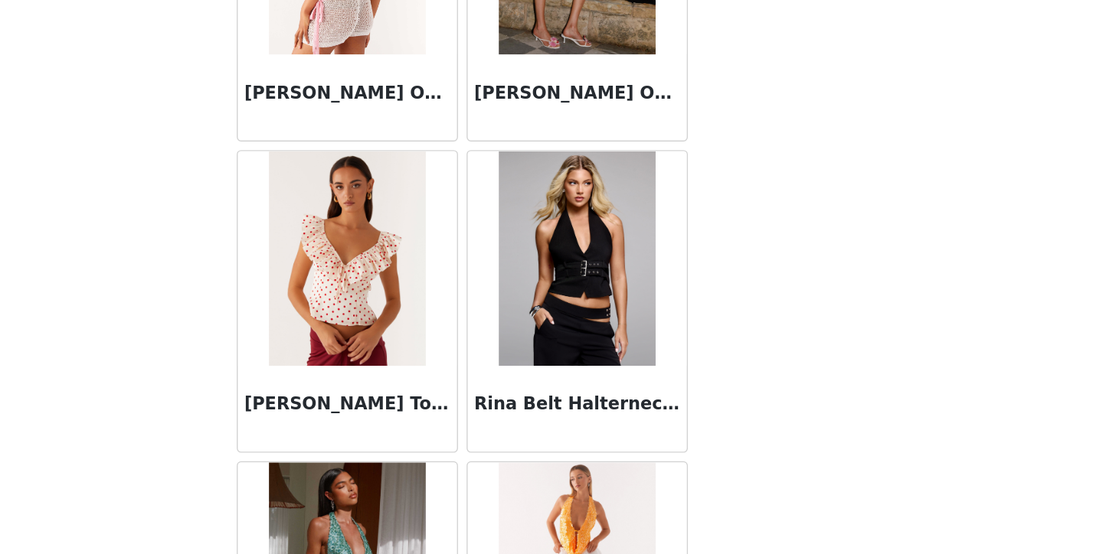
scroll to position [11434, 0]
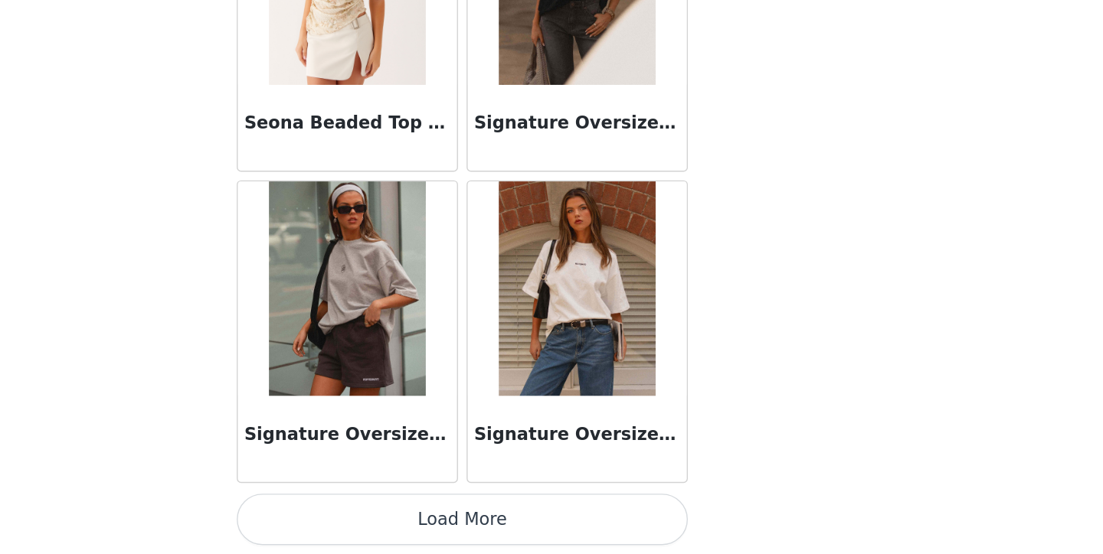
click at [391, 511] on button "Load More" at bounding box center [552, 529] width 322 height 37
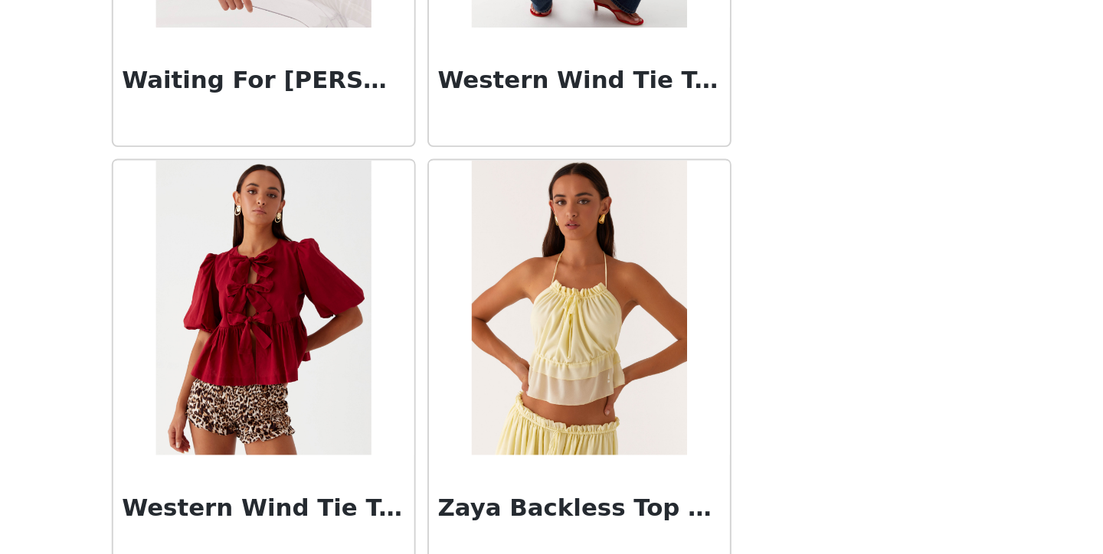
scroll to position [113, 0]
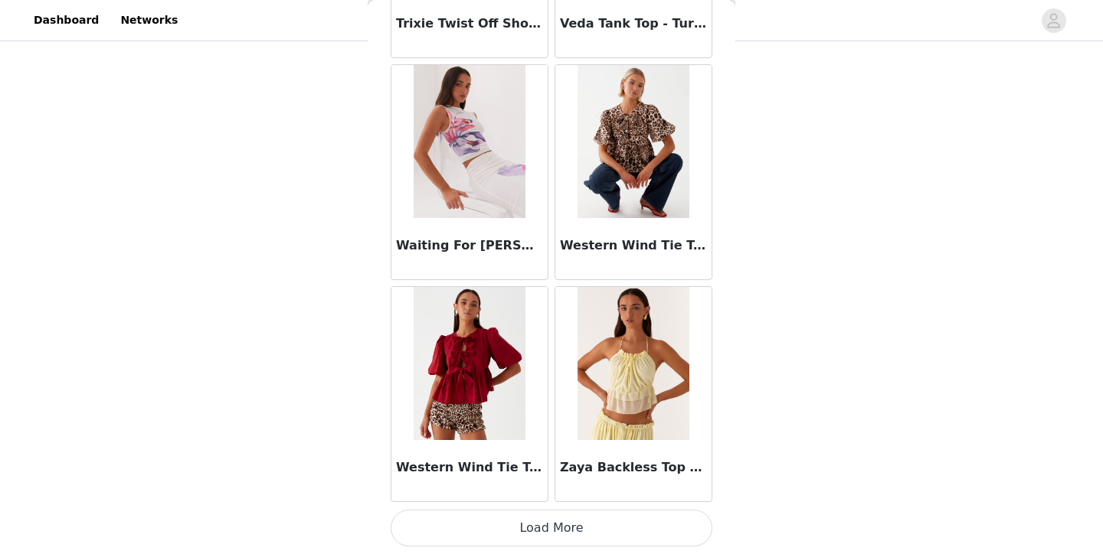
click at [503, 525] on button "Load More" at bounding box center [552, 528] width 322 height 37
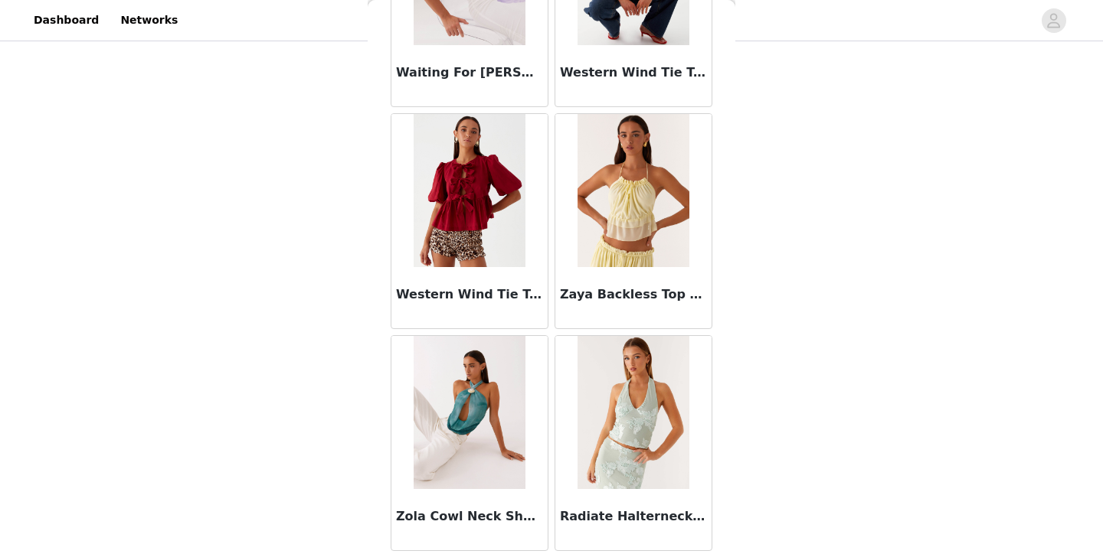
scroll to position [15286, 0]
click at [600, 396] on img at bounding box center [632, 412] width 111 height 153
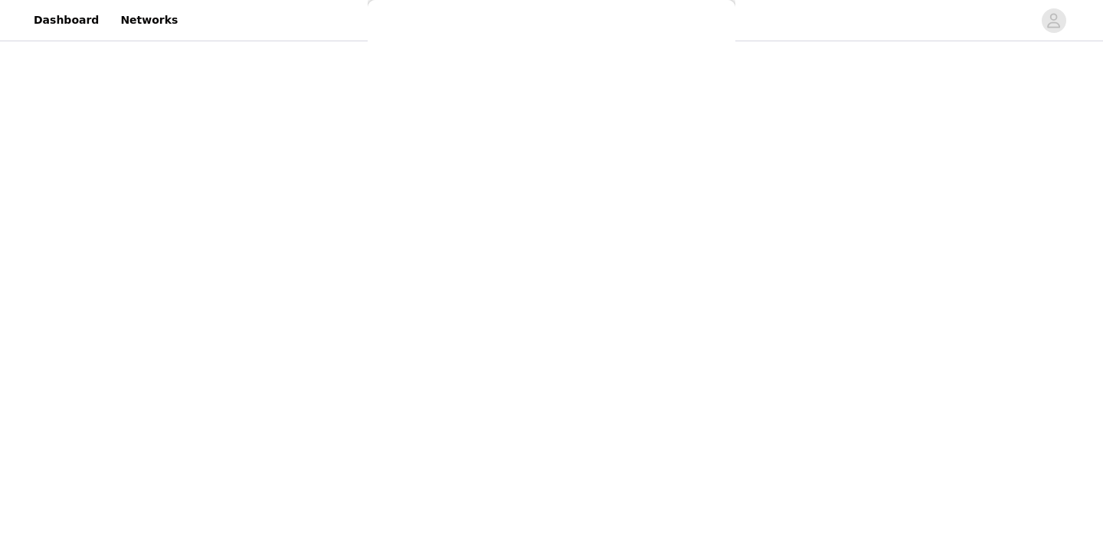
scroll to position [0, 0]
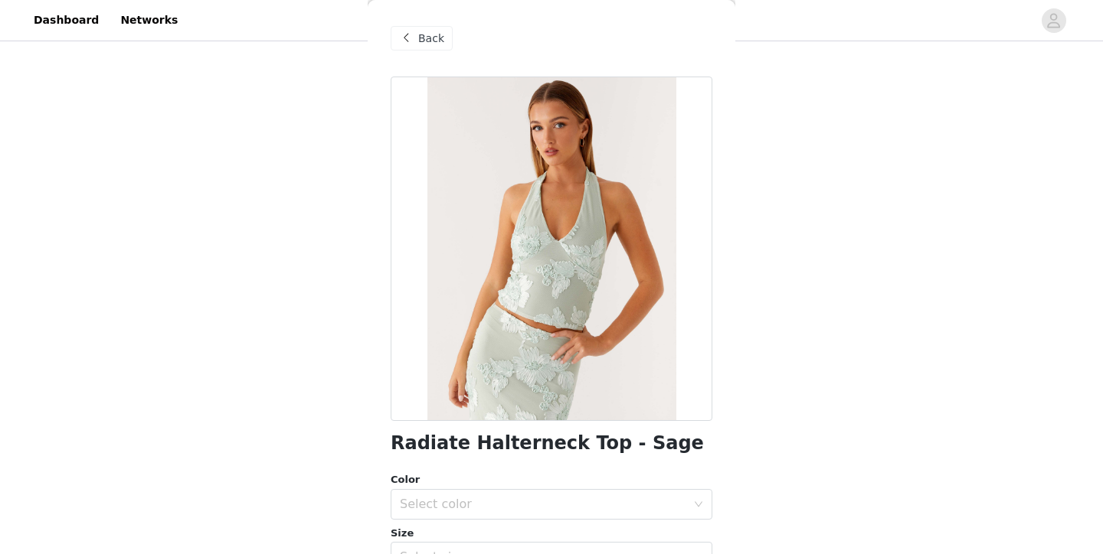
click at [432, 38] on span "Back" at bounding box center [431, 39] width 26 height 16
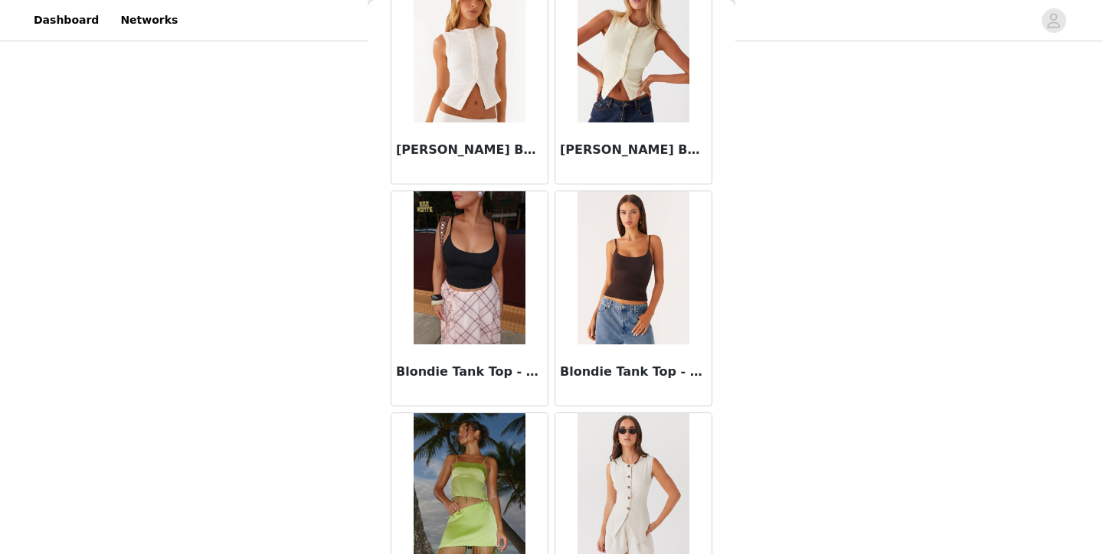
scroll to position [70, 0]
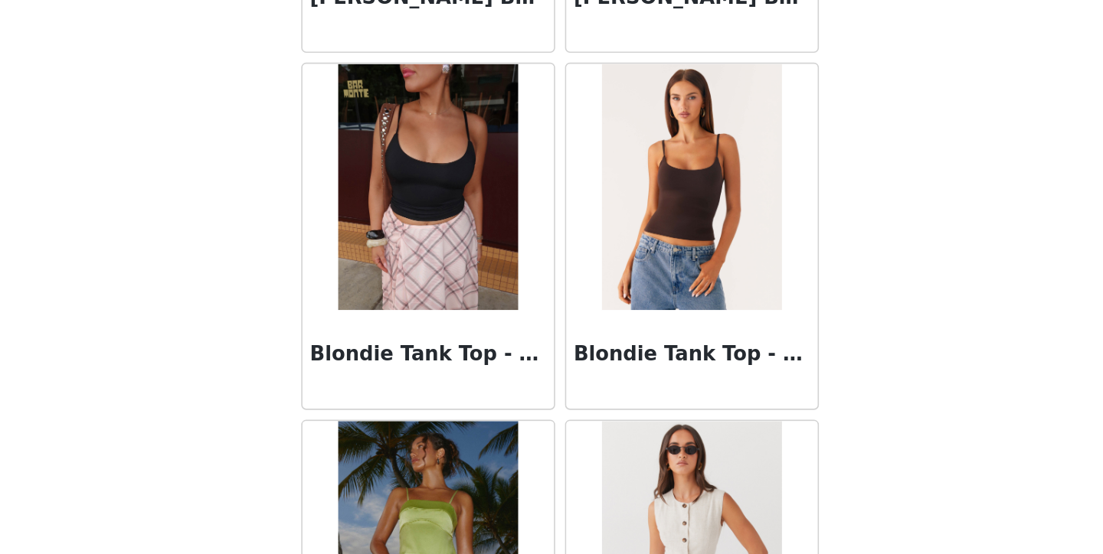
click at [577, 191] on img at bounding box center [632, 267] width 111 height 153
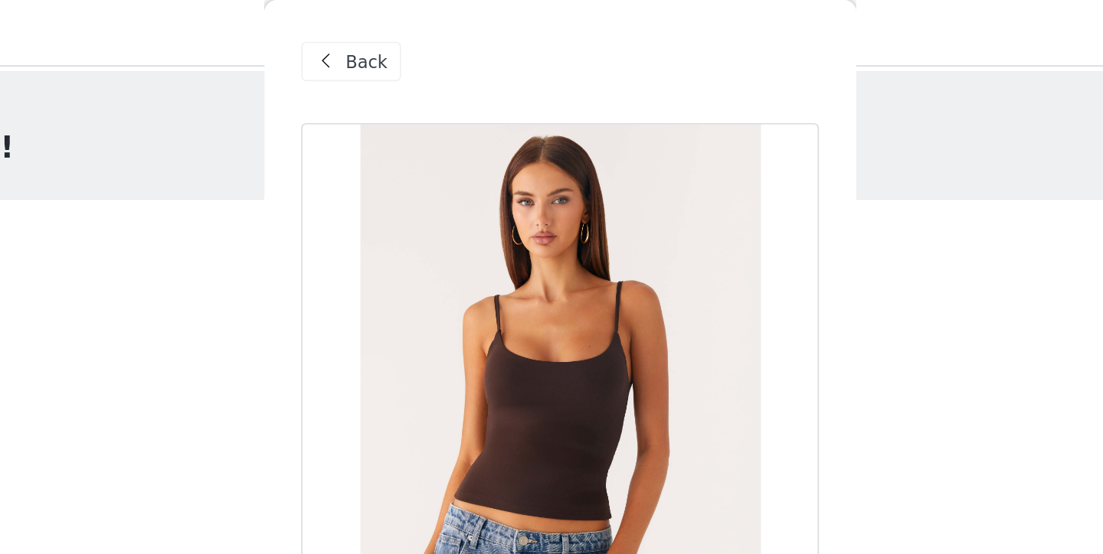
scroll to position [-2, 0]
click at [391, 51] on div "Back" at bounding box center [552, 38] width 322 height 77
click at [397, 43] on span at bounding box center [406, 38] width 18 height 18
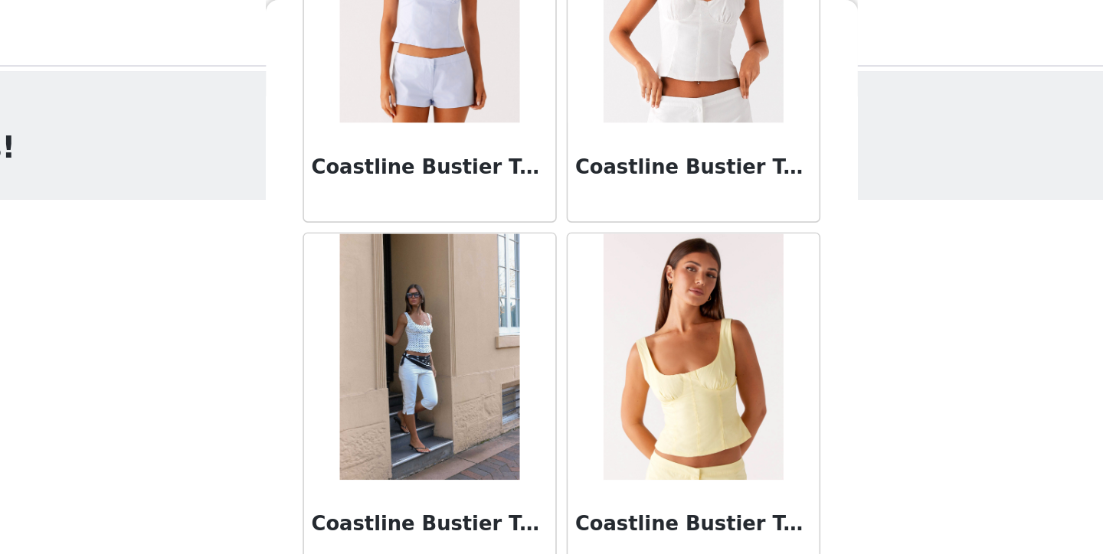
scroll to position [3924, 0]
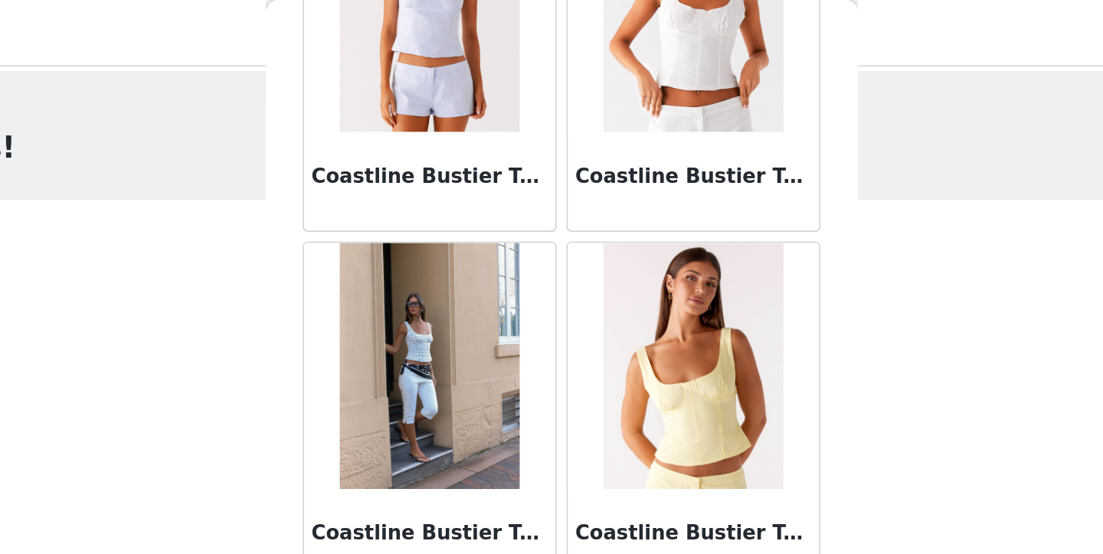
click at [414, 208] on img at bounding box center [469, 227] width 111 height 153
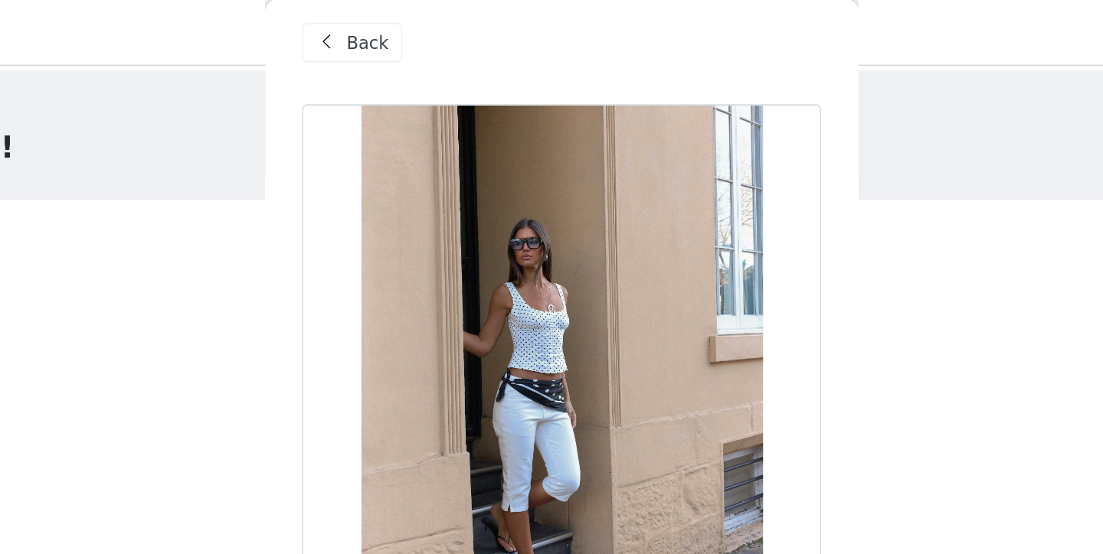
scroll to position [9, 0]
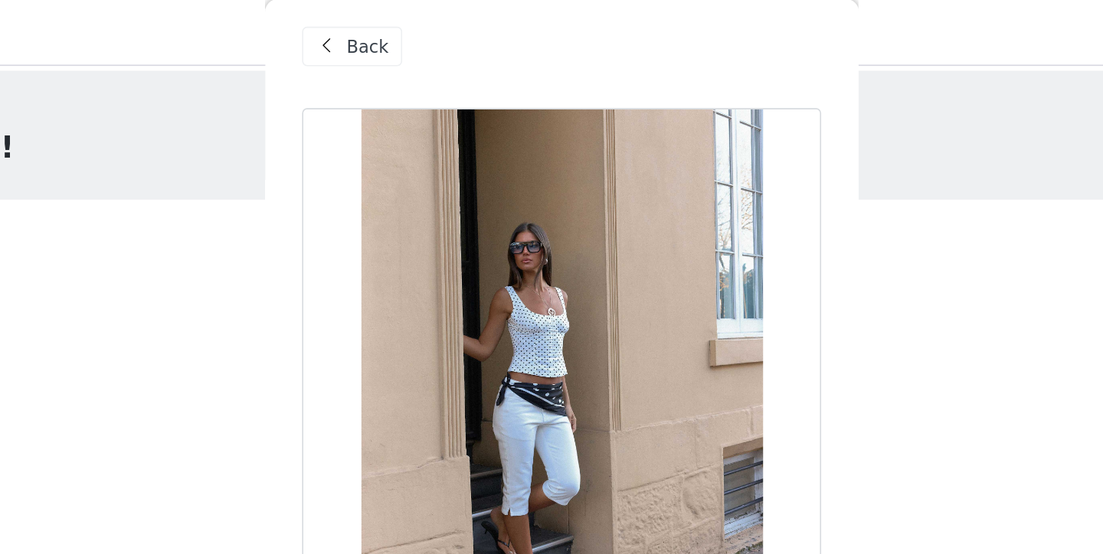
click at [391, 40] on div "Back" at bounding box center [422, 29] width 62 height 25
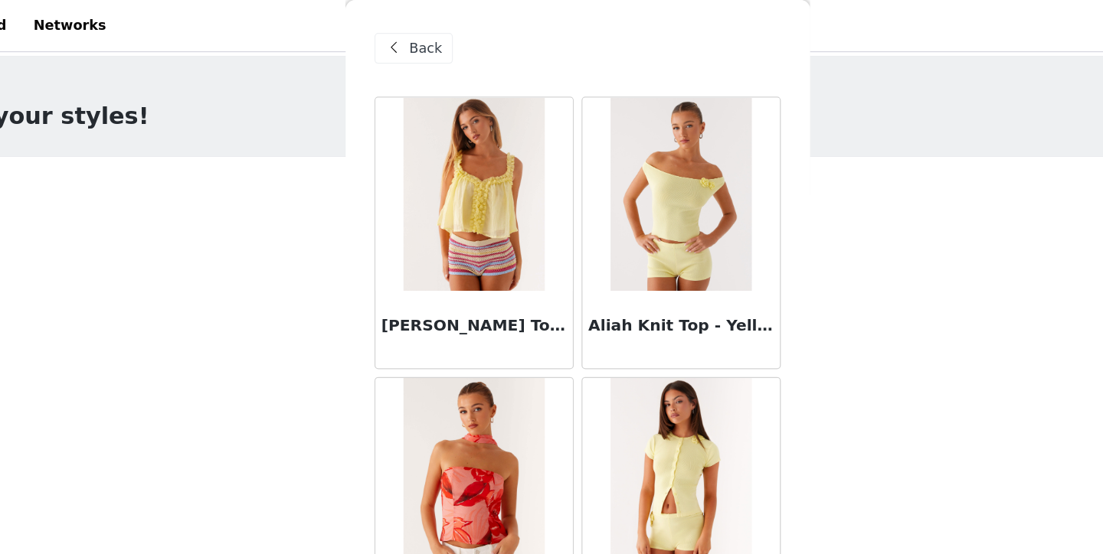
scroll to position [0, 0]
click at [391, 28] on div "Back" at bounding box center [422, 38] width 62 height 25
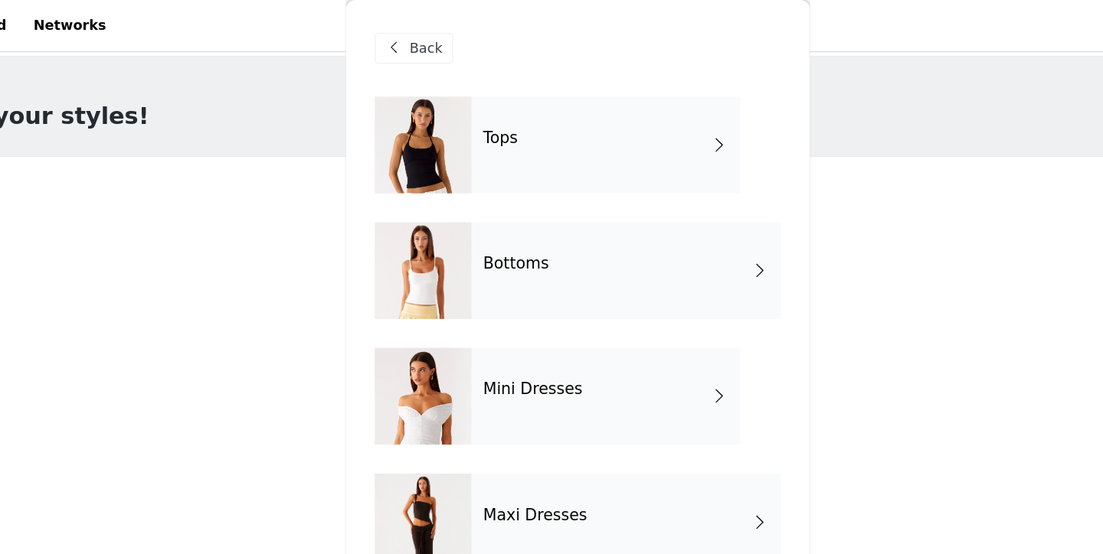
click at [418, 31] on span "Back" at bounding box center [431, 39] width 26 height 16
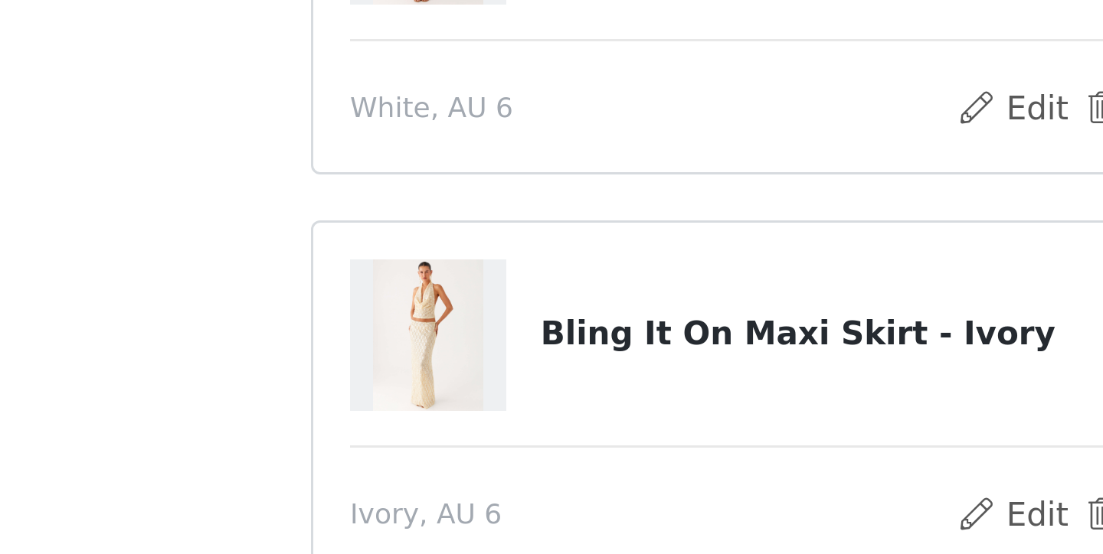
scroll to position [76, 0]
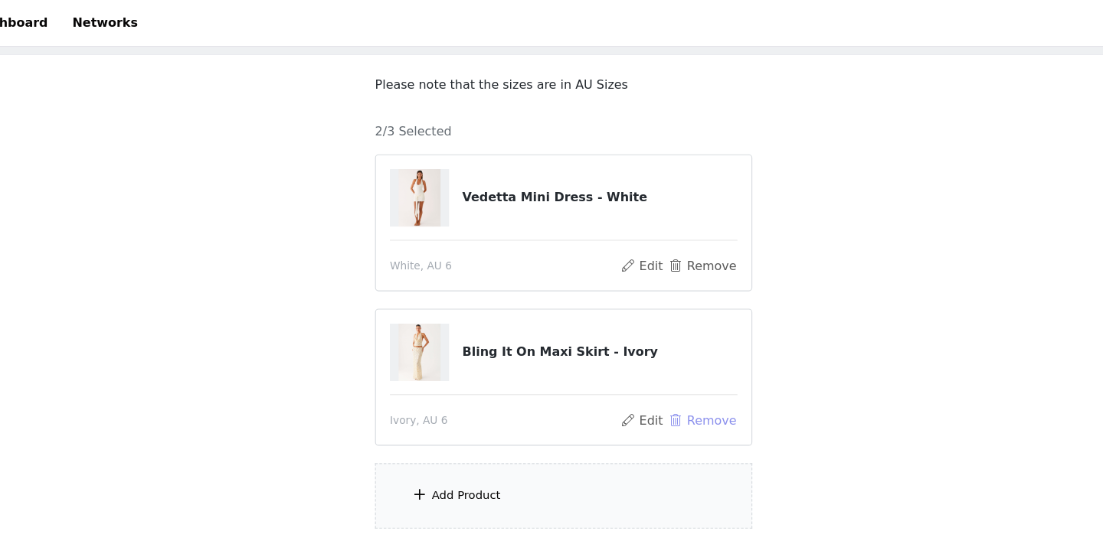
click at [642, 372] on button "Remove" at bounding box center [672, 369] width 61 height 18
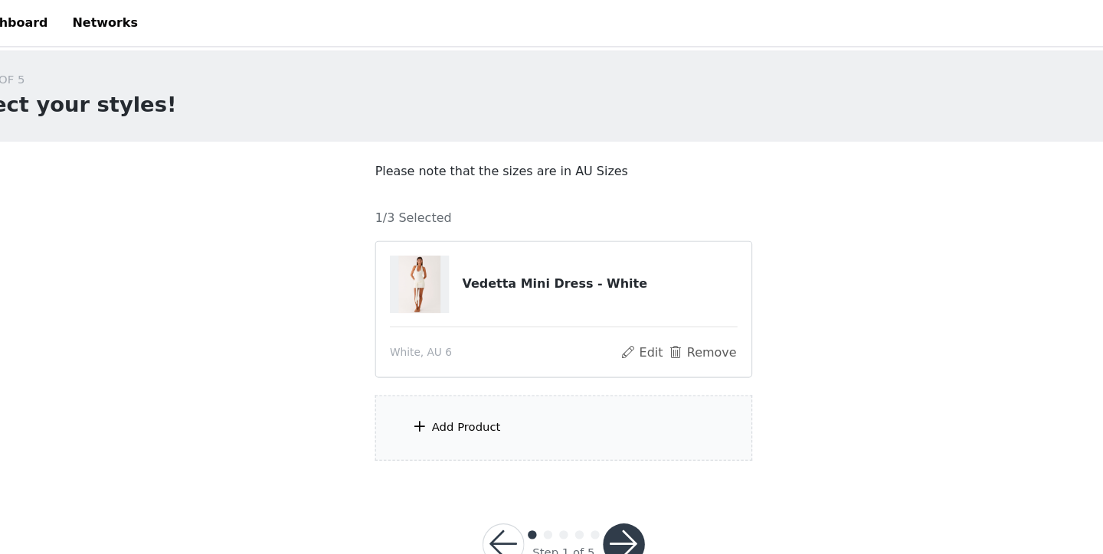
scroll to position [0, 0]
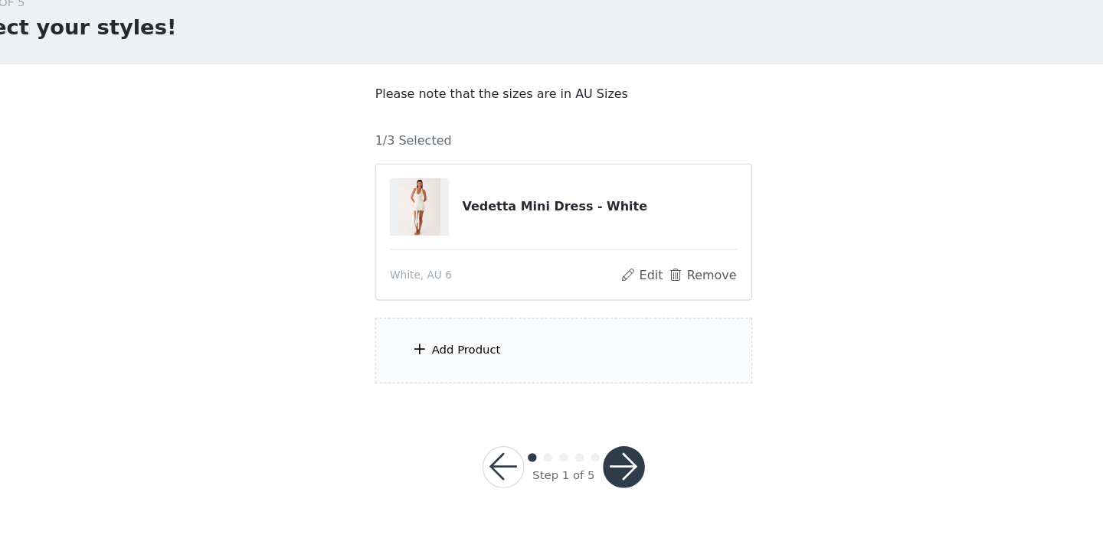
click at [548, 347] on div "Add Product" at bounding box center [551, 375] width 331 height 57
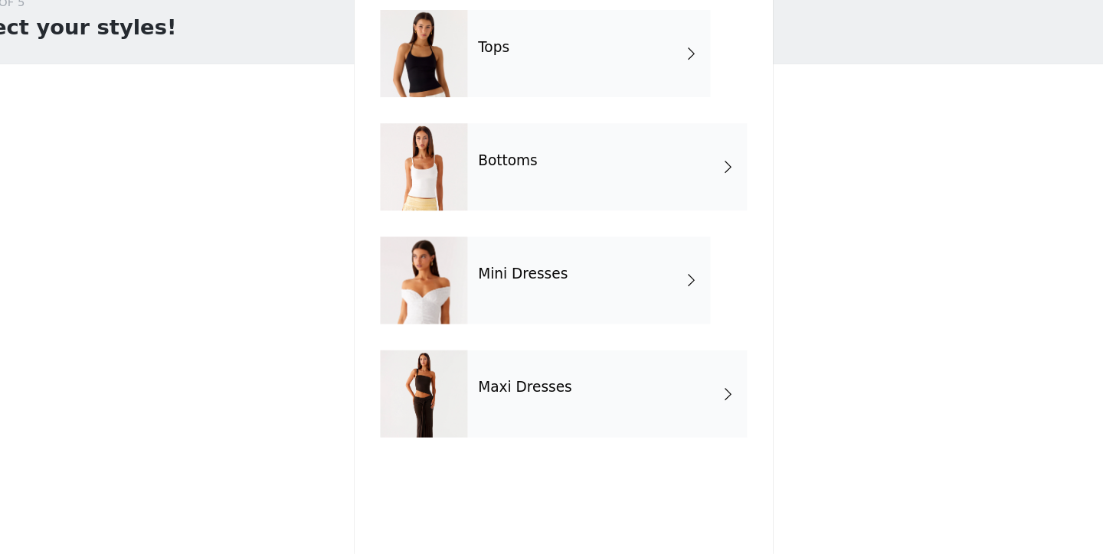
click at [501, 176] on div "Bottoms" at bounding box center [589, 214] width 245 height 77
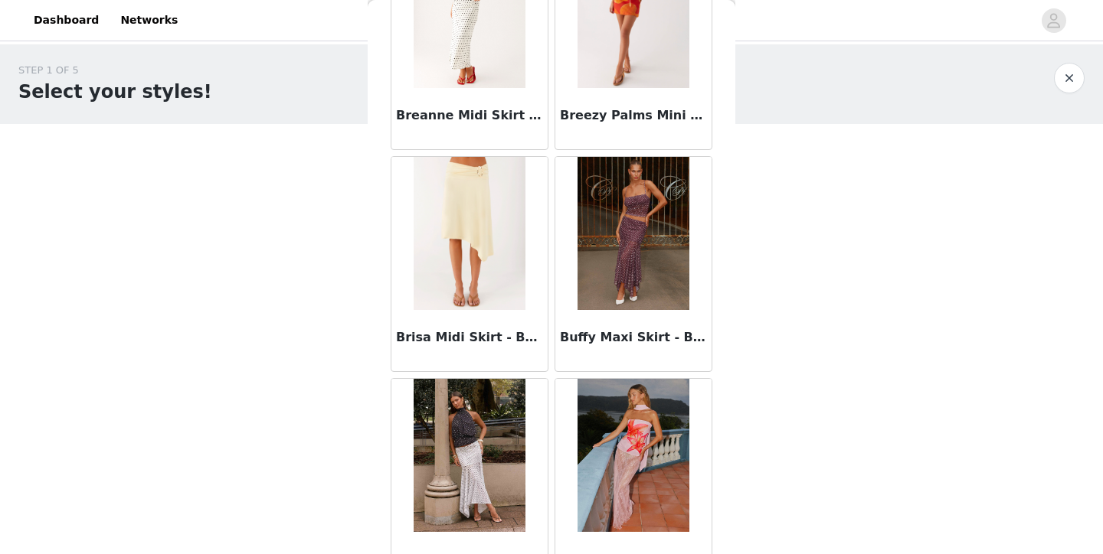
scroll to position [1711, 0]
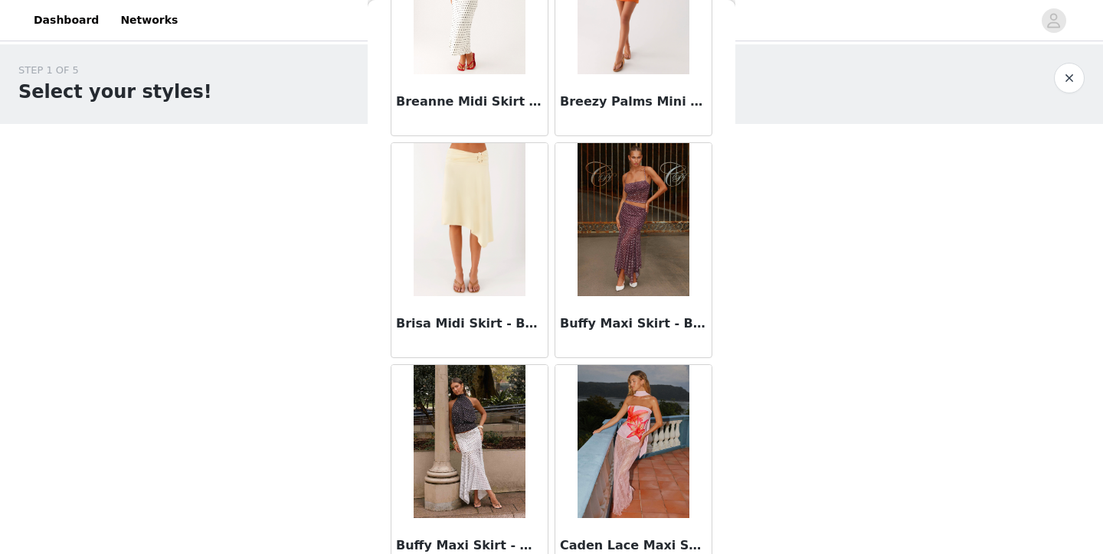
click at [515, 237] on img at bounding box center [469, 219] width 111 height 153
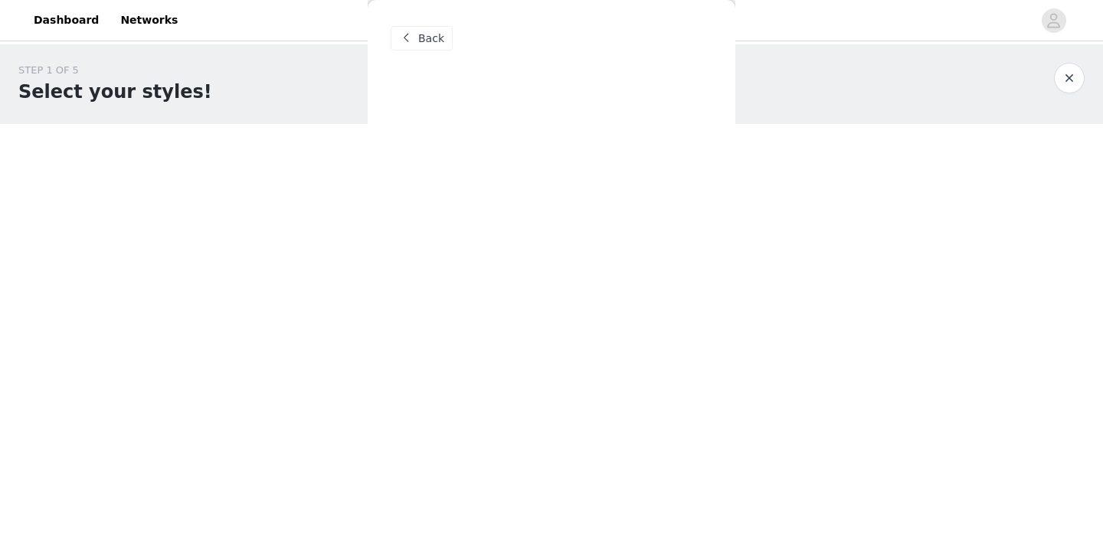
scroll to position [0, 0]
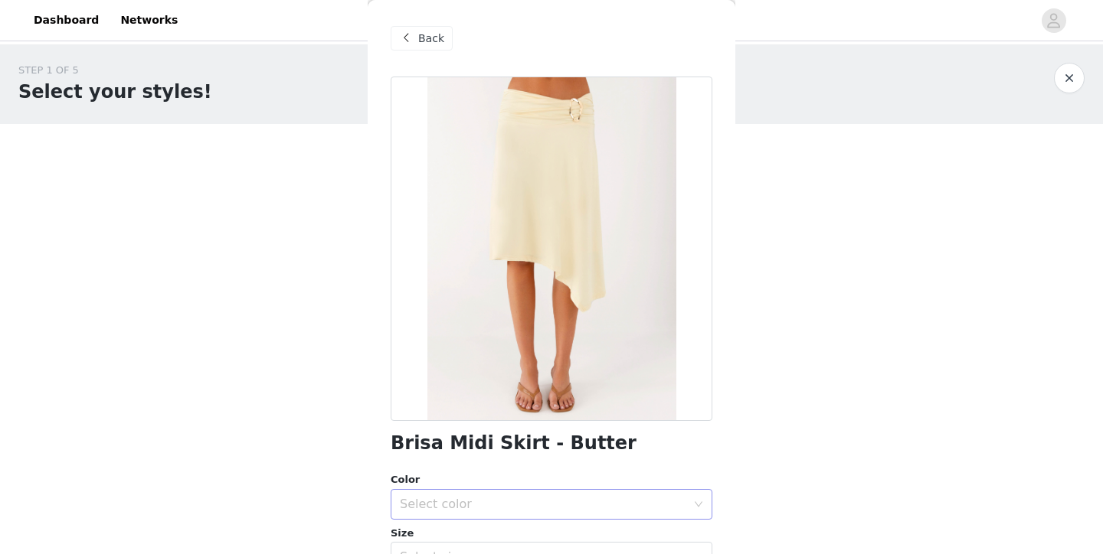
click at [526, 510] on div "Select color" at bounding box center [543, 504] width 286 height 15
click at [504, 534] on li "Butter" at bounding box center [552, 537] width 322 height 25
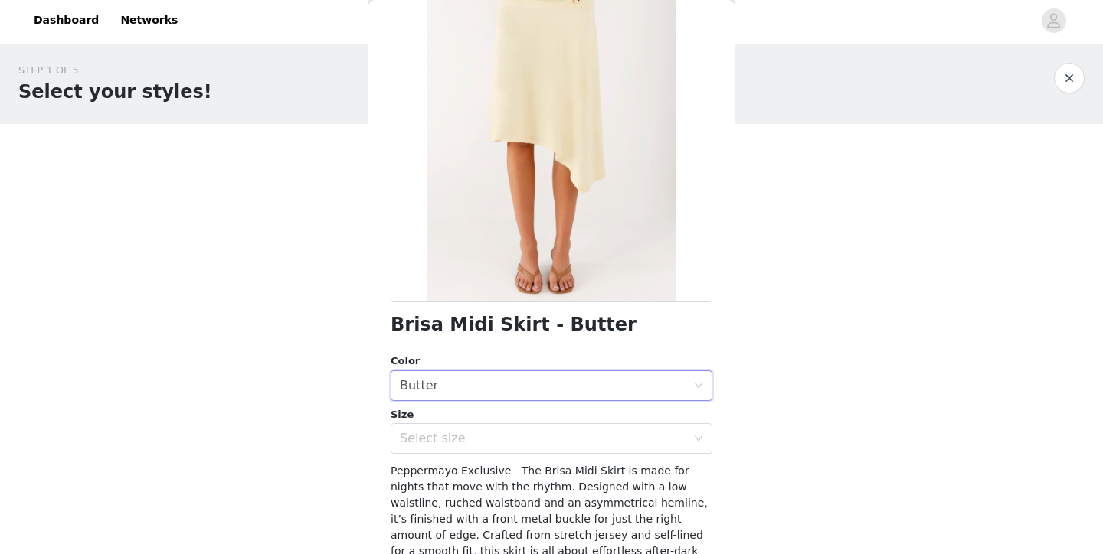
scroll to position [132, 0]
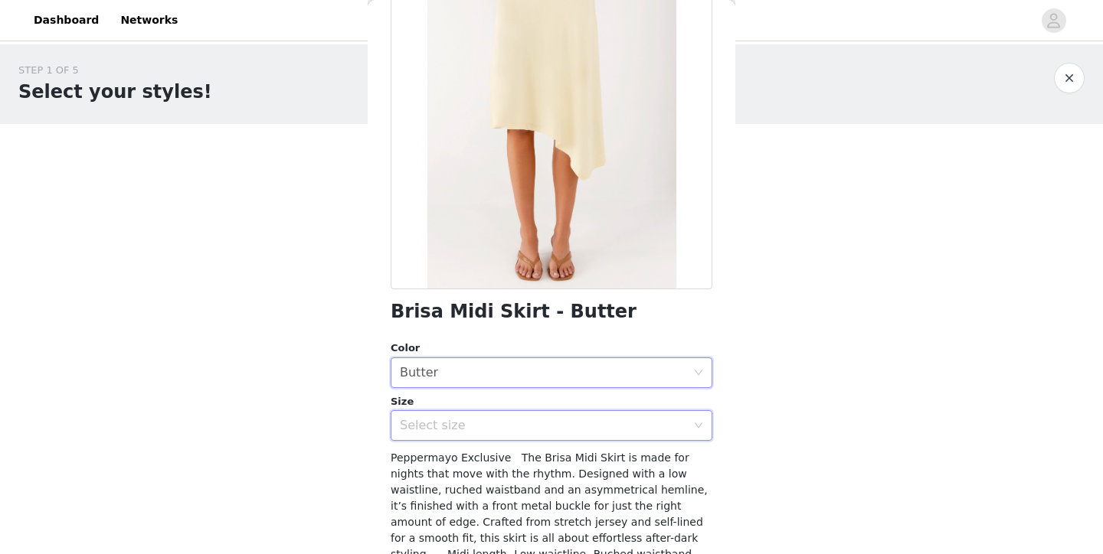
click at [479, 433] on div "Select size" at bounding box center [546, 425] width 293 height 29
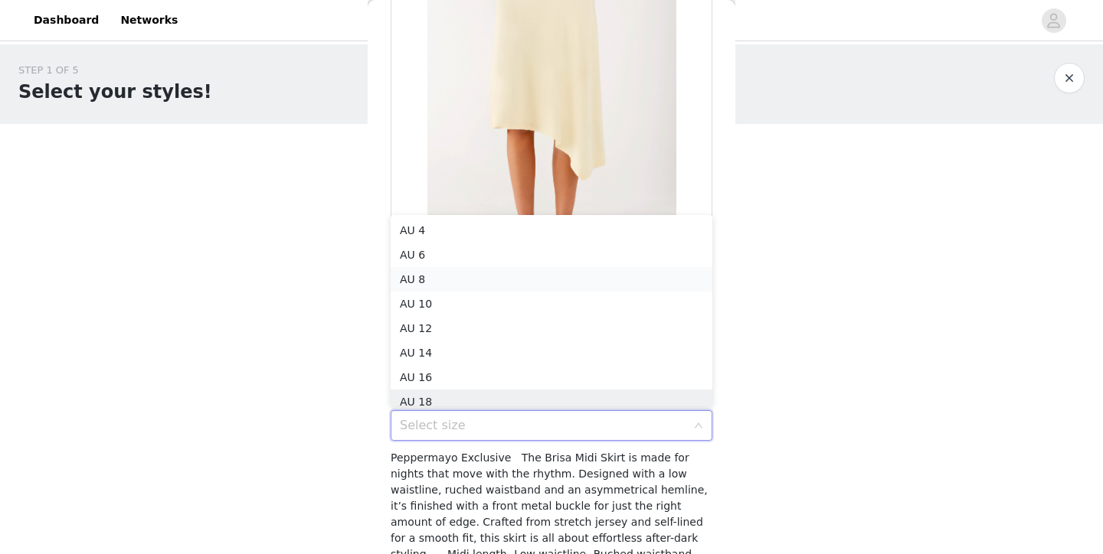
scroll to position [8, 0]
click at [441, 263] on li "AU 8" at bounding box center [552, 272] width 322 height 25
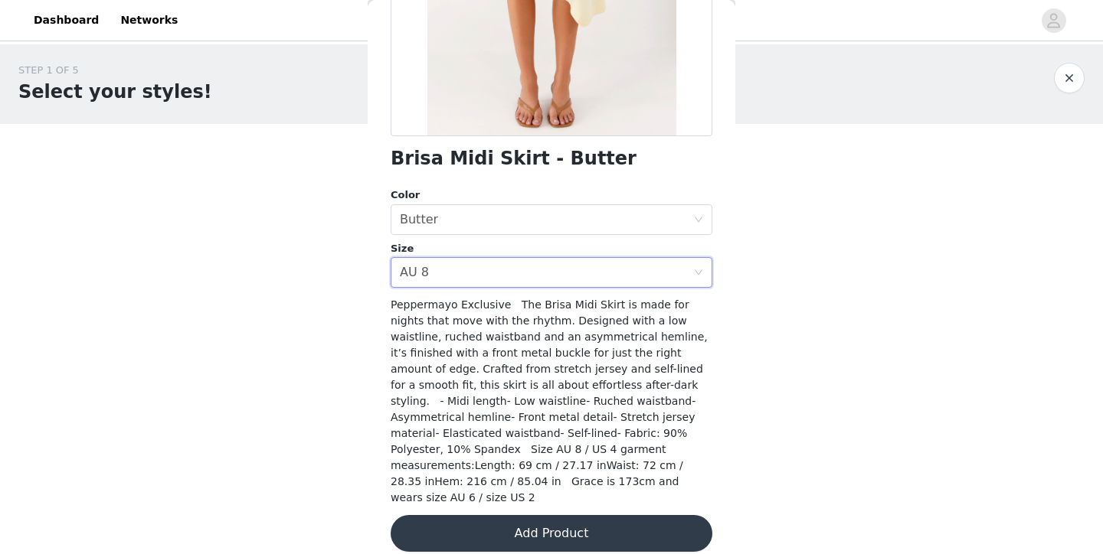
scroll to position [284, 0]
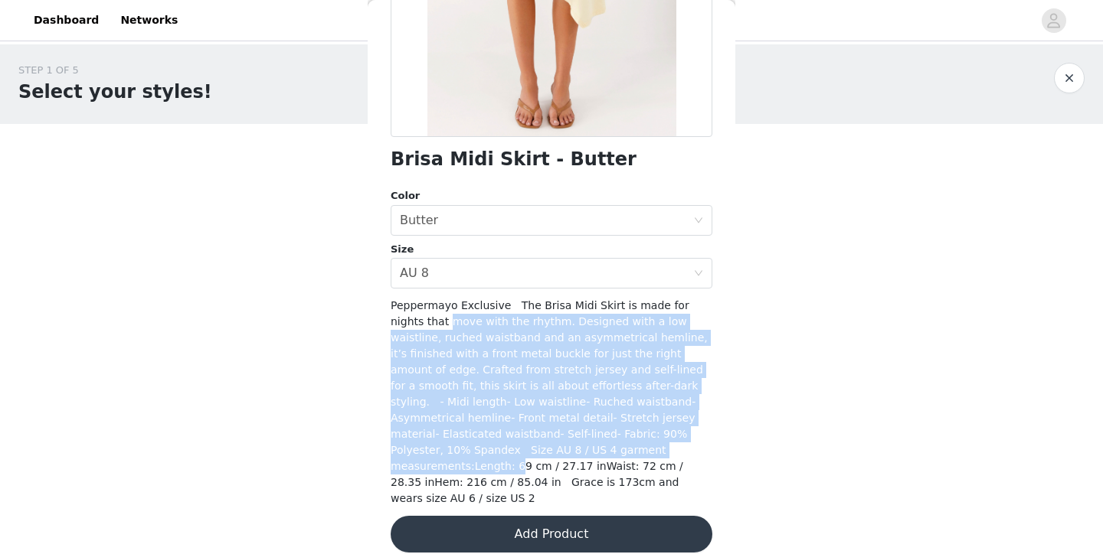
drag, startPoint x: 417, startPoint y: 325, endPoint x: 513, endPoint y: 449, distance: 157.2
click at [513, 449] on span "Peppermayo Exclusive The Brisa Midi Skirt is made for nights that move with the…" at bounding box center [549, 401] width 317 height 205
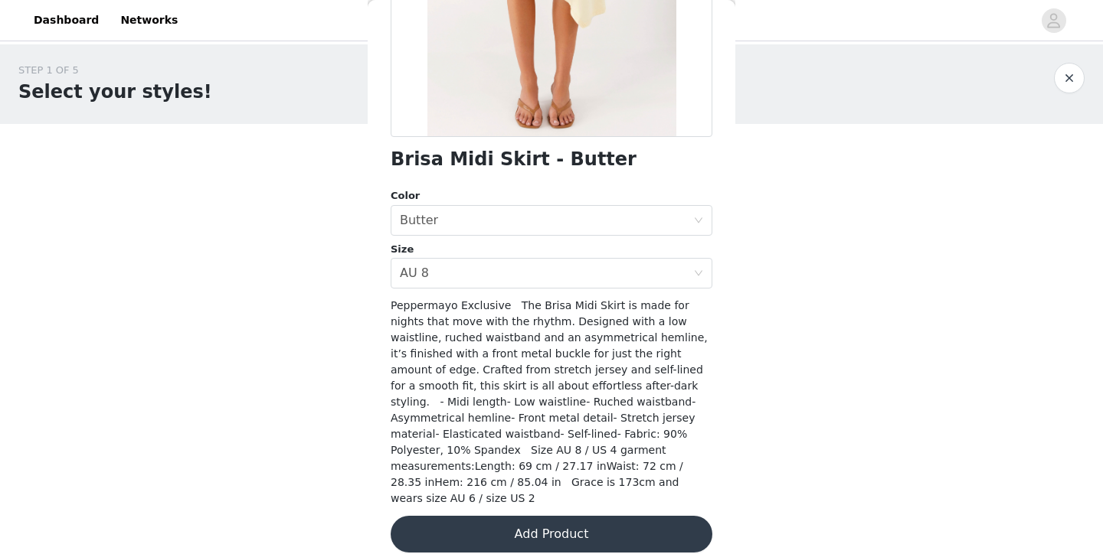
click at [515, 532] on button "Add Product" at bounding box center [552, 534] width 322 height 37
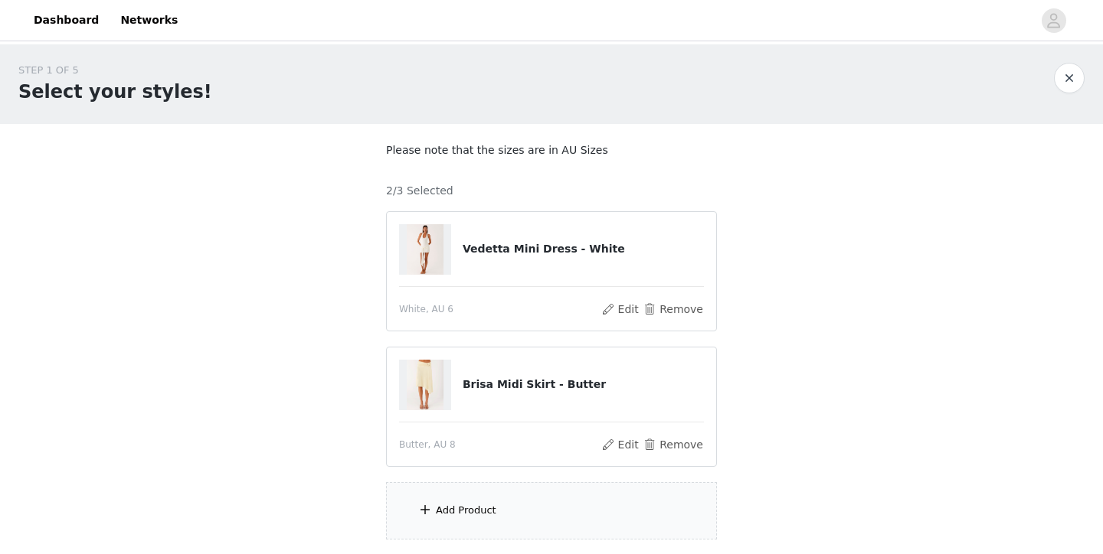
click at [486, 507] on div "Add Product" at bounding box center [466, 510] width 60 height 15
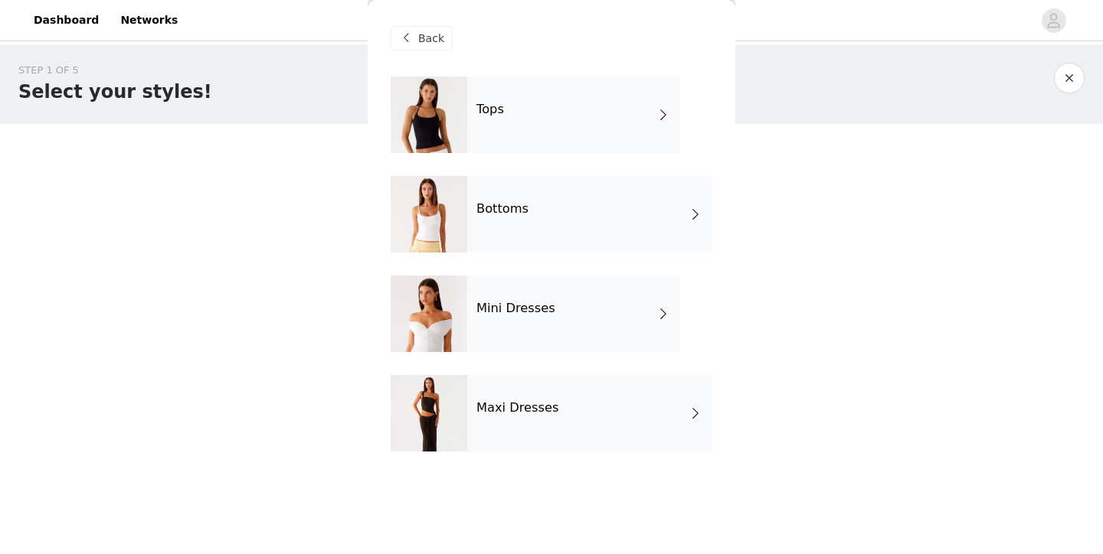
click at [551, 127] on div "Tops" at bounding box center [573, 115] width 213 height 77
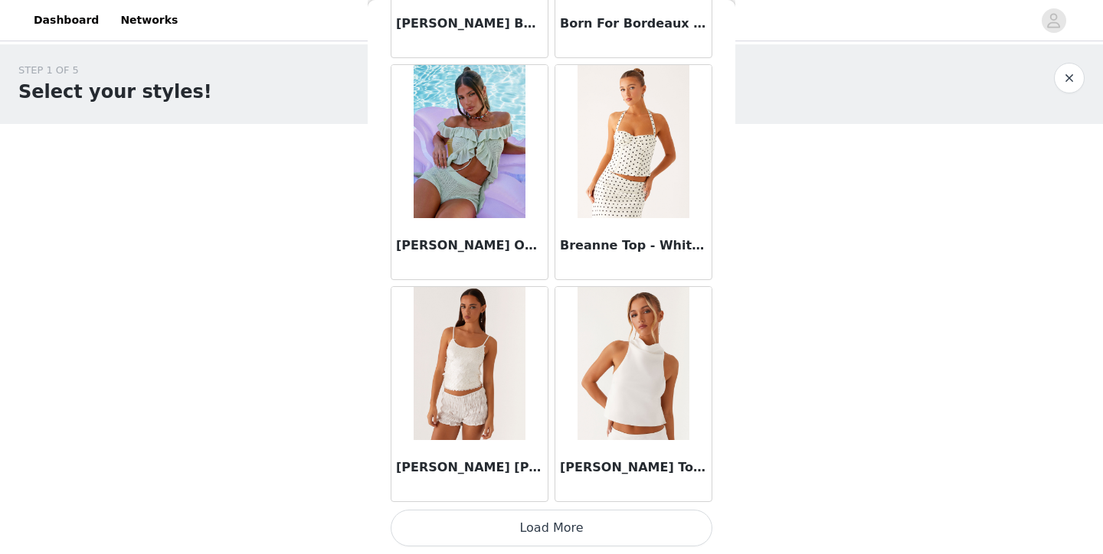
click at [535, 524] on button "Load More" at bounding box center [552, 528] width 322 height 37
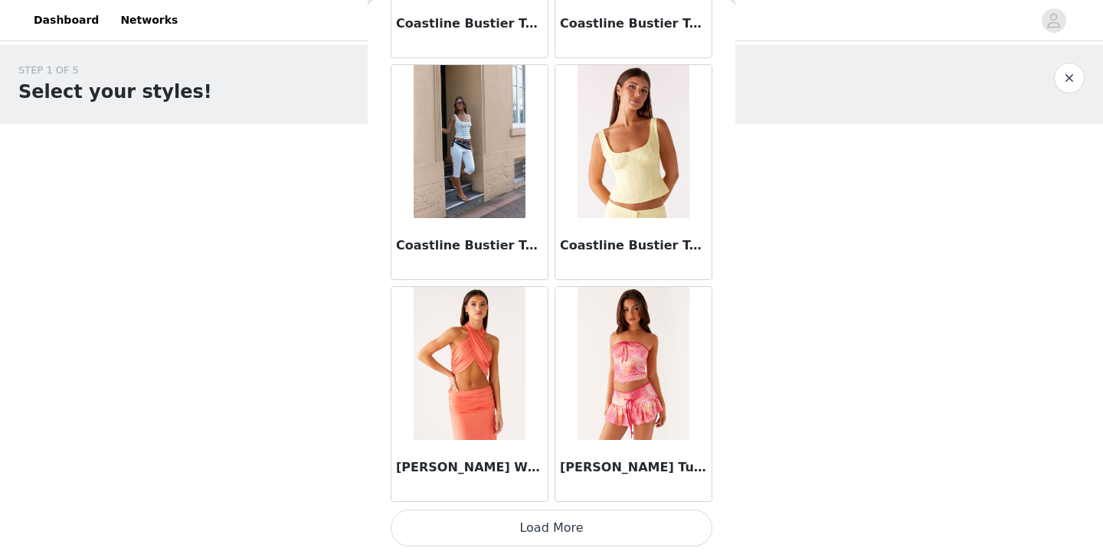
click at [562, 520] on button "Load More" at bounding box center [552, 528] width 322 height 37
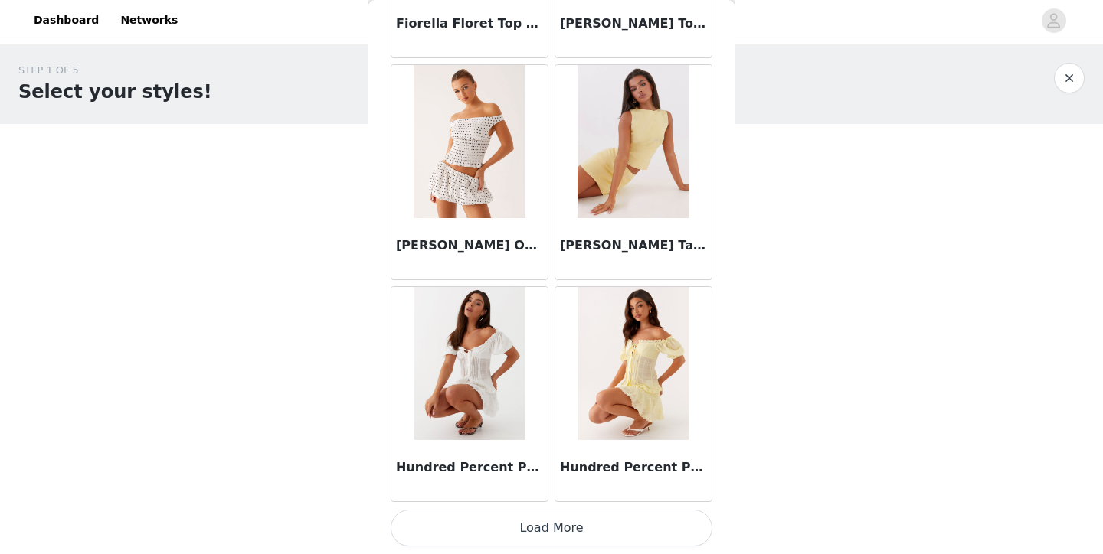
click at [584, 535] on button "Load More" at bounding box center [552, 528] width 322 height 37
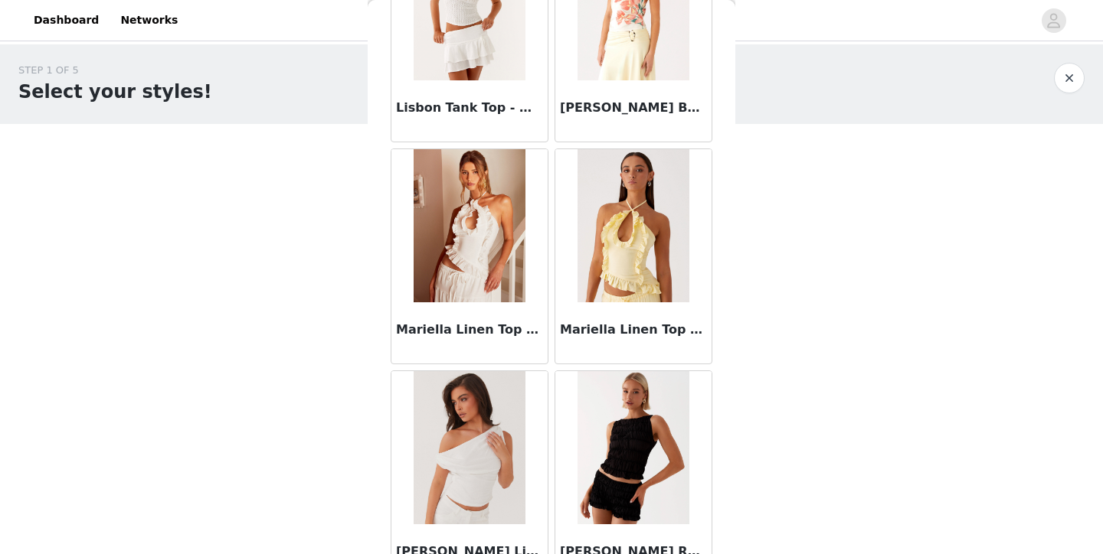
scroll to position [8261, 0]
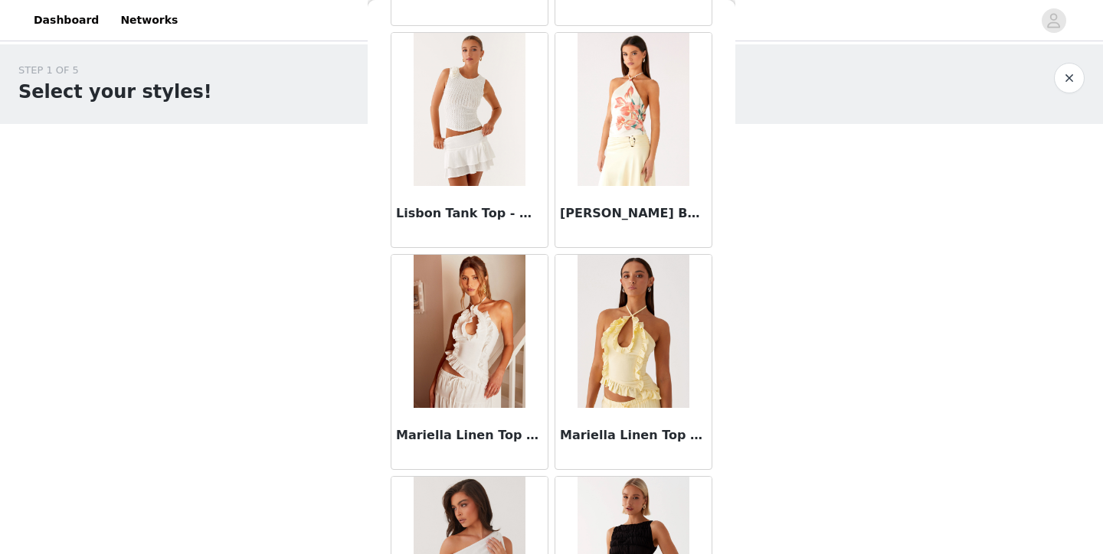
click at [629, 83] on img at bounding box center [632, 109] width 111 height 153
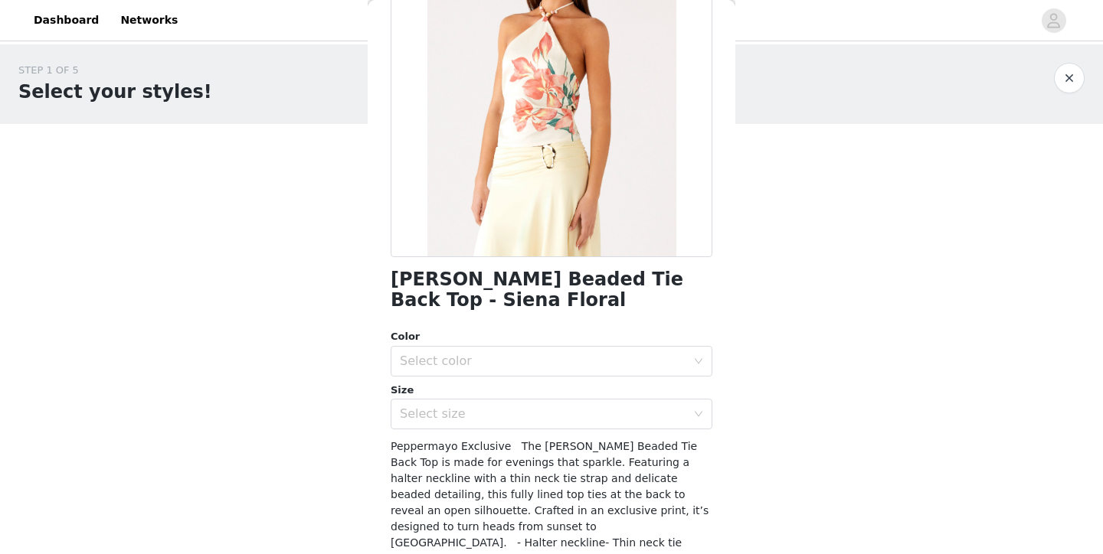
scroll to position [217, 0]
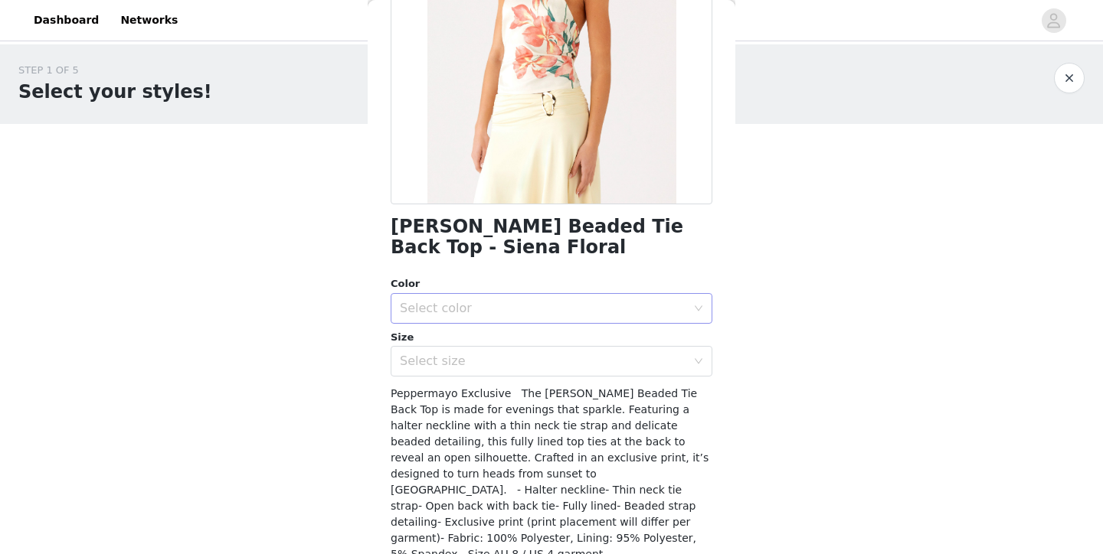
click at [462, 315] on div "Select color" at bounding box center [543, 308] width 286 height 15
click at [460, 336] on li "Sienna Floral" at bounding box center [552, 341] width 322 height 25
click at [460, 367] on div "Select size" at bounding box center [543, 361] width 286 height 15
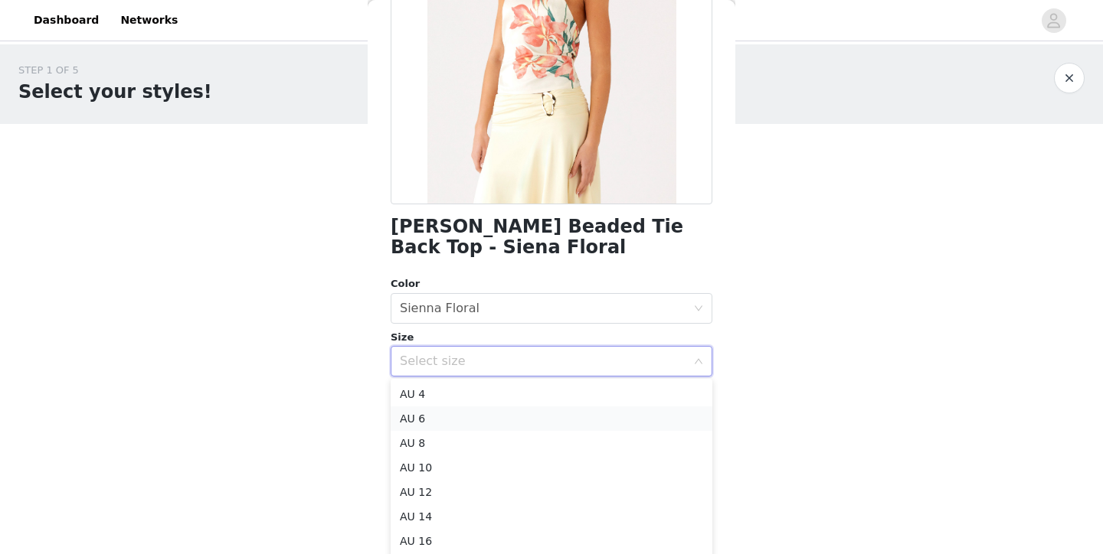
click at [451, 419] on li "AU 6" at bounding box center [552, 419] width 322 height 25
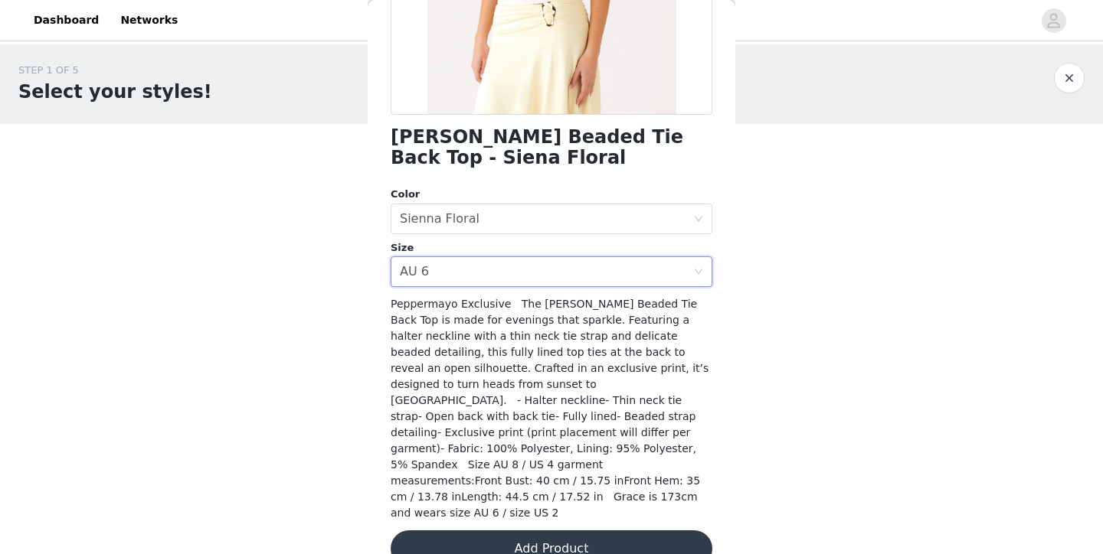
scroll to position [305, 0]
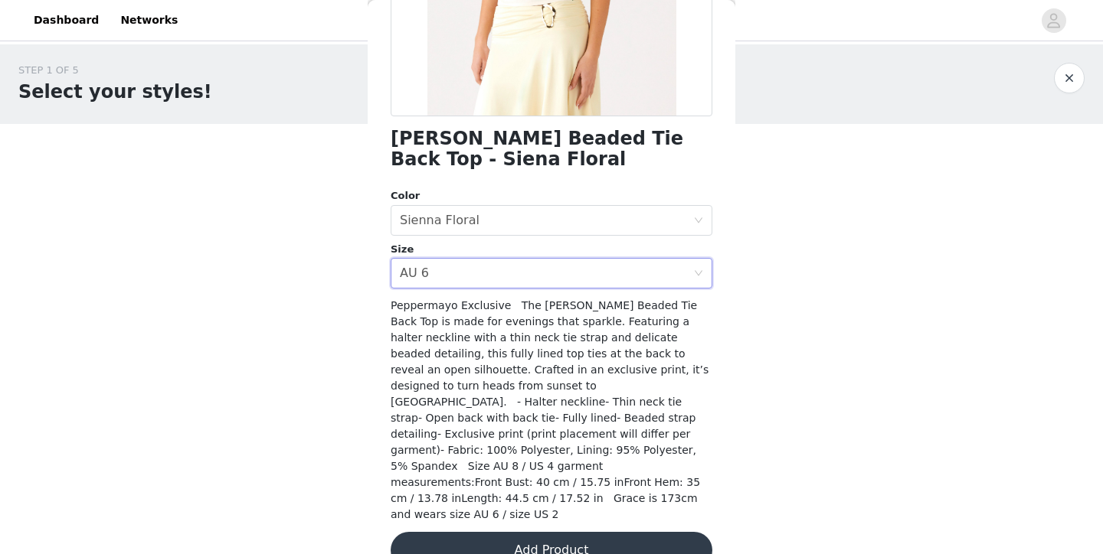
click at [479, 532] on button "Add Product" at bounding box center [552, 550] width 322 height 37
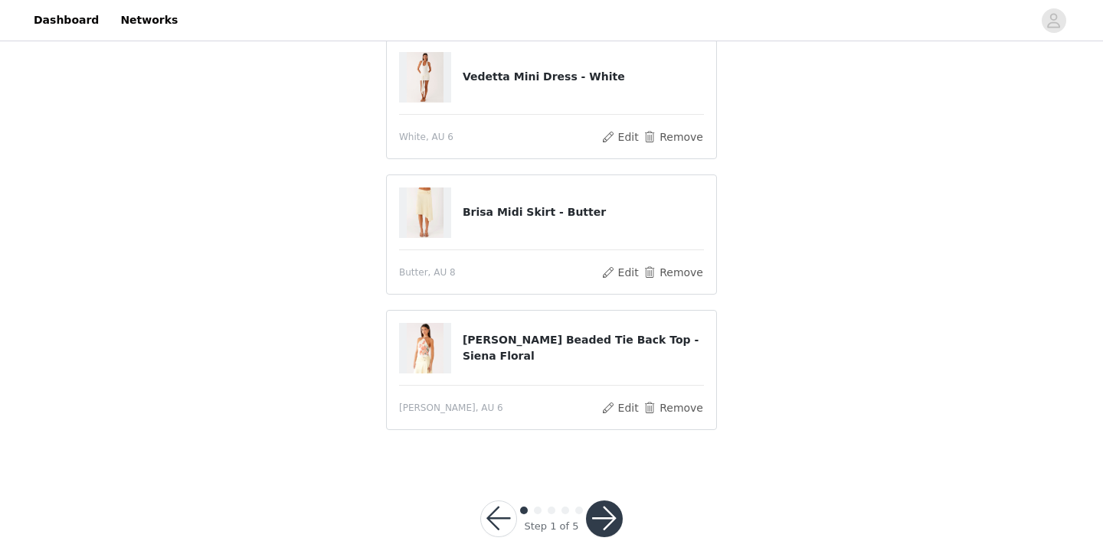
scroll to position [133, 0]
click at [596, 518] on button "button" at bounding box center [604, 517] width 37 height 37
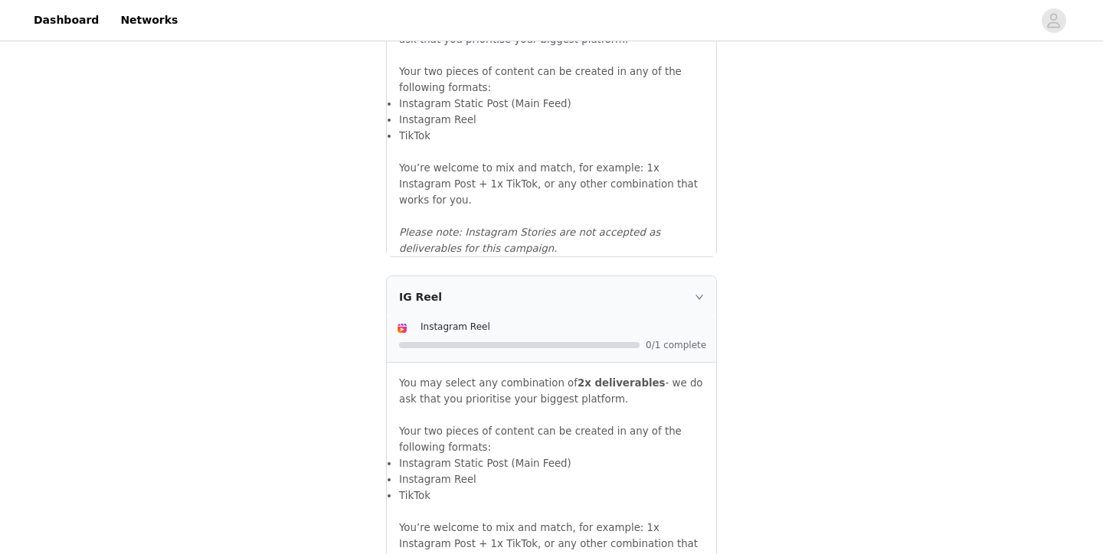
scroll to position [943, 0]
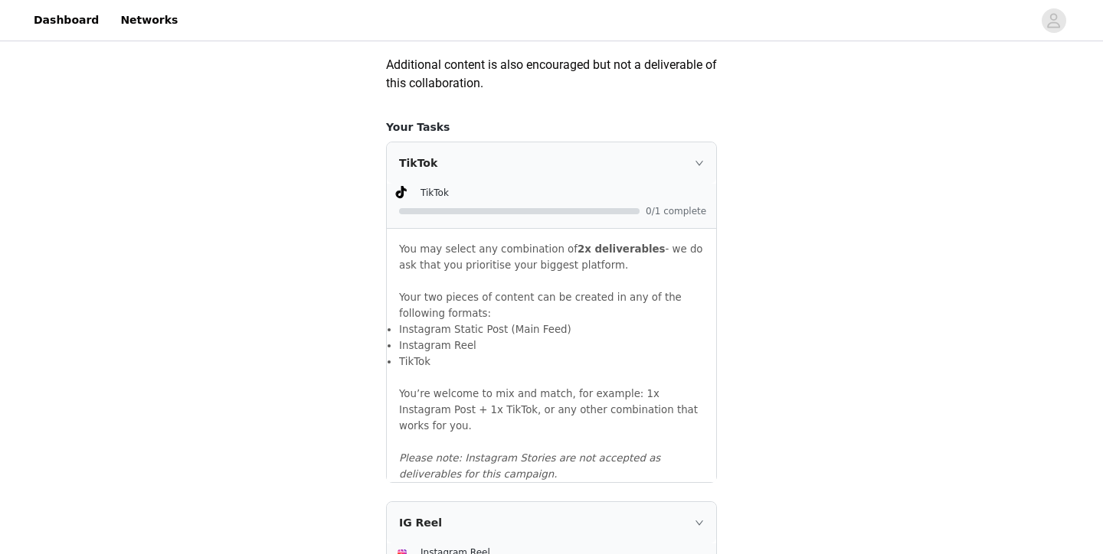
click at [698, 168] on icon "icon: right" at bounding box center [699, 163] width 9 height 9
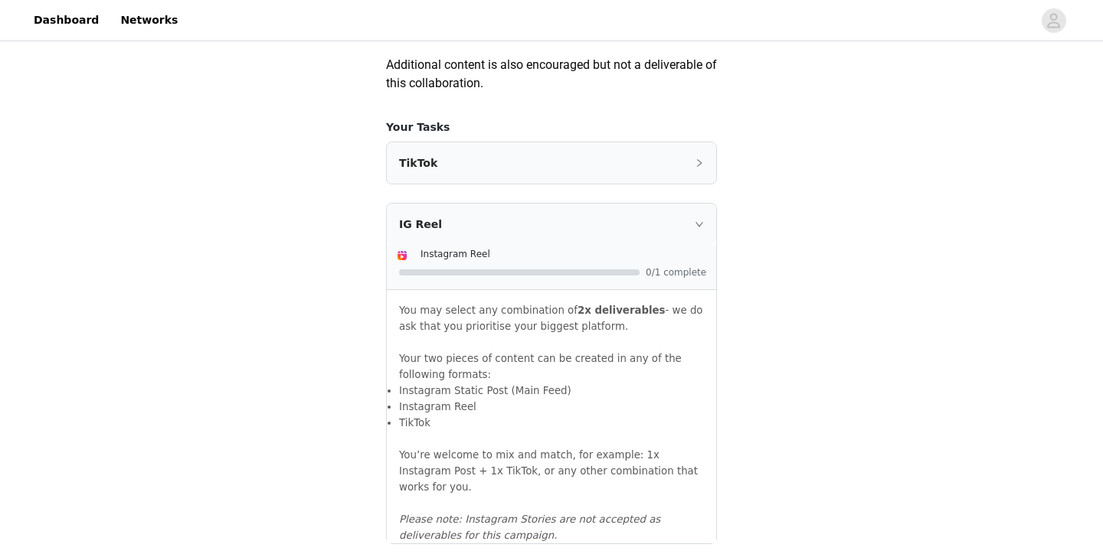
click at [698, 167] on icon "icon: right" at bounding box center [699, 163] width 5 height 8
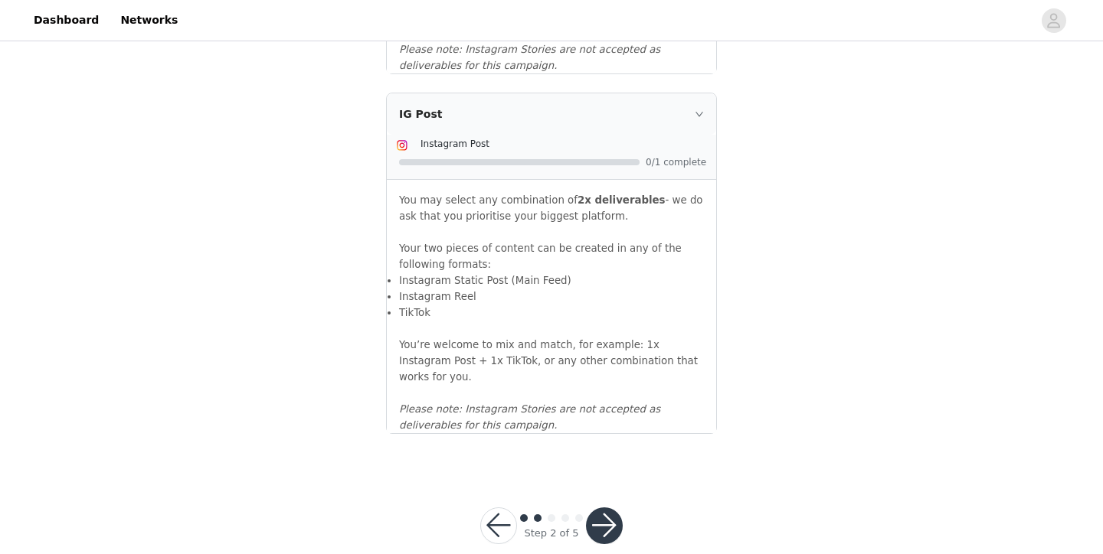
scroll to position [1706, 0]
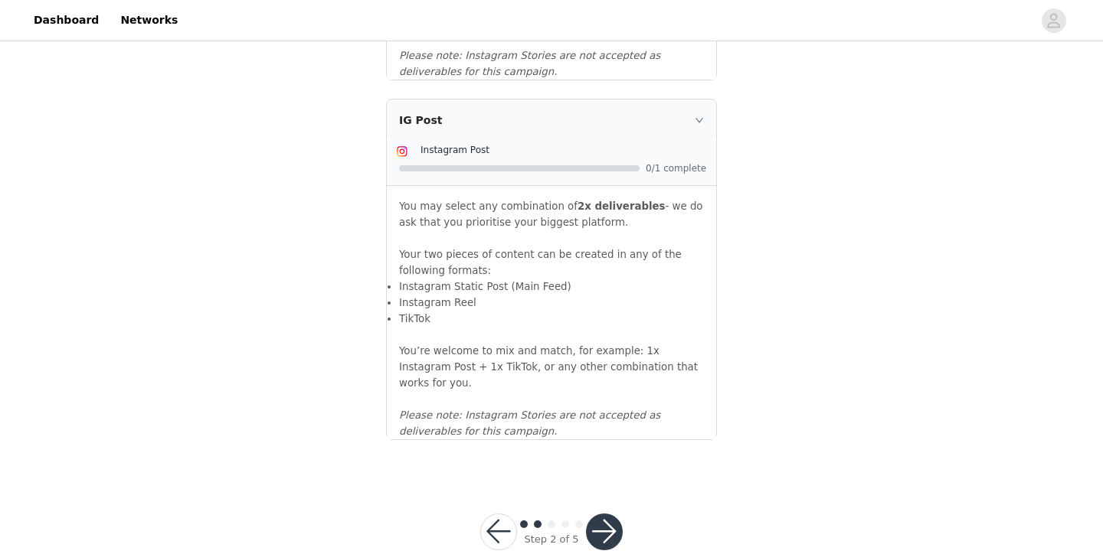
click at [606, 514] on button "button" at bounding box center [604, 532] width 37 height 37
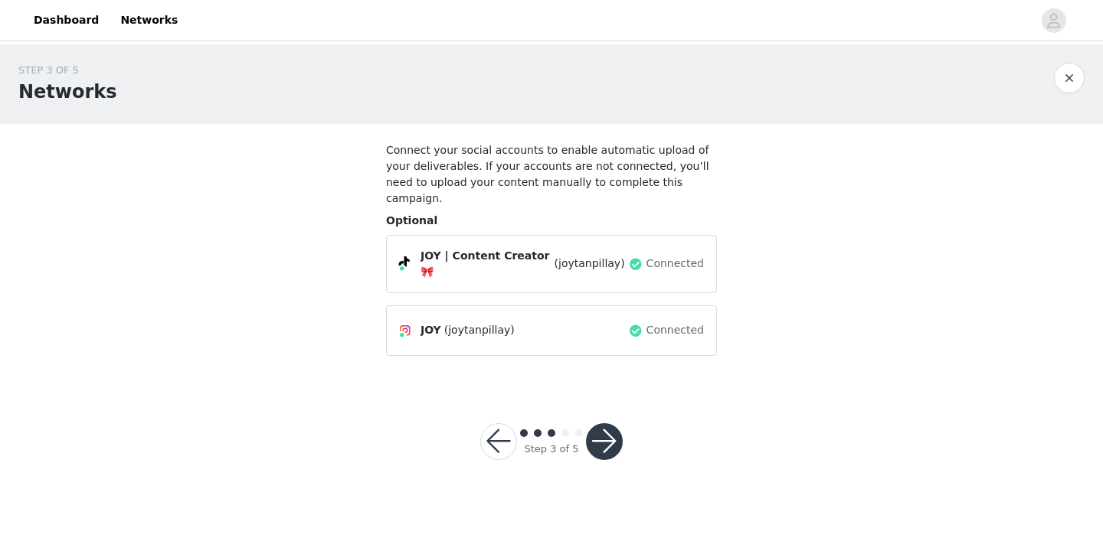
click at [600, 423] on button "button" at bounding box center [604, 441] width 37 height 37
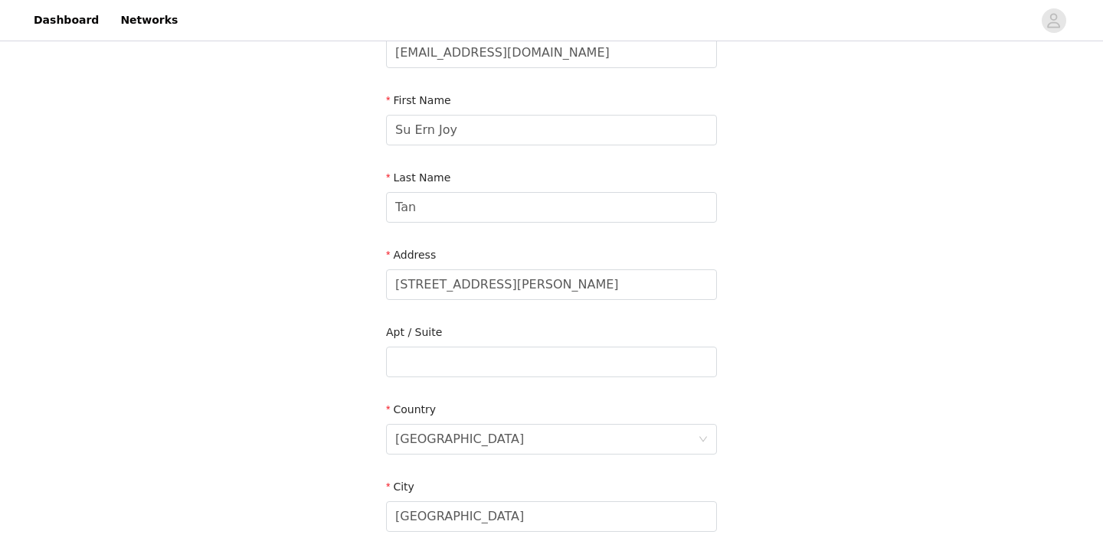
scroll to position [211, 0]
drag, startPoint x: 619, startPoint y: 268, endPoint x: 224, endPoint y: 248, distance: 394.9
type input "9 [PERSON_NAME] parade, coleb"
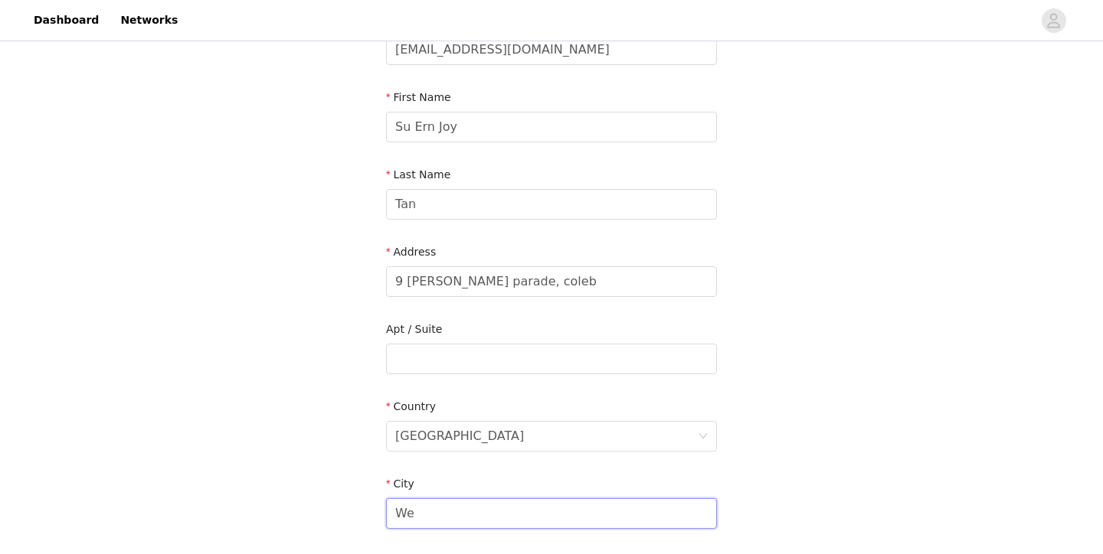
type input "W"
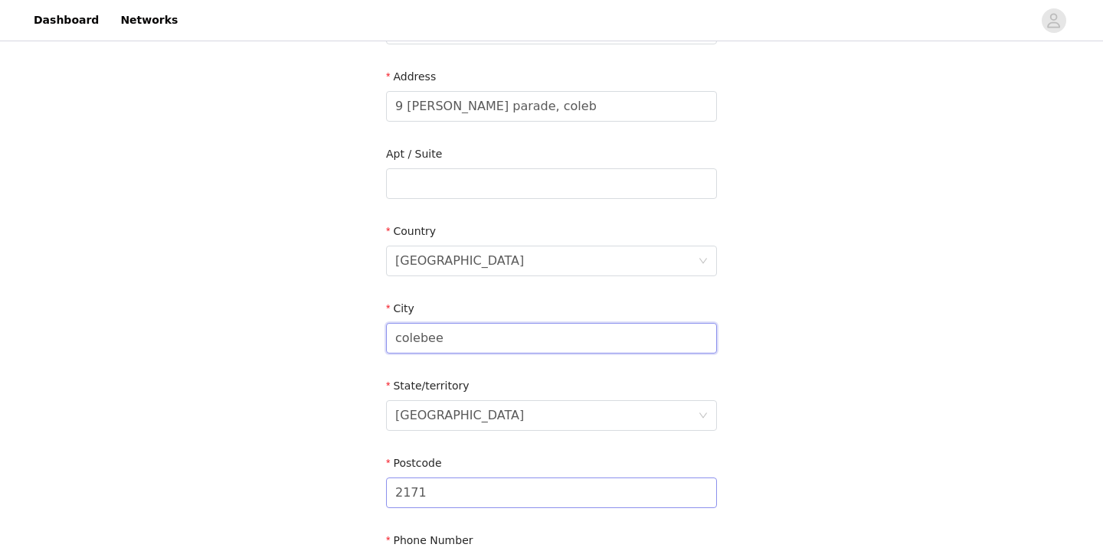
type input "colebee"
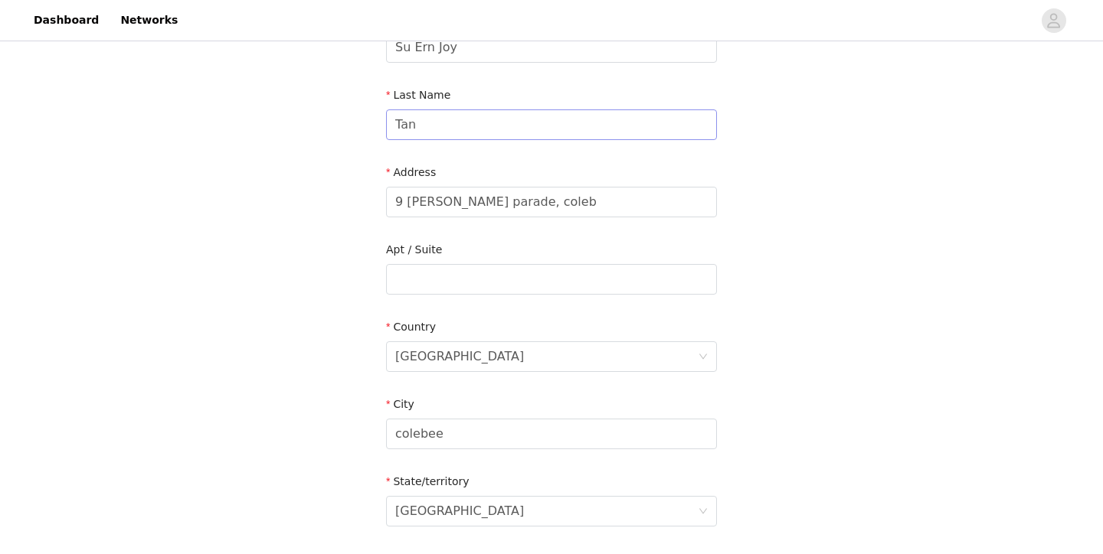
scroll to position [283, 0]
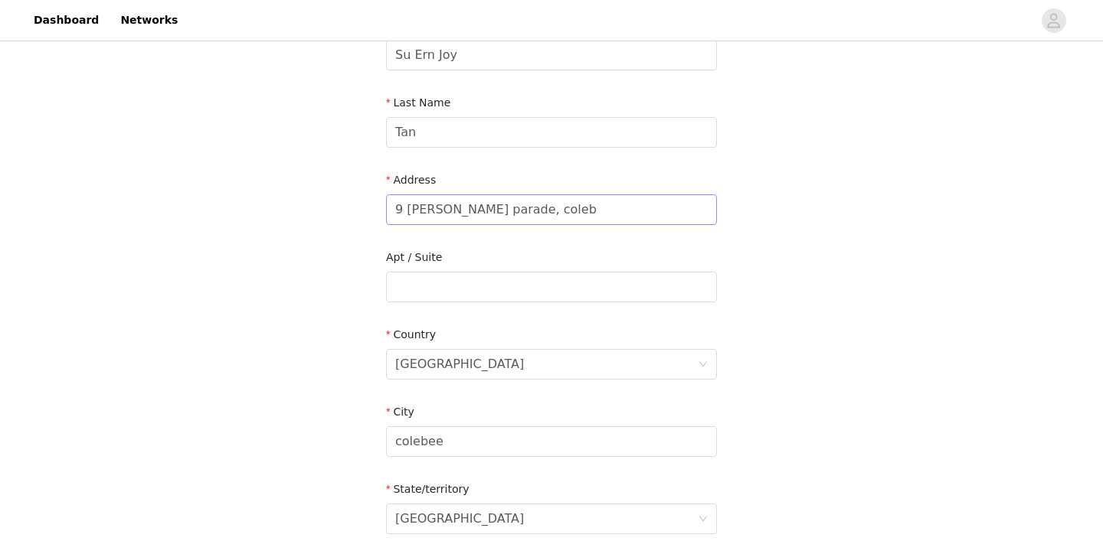
type input "2761"
click at [564, 195] on input "9 [PERSON_NAME] parade, coleb" at bounding box center [551, 210] width 331 height 31
click at [566, 195] on input "9 [PERSON_NAME] parade, coleb" at bounding box center [551, 210] width 331 height 31
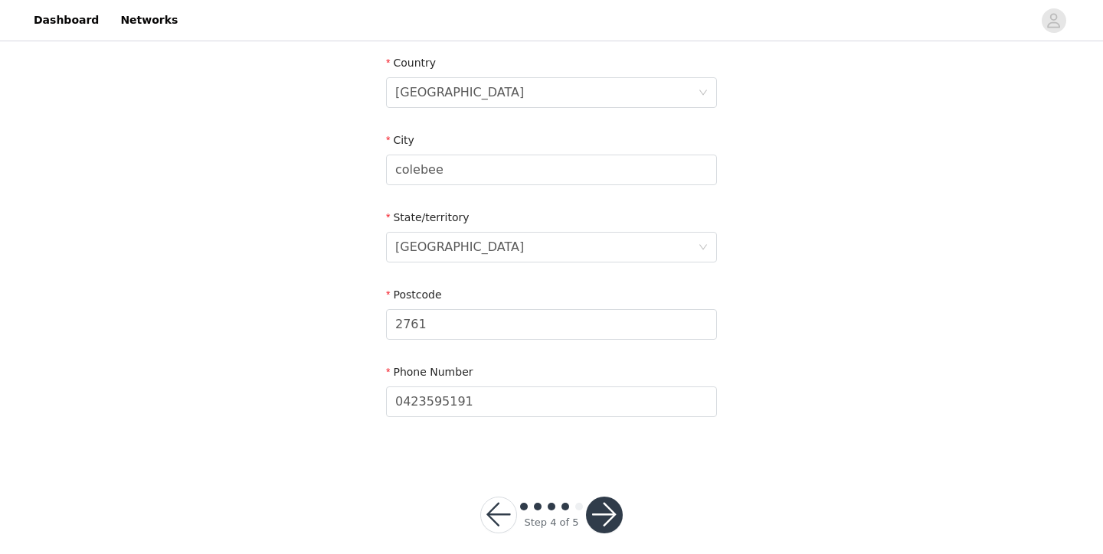
scroll to position [554, 0]
type input "9 [PERSON_NAME] parade"
click at [593, 503] on button "button" at bounding box center [604, 516] width 37 height 37
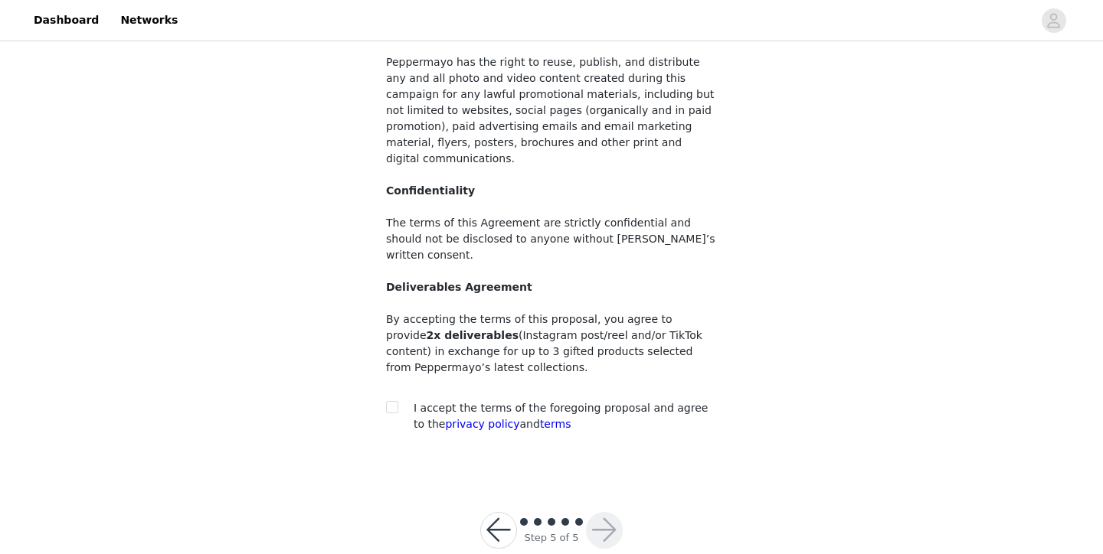
scroll to position [153, 0]
click at [387, 403] on input "checkbox" at bounding box center [391, 408] width 11 height 11
checkbox input "true"
click at [606, 514] on button "button" at bounding box center [604, 532] width 37 height 37
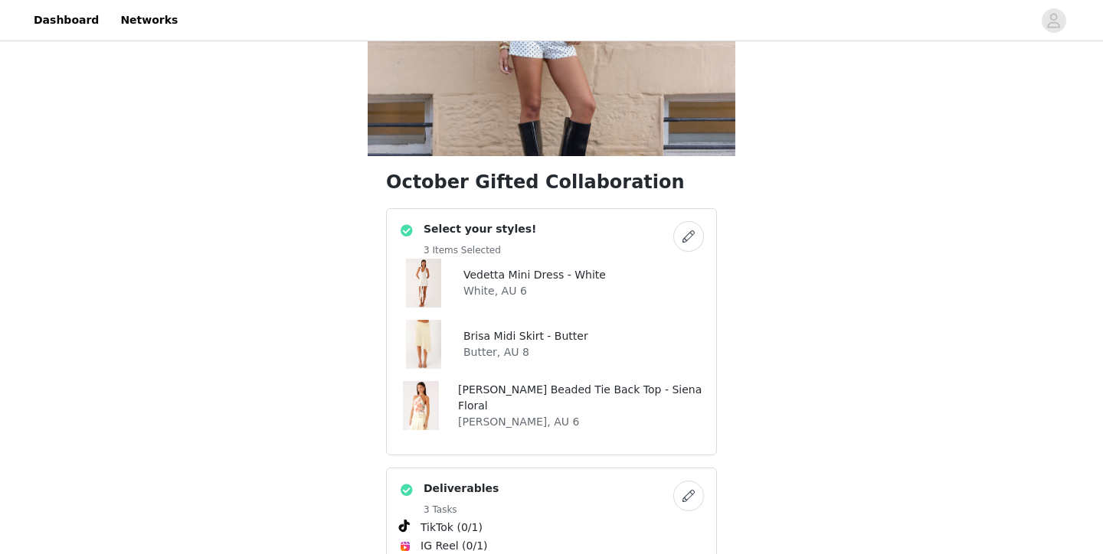
scroll to position [229, 0]
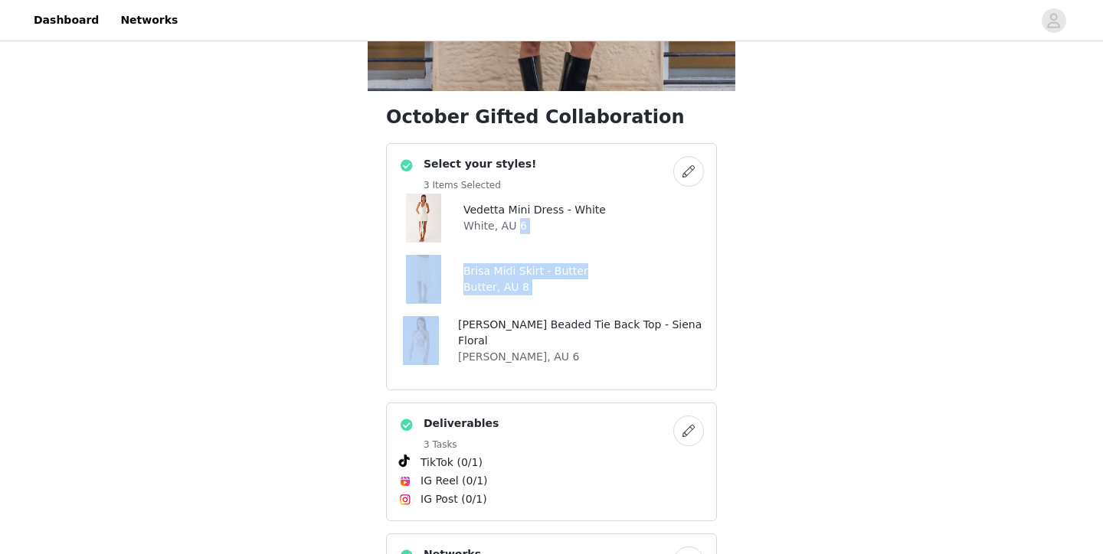
drag, startPoint x: 516, startPoint y: 226, endPoint x: 573, endPoint y: 322, distance: 111.9
click at [573, 322] on div "Vedetta Mini Dress - White White, AU 6 Brisa Midi Skirt - Butter Butter, AU 8 […" at bounding box center [551, 280] width 305 height 172
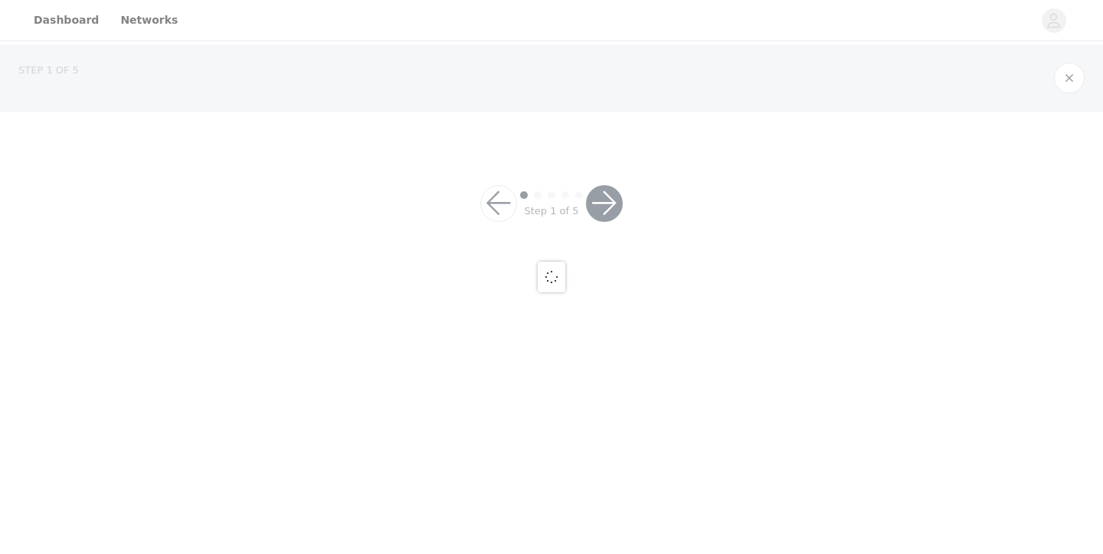
click at [577, 325] on div at bounding box center [551, 277] width 1103 height 554
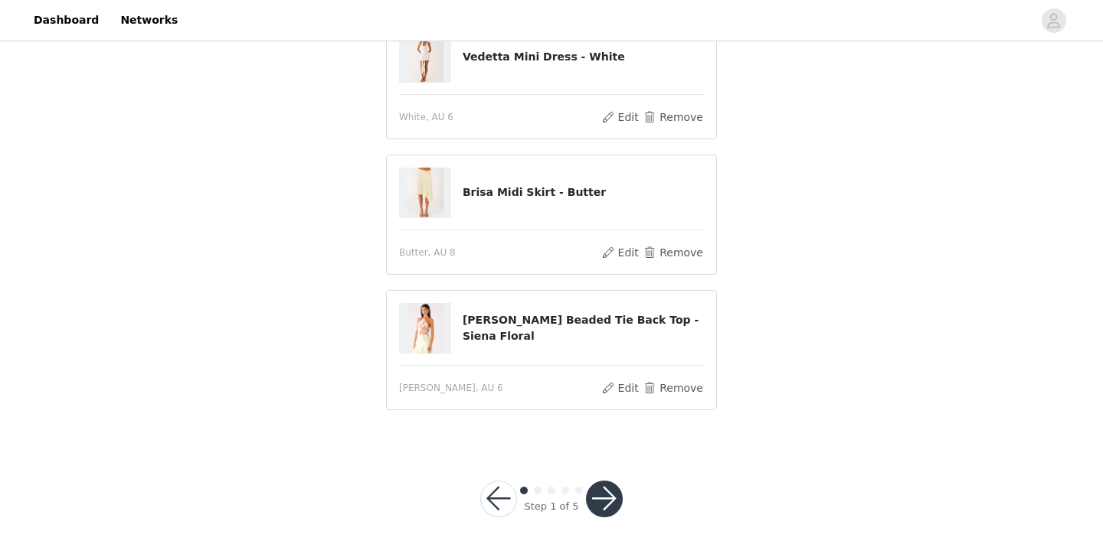
click at [603, 489] on button "button" at bounding box center [604, 499] width 37 height 37
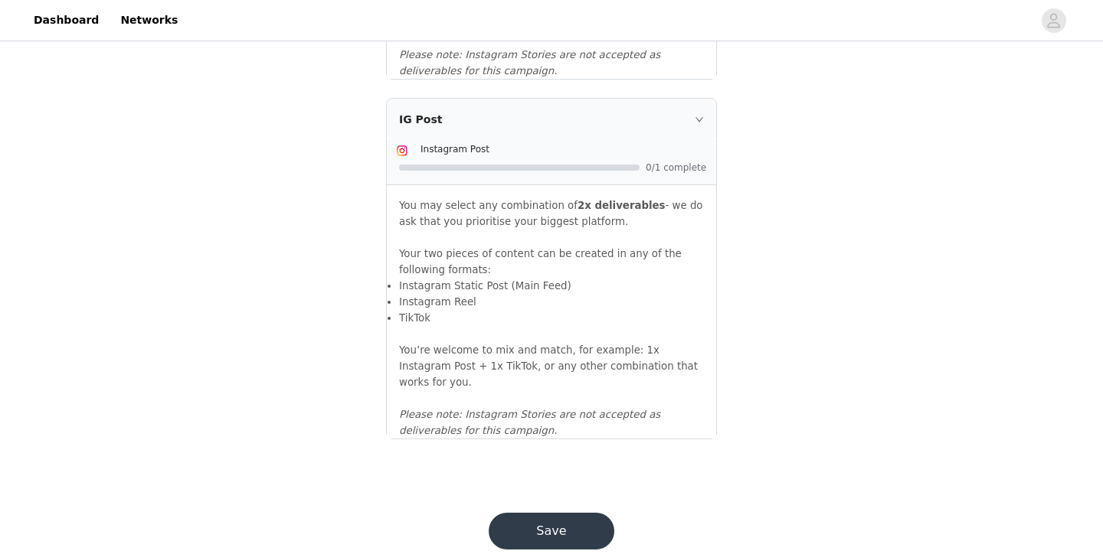
scroll to position [1706, 0]
click at [599, 514] on button "Save" at bounding box center [552, 532] width 126 height 37
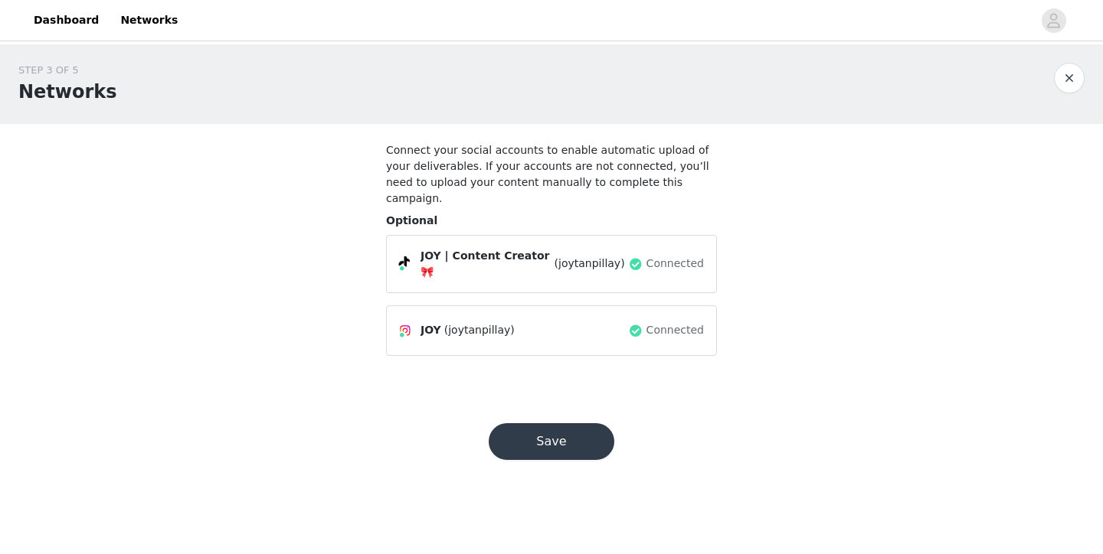
click at [572, 423] on button "Save" at bounding box center [552, 441] width 126 height 37
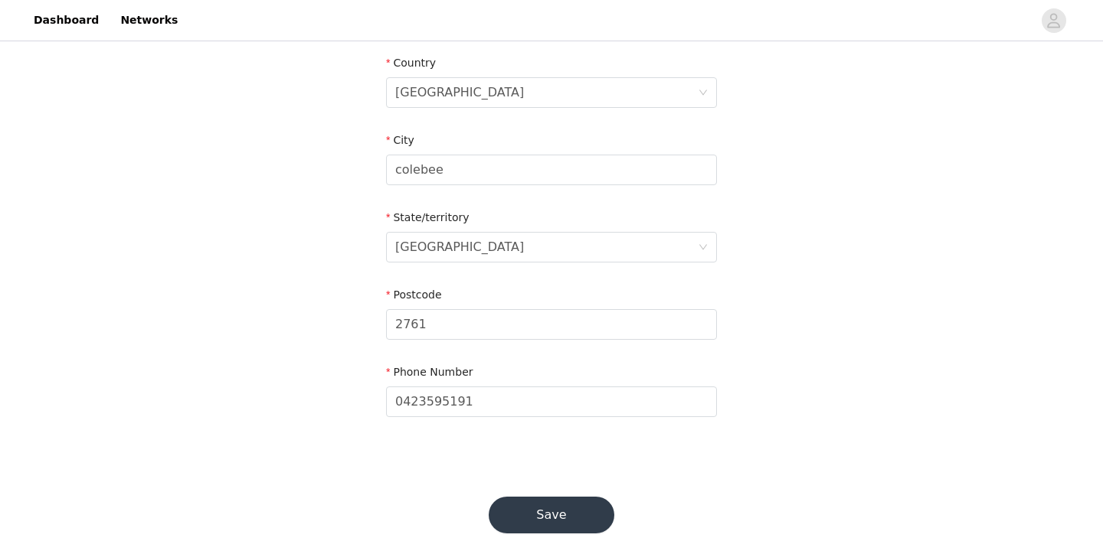
click at [585, 497] on button "Save" at bounding box center [552, 515] width 126 height 37
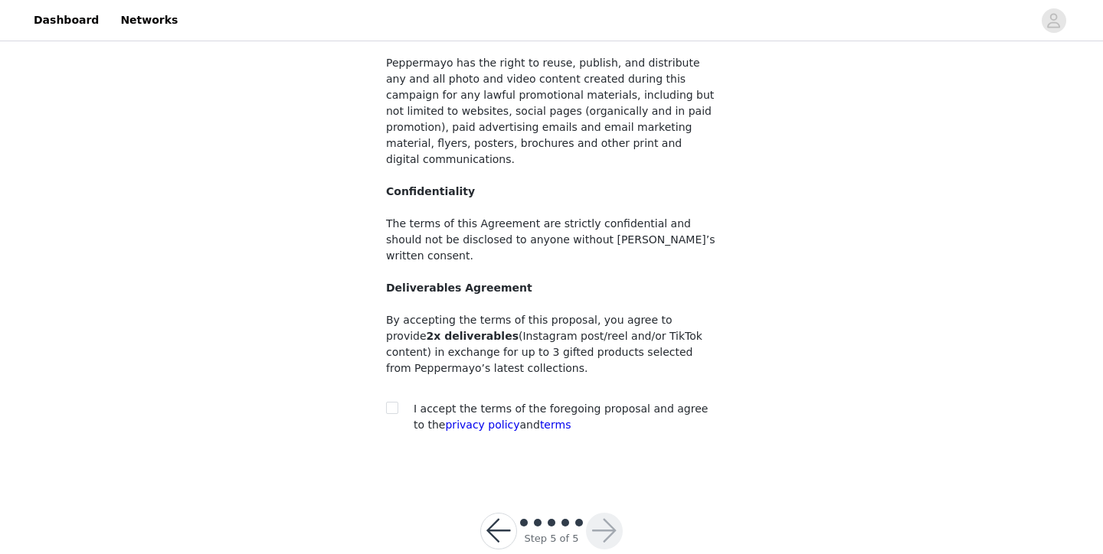
scroll to position [153, 0]
click at [389, 403] on input "checkbox" at bounding box center [391, 408] width 11 height 11
checkbox input "true"
click at [603, 514] on button "button" at bounding box center [604, 532] width 37 height 37
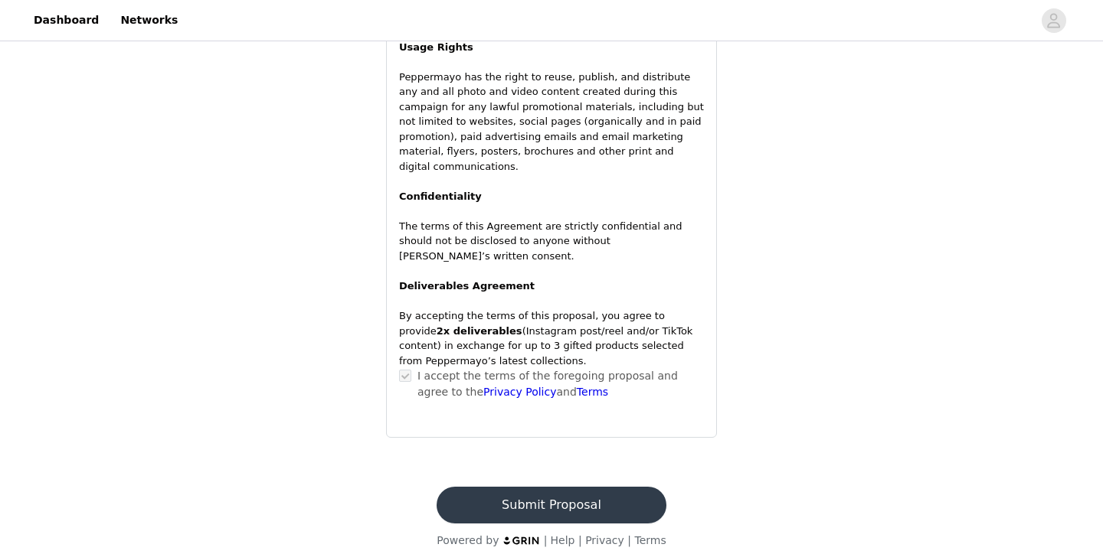
scroll to position [1040, 0]
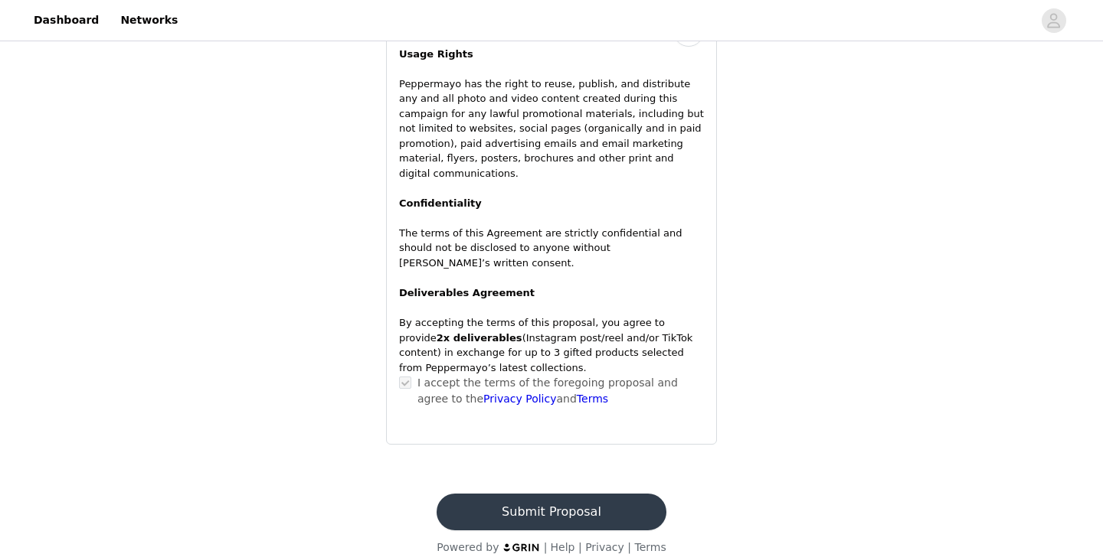
click at [561, 502] on button "Submit Proposal" at bounding box center [550, 512] width 229 height 37
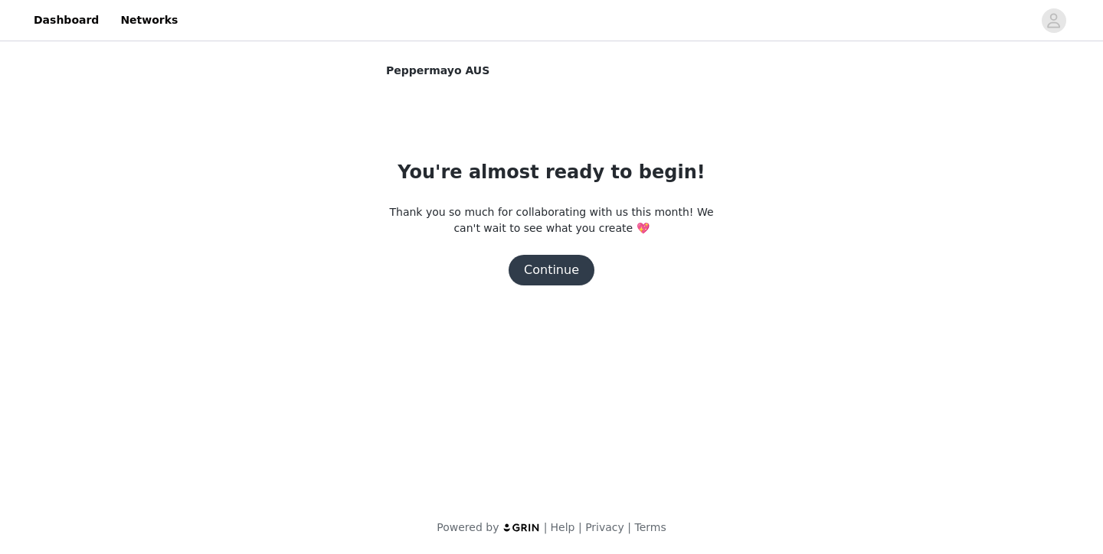
scroll to position [0, 0]
click at [572, 279] on button "Continue" at bounding box center [551, 270] width 86 height 31
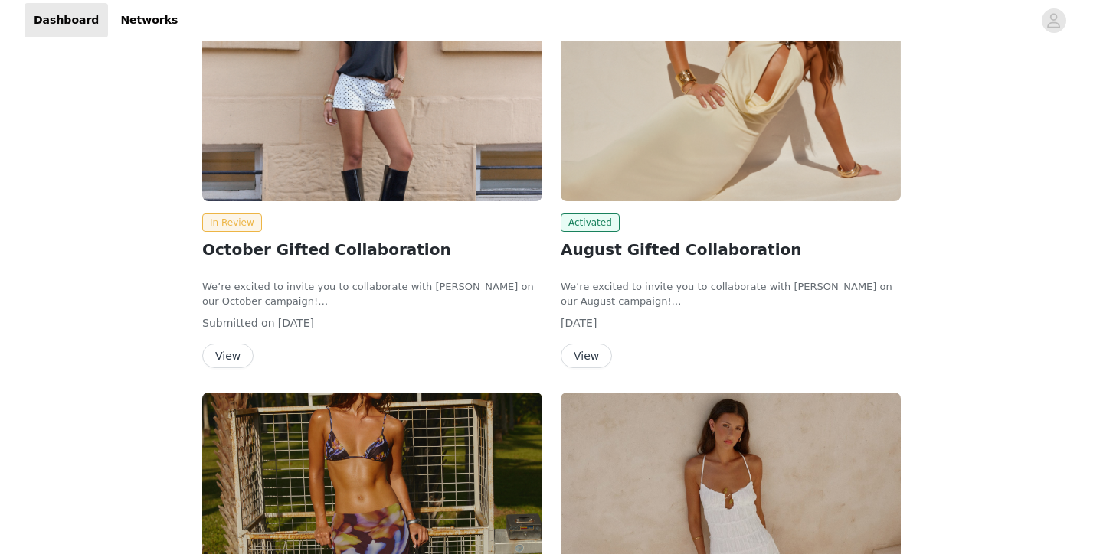
scroll to position [204, 0]
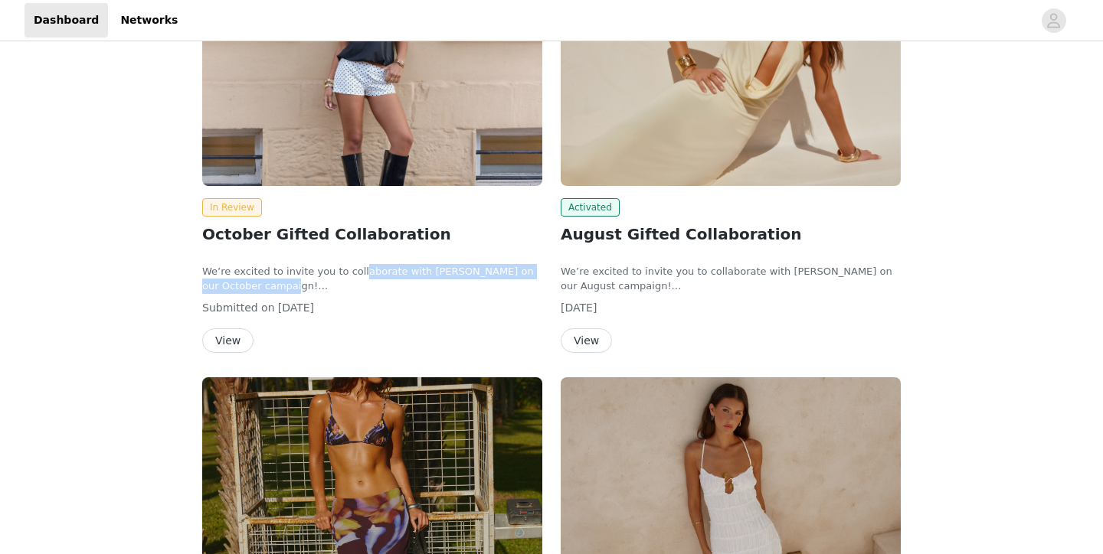
drag, startPoint x: 355, startPoint y: 269, endPoint x: 367, endPoint y: 289, distance: 23.0
click at [367, 289] on p "We’re excited to invite you to collaborate with [PERSON_NAME] on our October ca…" at bounding box center [372, 279] width 340 height 30
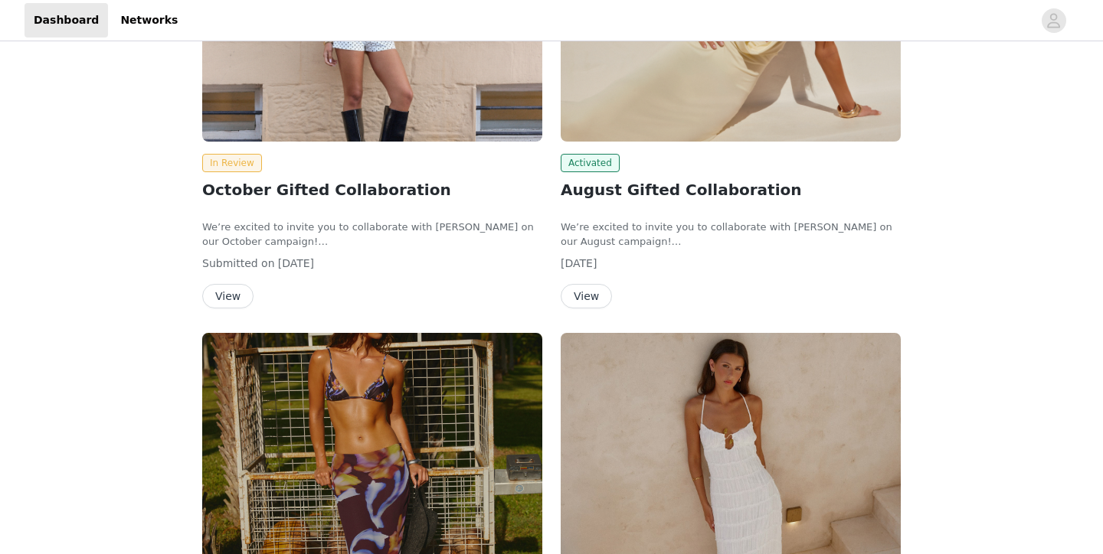
scroll to position [251, 0]
